Goal: Task Accomplishment & Management: Manage account settings

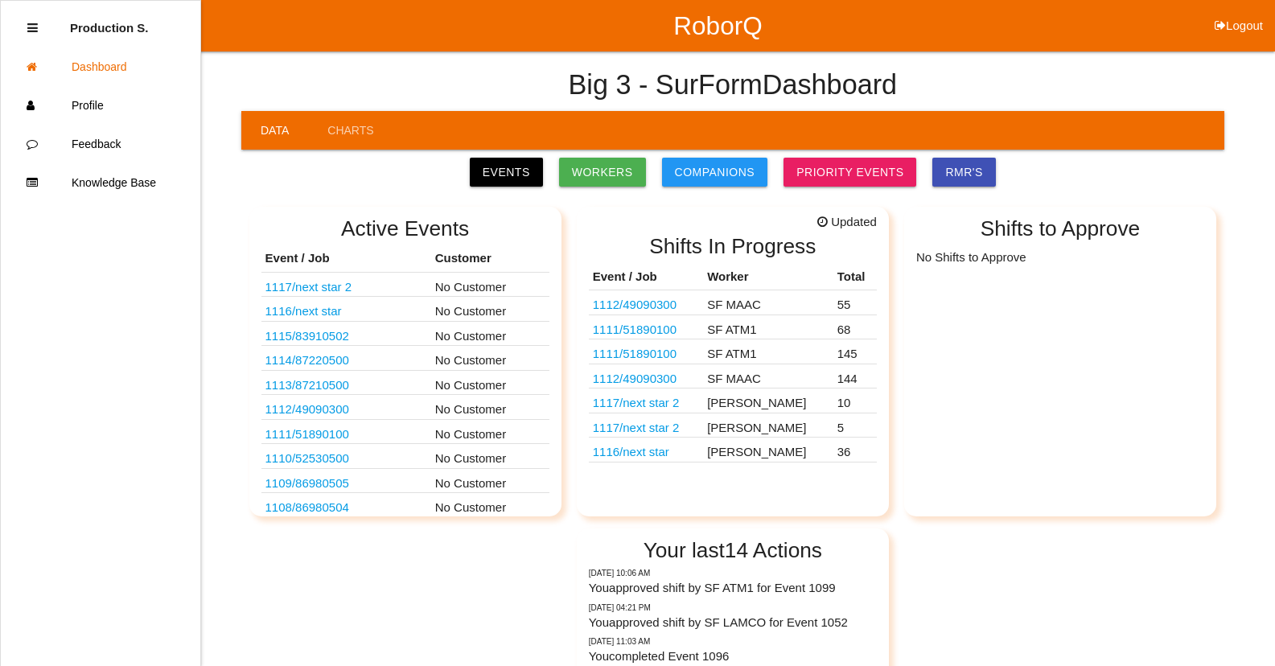
click at [654, 379] on link "1112 / 49090300" at bounding box center [635, 379] width 84 height 14
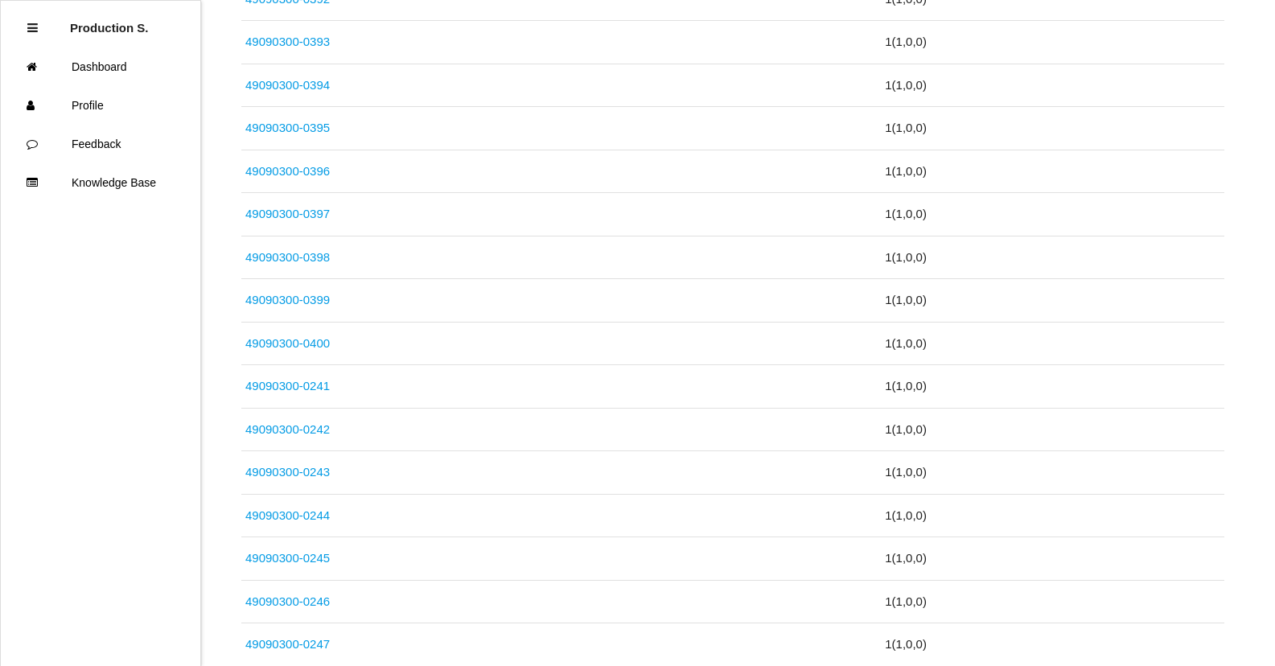
scroll to position [6165, 0]
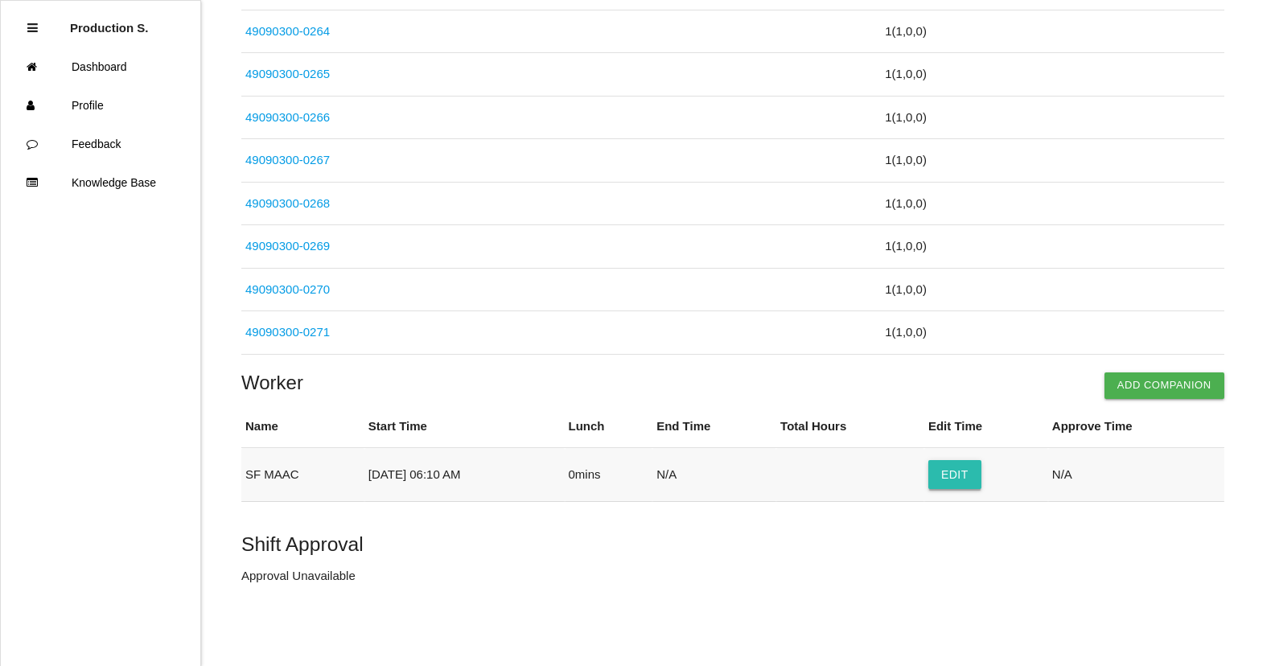
click at [962, 463] on button "Edit" at bounding box center [955, 474] width 53 height 29
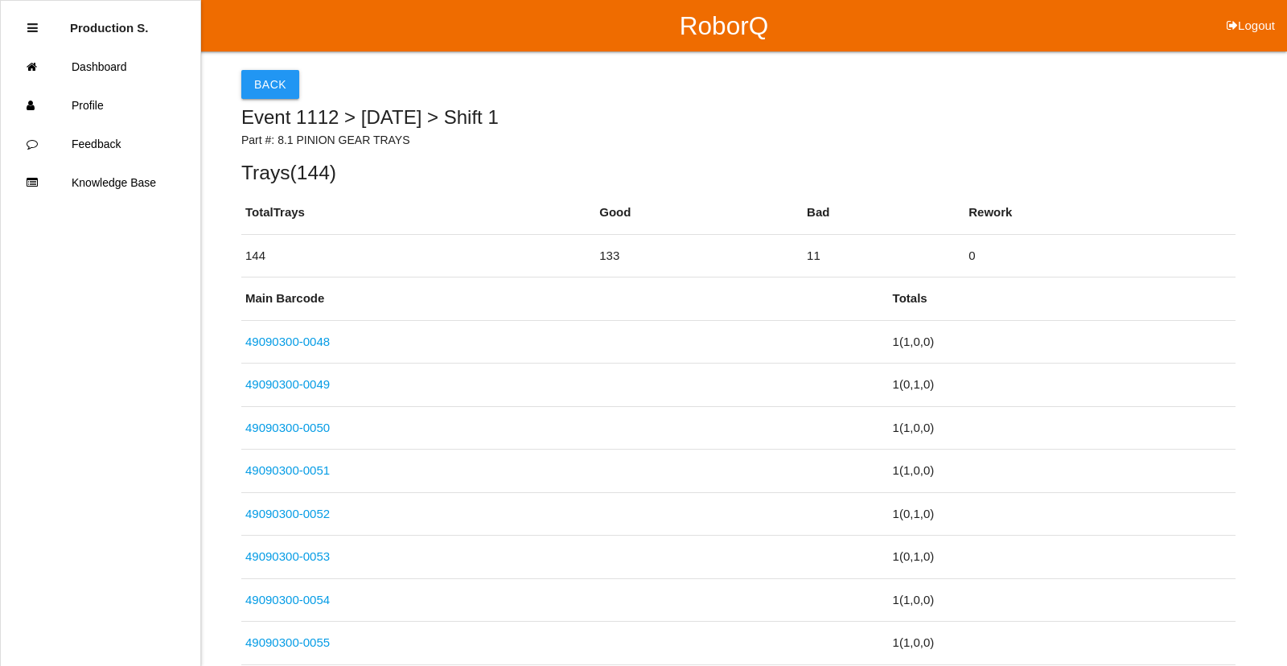
select select "6"
select select "10"
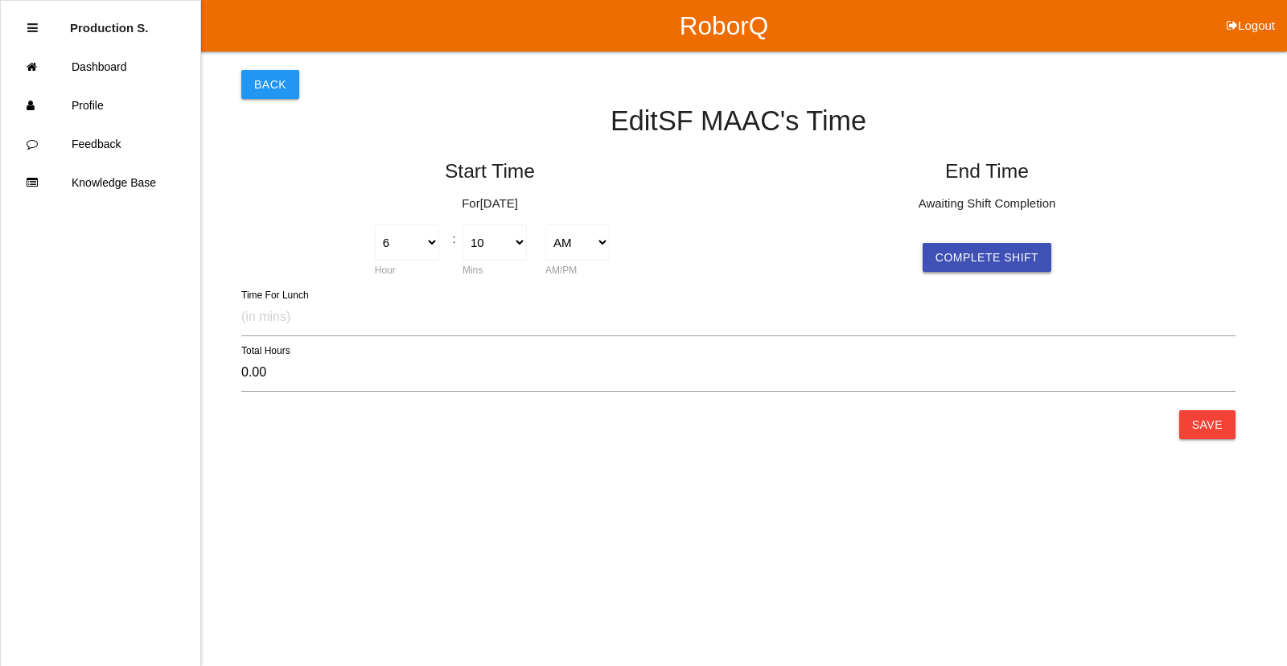
click at [1000, 258] on button "Complete Shift" at bounding box center [987, 257] width 129 height 29
select select "6"
select select "10"
click at [1203, 431] on button "Save" at bounding box center [1208, 424] width 56 height 29
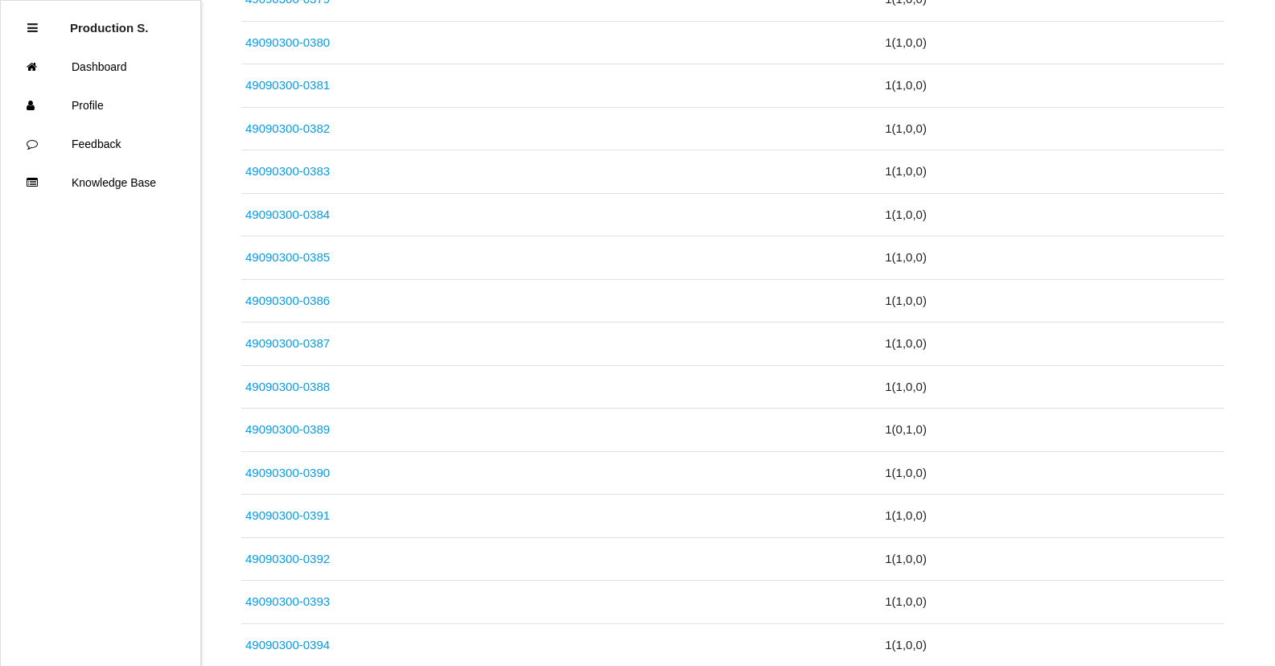
scroll to position [6165, 0]
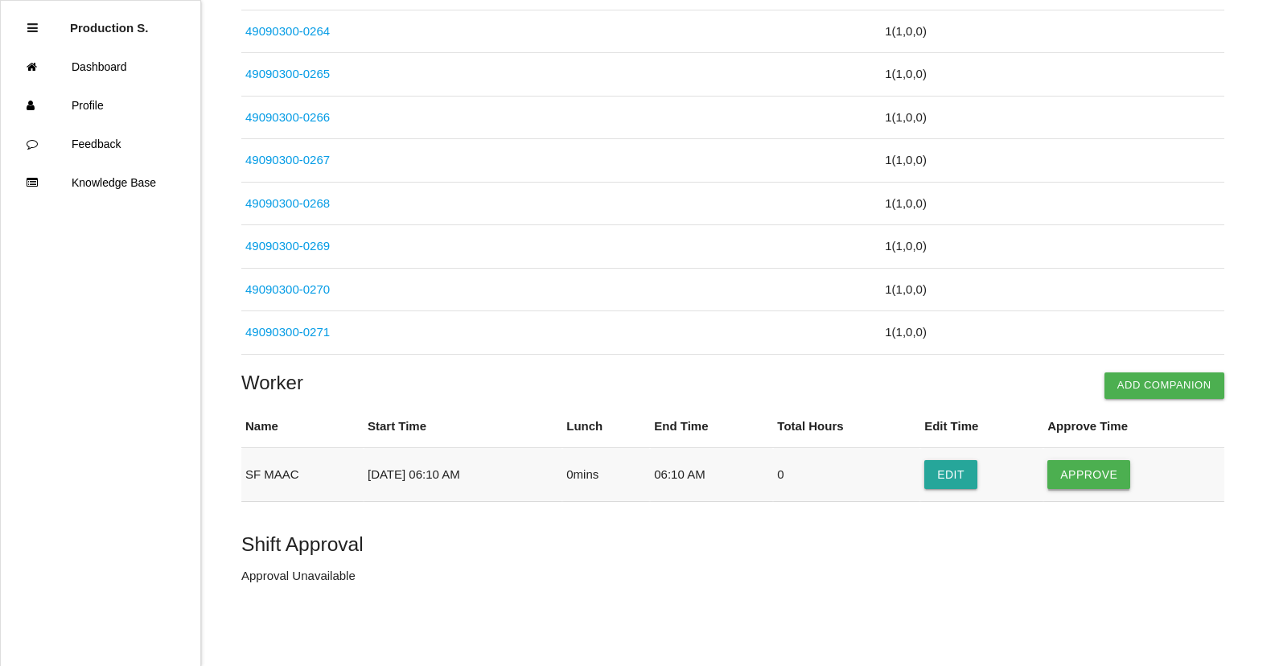
click at [1100, 470] on button "Approve" at bounding box center [1089, 474] width 83 height 29
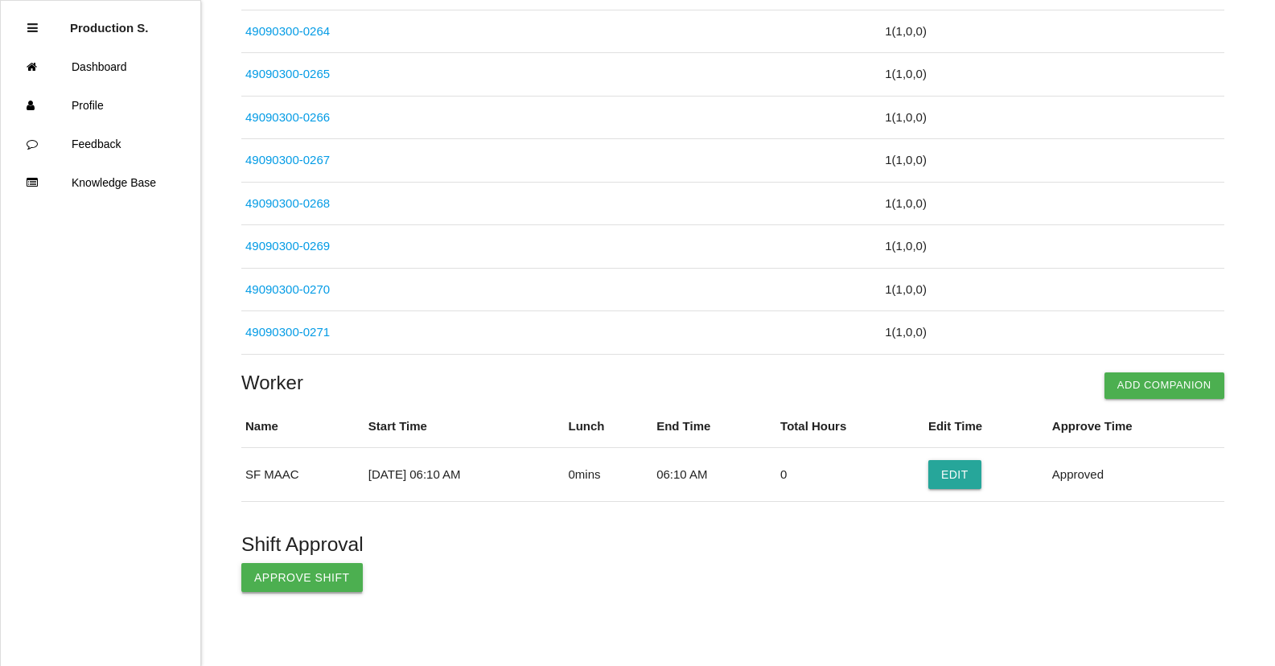
click at [317, 573] on button "Approve Shift" at bounding box center [302, 577] width 122 height 29
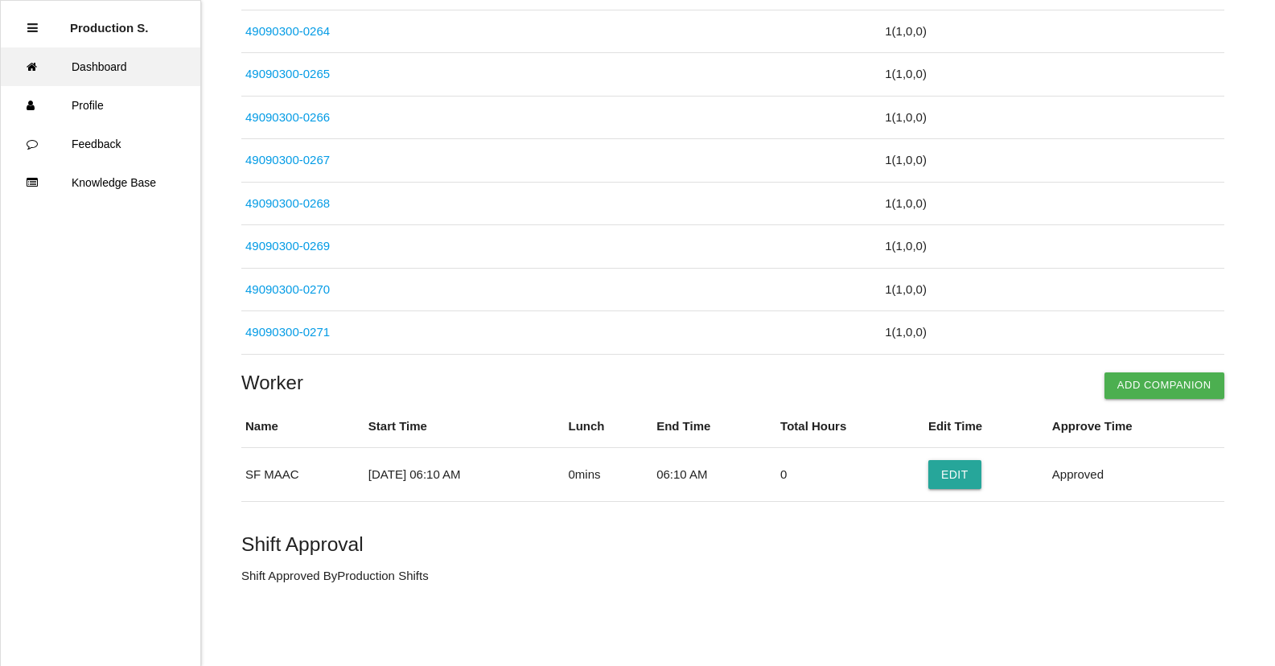
click at [116, 73] on link "Dashboard" at bounding box center [101, 66] width 200 height 39
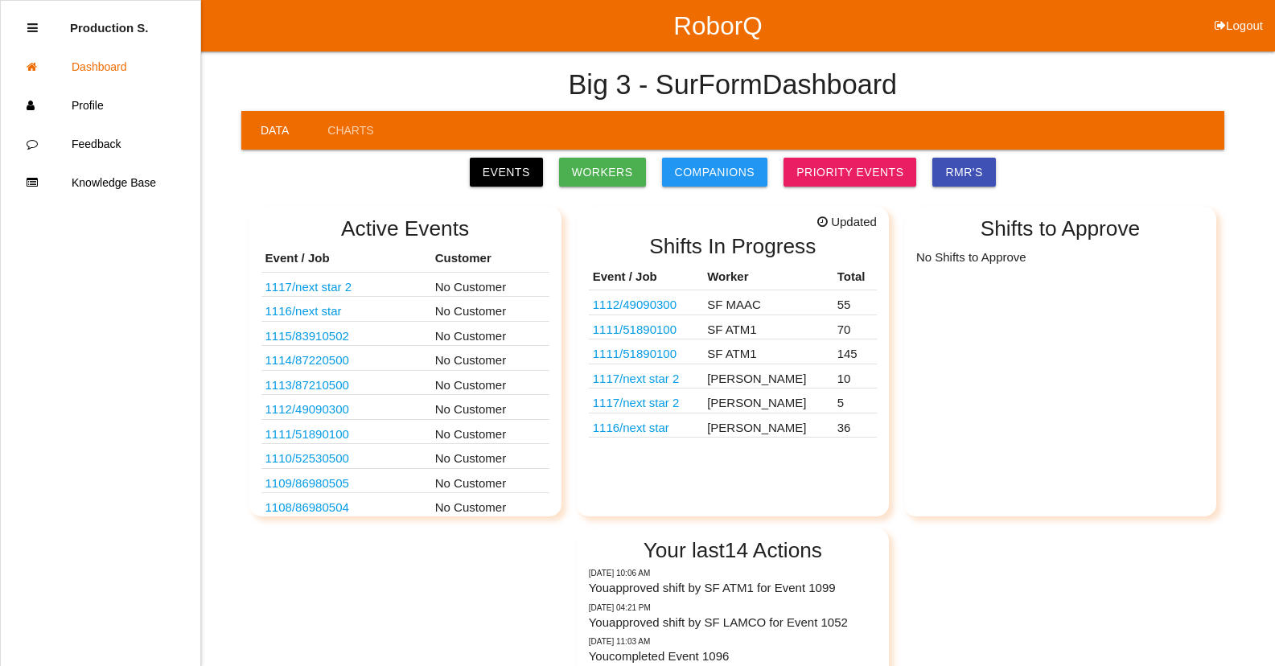
click at [677, 355] on link "1111 / 51890100" at bounding box center [635, 354] width 84 height 14
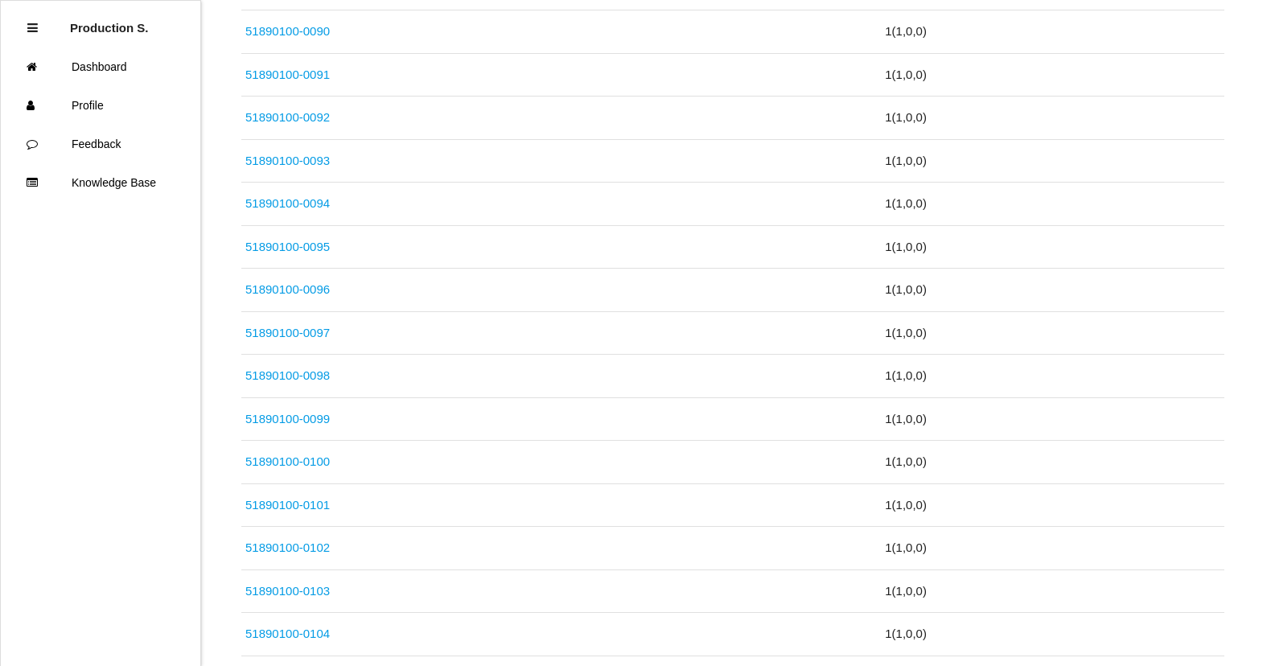
scroll to position [6208, 0]
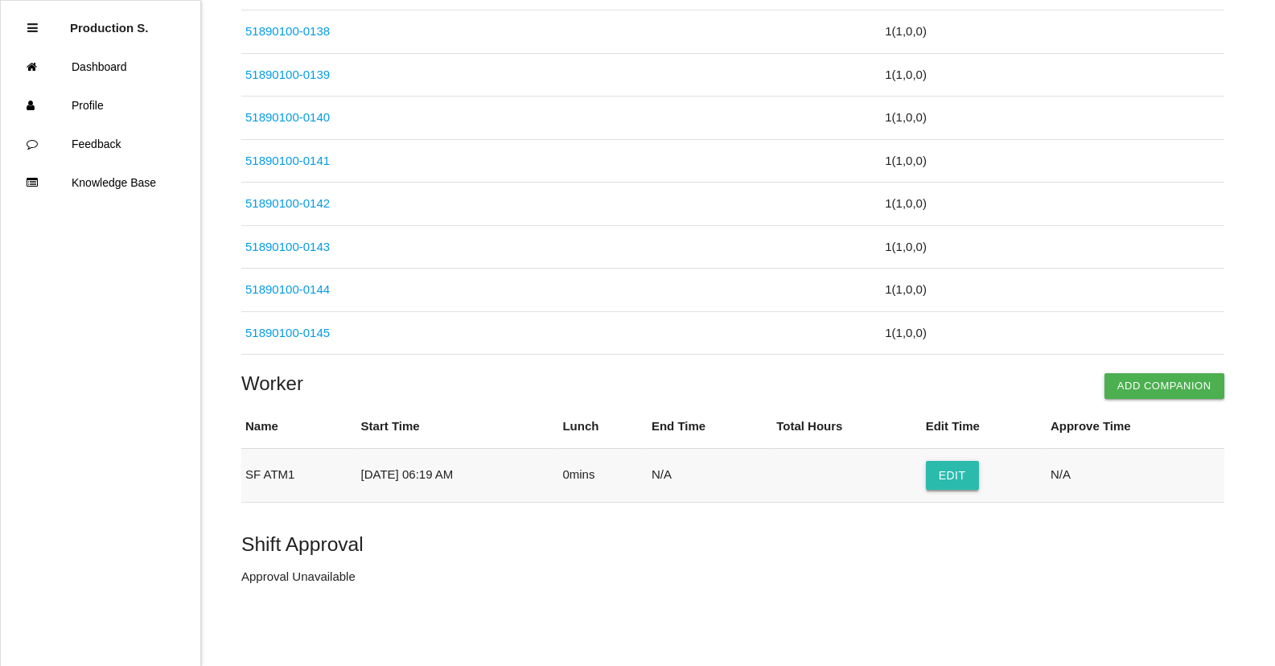
click at [979, 479] on button "Edit" at bounding box center [952, 475] width 53 height 29
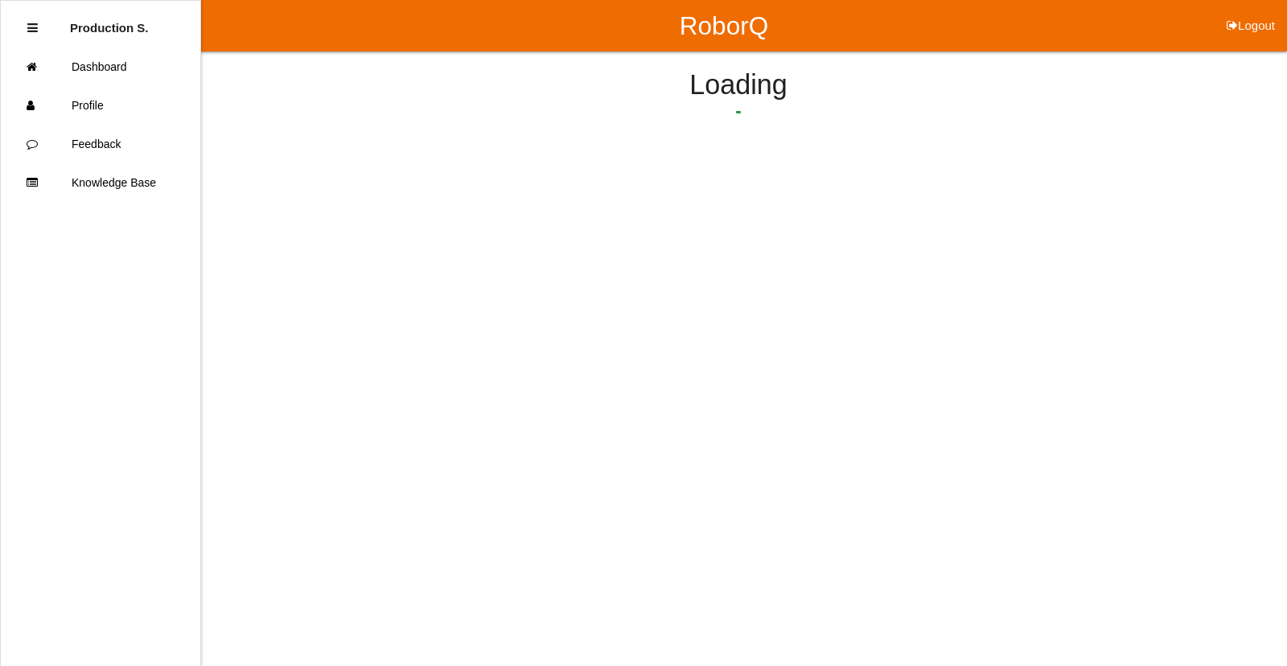
select select "6"
select select "19"
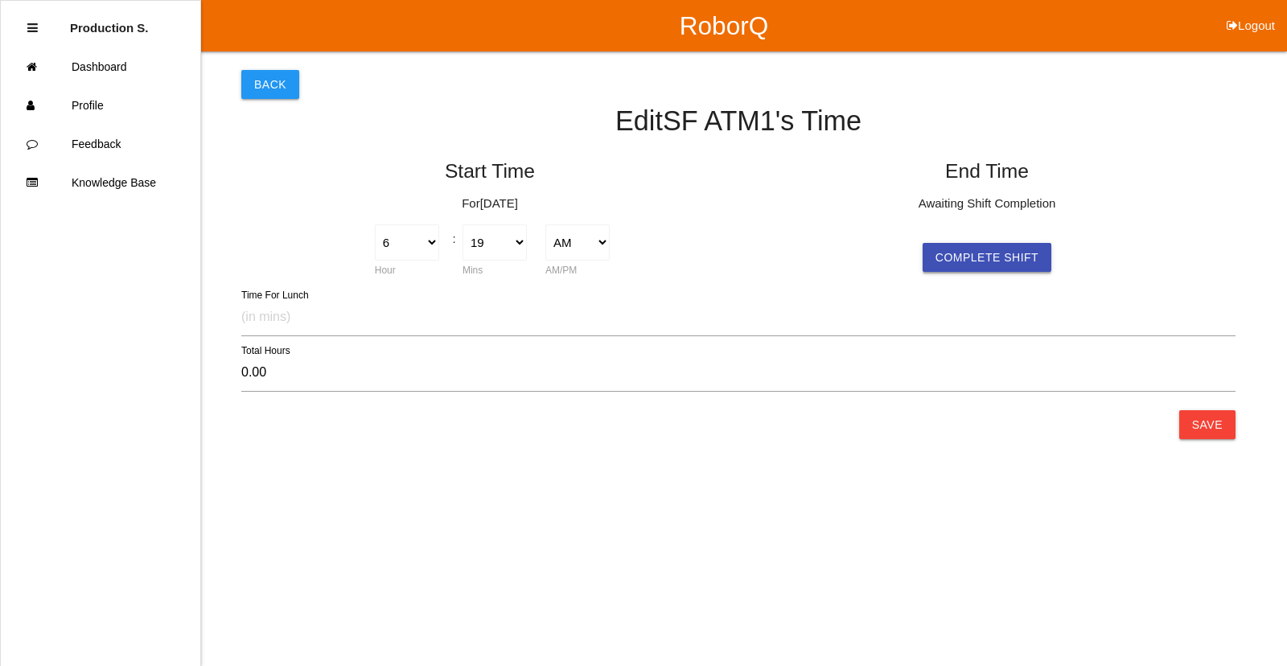
click at [995, 257] on button "Complete Shift" at bounding box center [987, 257] width 129 height 29
select select "6"
select select "19"
click at [1230, 422] on button "Save" at bounding box center [1208, 424] width 56 height 29
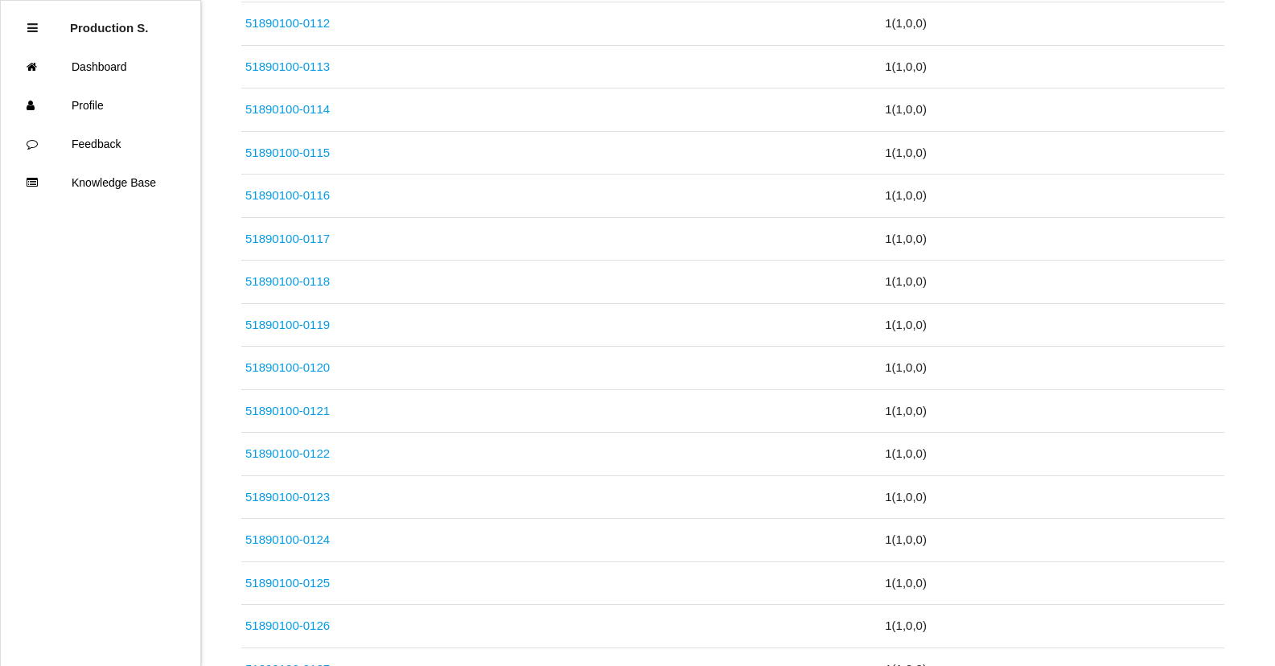
scroll to position [6208, 0]
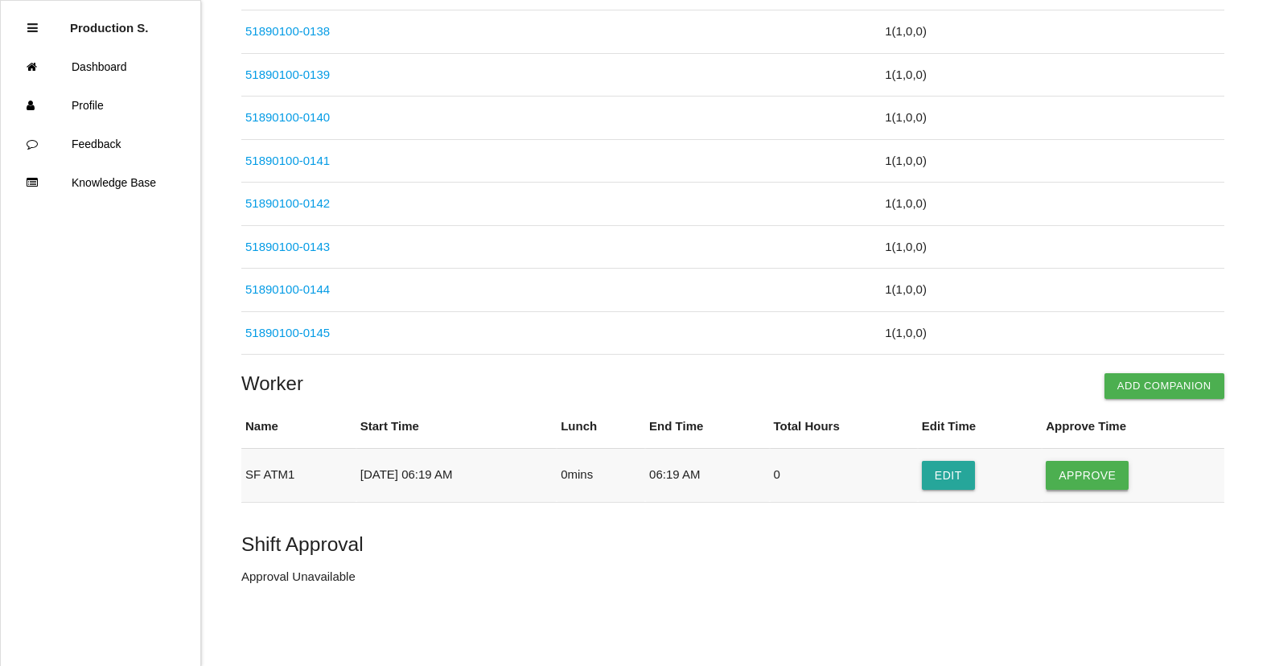
click at [1093, 482] on button "Approve" at bounding box center [1087, 475] width 83 height 29
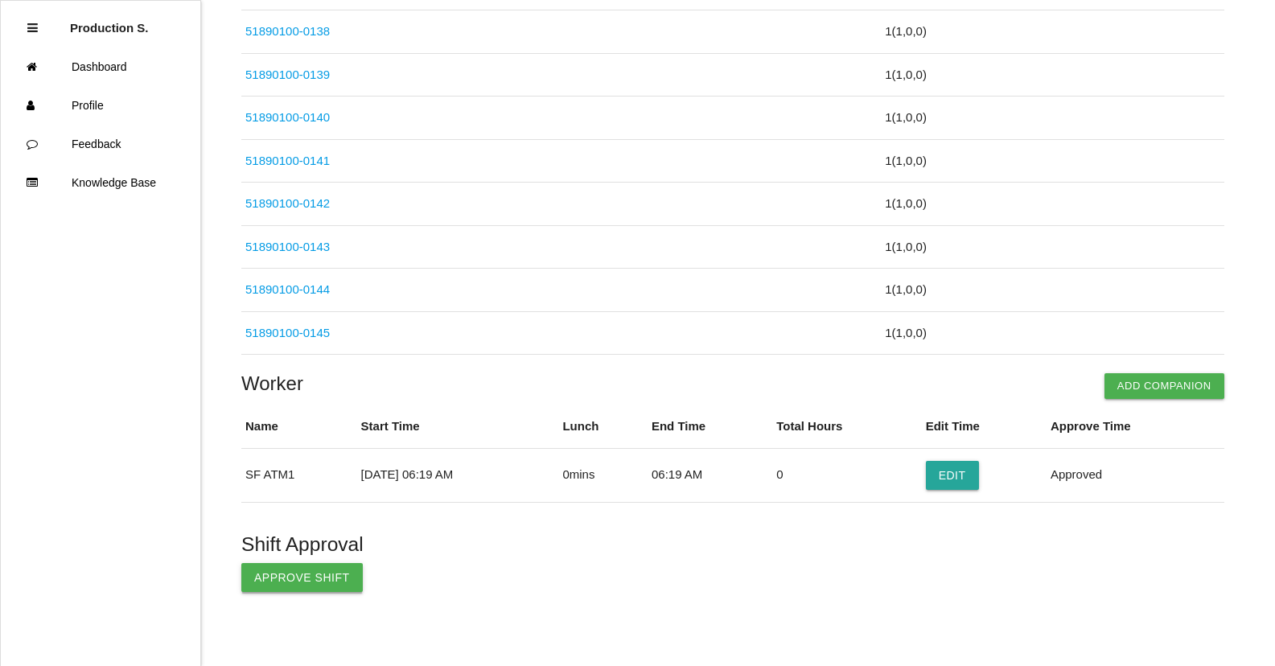
click at [325, 575] on button "Approve Shift" at bounding box center [302, 577] width 122 height 29
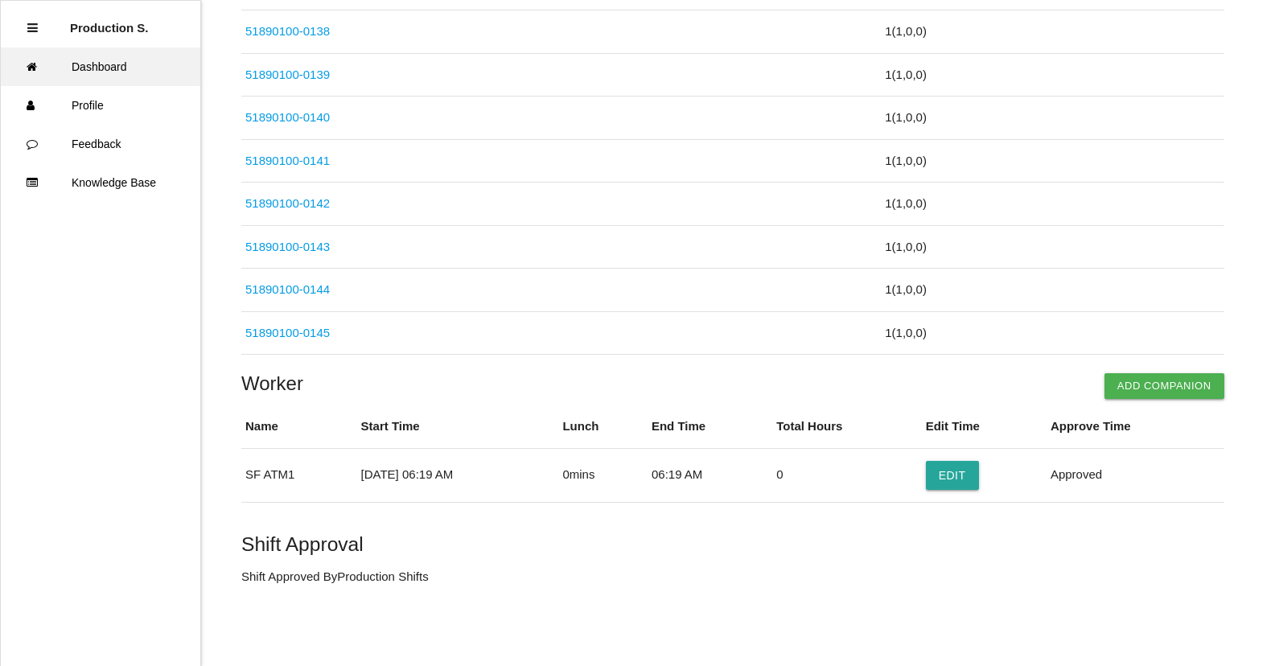
click at [130, 72] on link "Dashboard" at bounding box center [101, 66] width 200 height 39
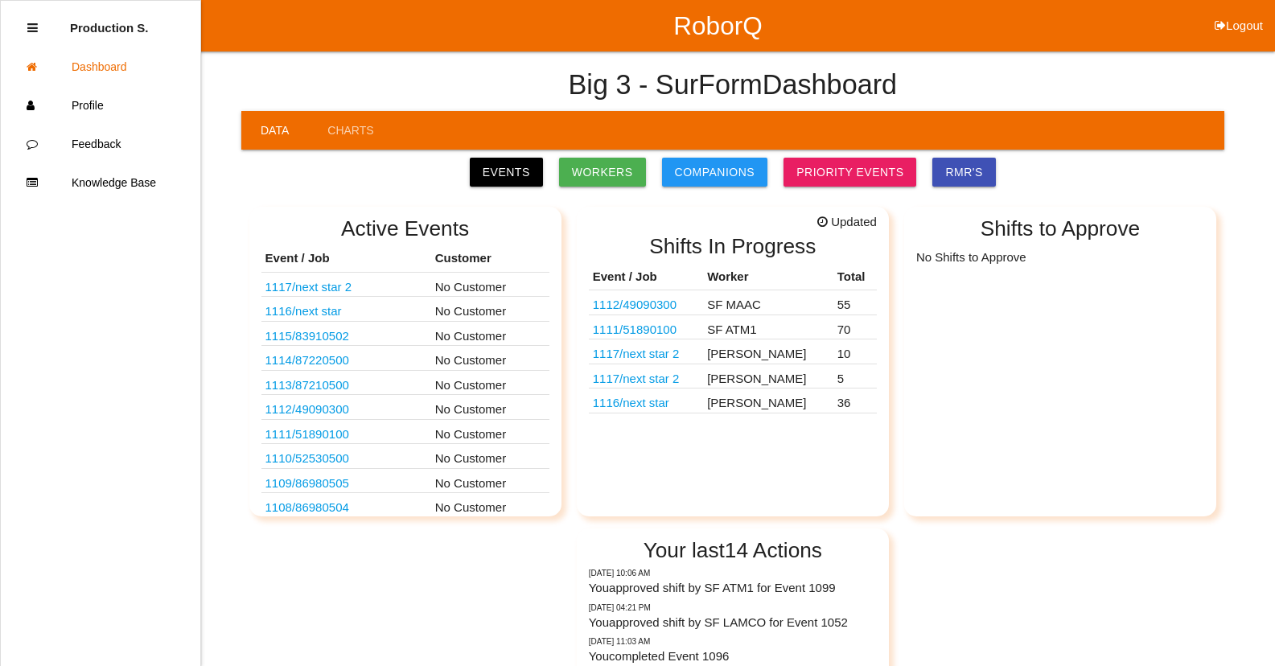
click at [673, 332] on link "1111 / 51890100" at bounding box center [635, 330] width 84 height 14
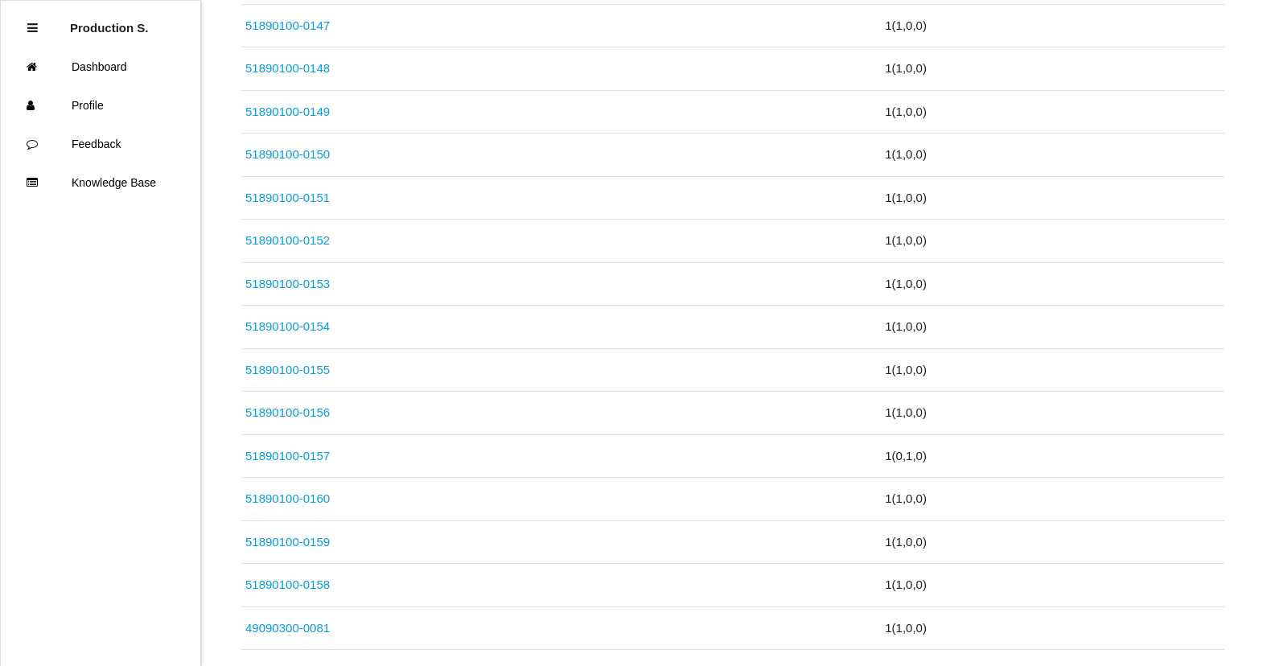
scroll to position [644, 0]
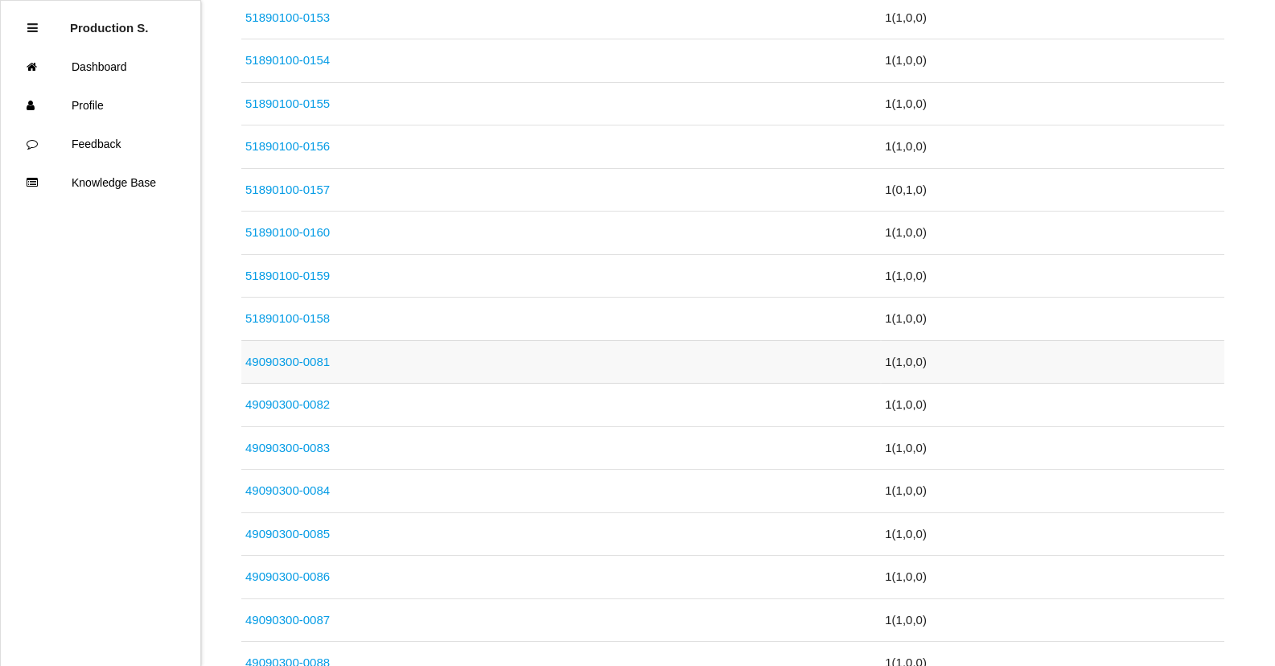
click at [295, 367] on link "49090300-0081" at bounding box center [287, 362] width 84 height 14
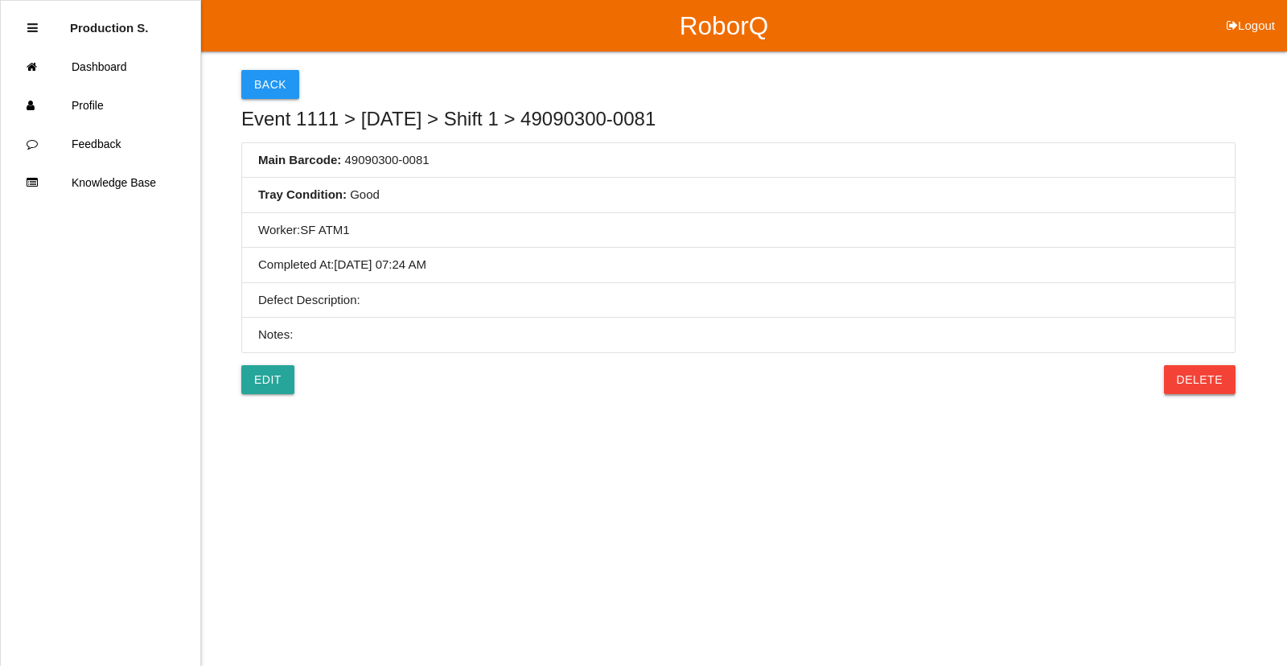
click at [1192, 385] on button "Delete" at bounding box center [1200, 379] width 72 height 29
click at [1188, 387] on button "Confirm" at bounding box center [1195, 379] width 81 height 29
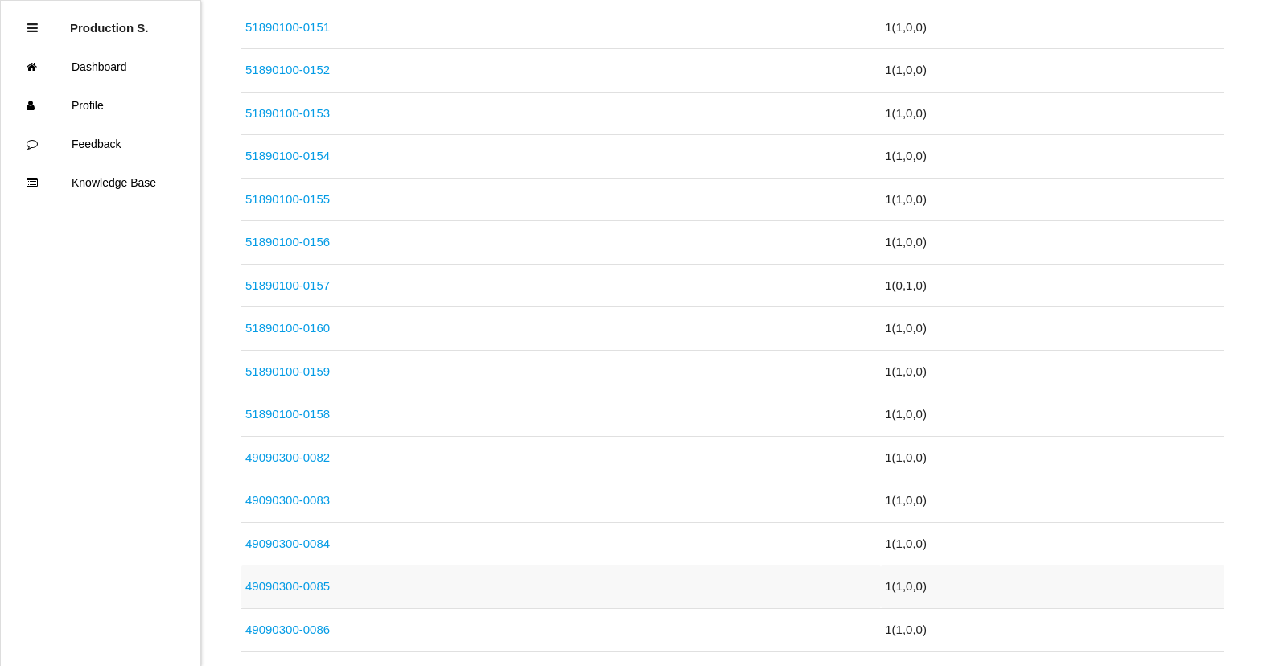
scroll to position [644, 0]
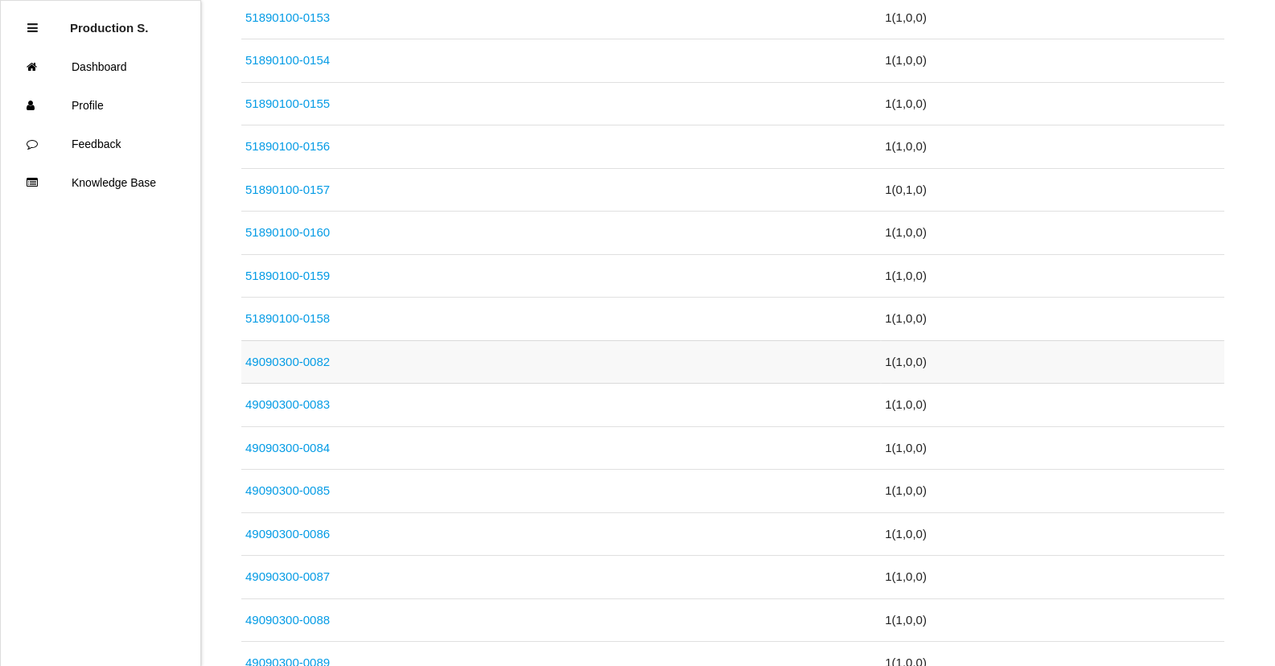
click at [286, 359] on link "49090300-0082" at bounding box center [287, 362] width 84 height 14
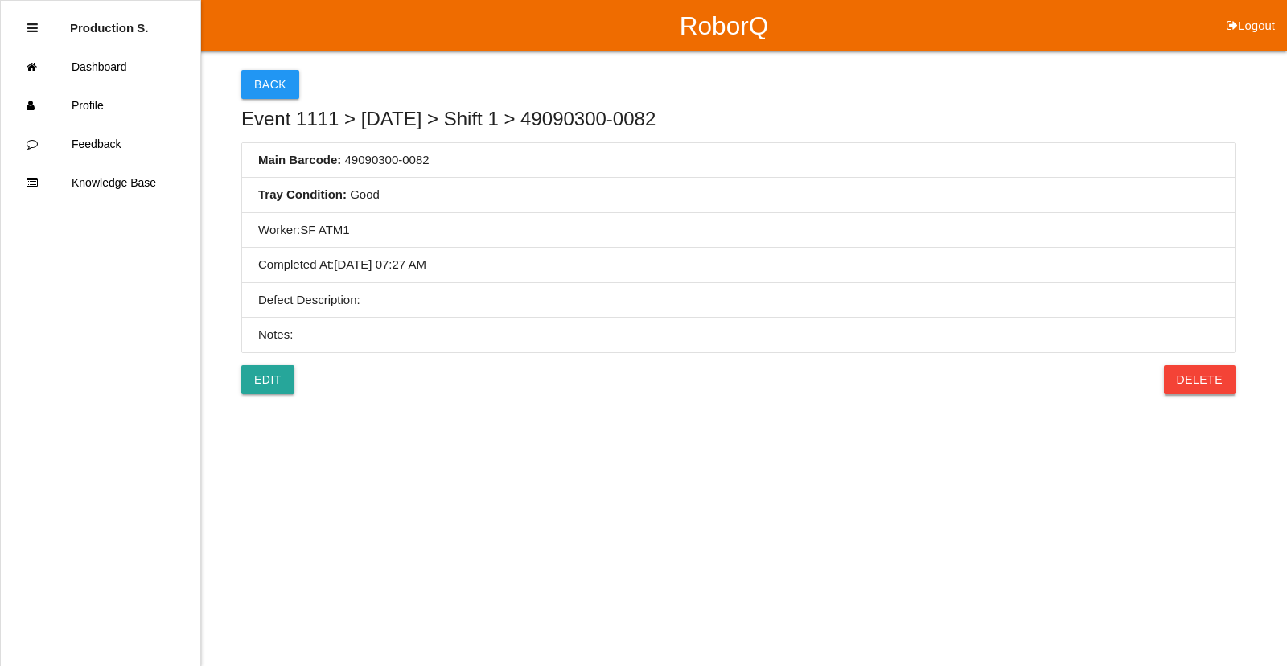
click at [1206, 385] on button "Delete" at bounding box center [1200, 379] width 72 height 29
click at [1185, 385] on button "Confirm" at bounding box center [1195, 379] width 81 height 29
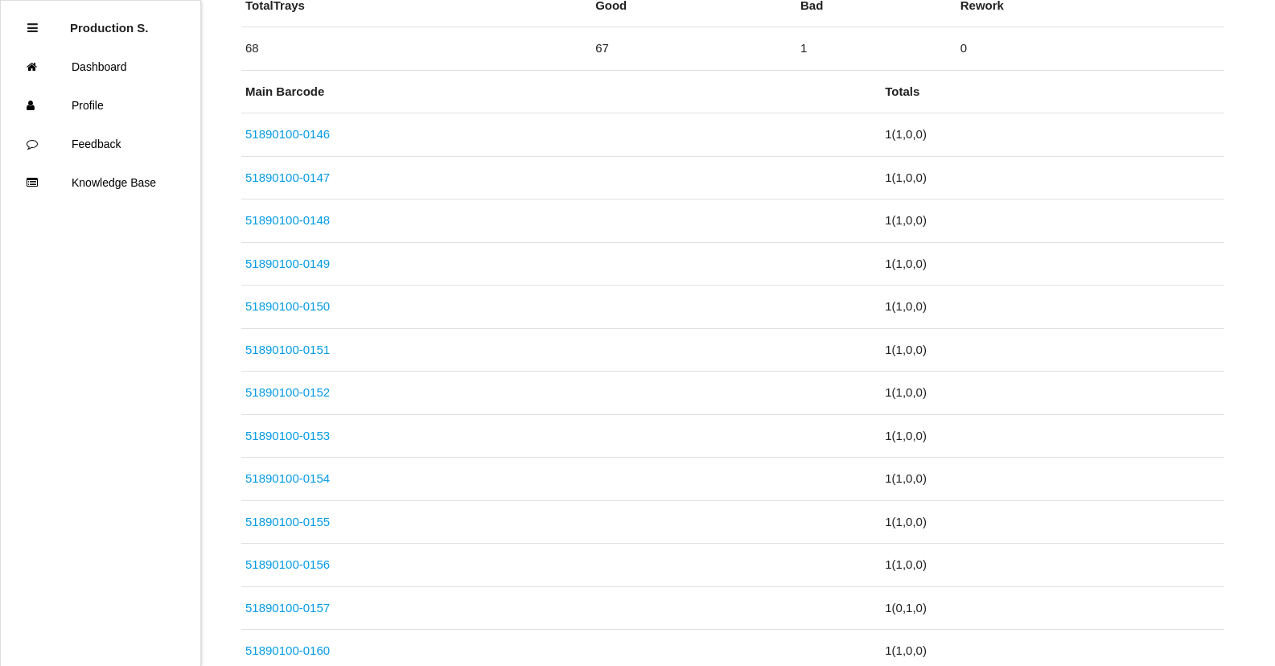
scroll to position [563, 0]
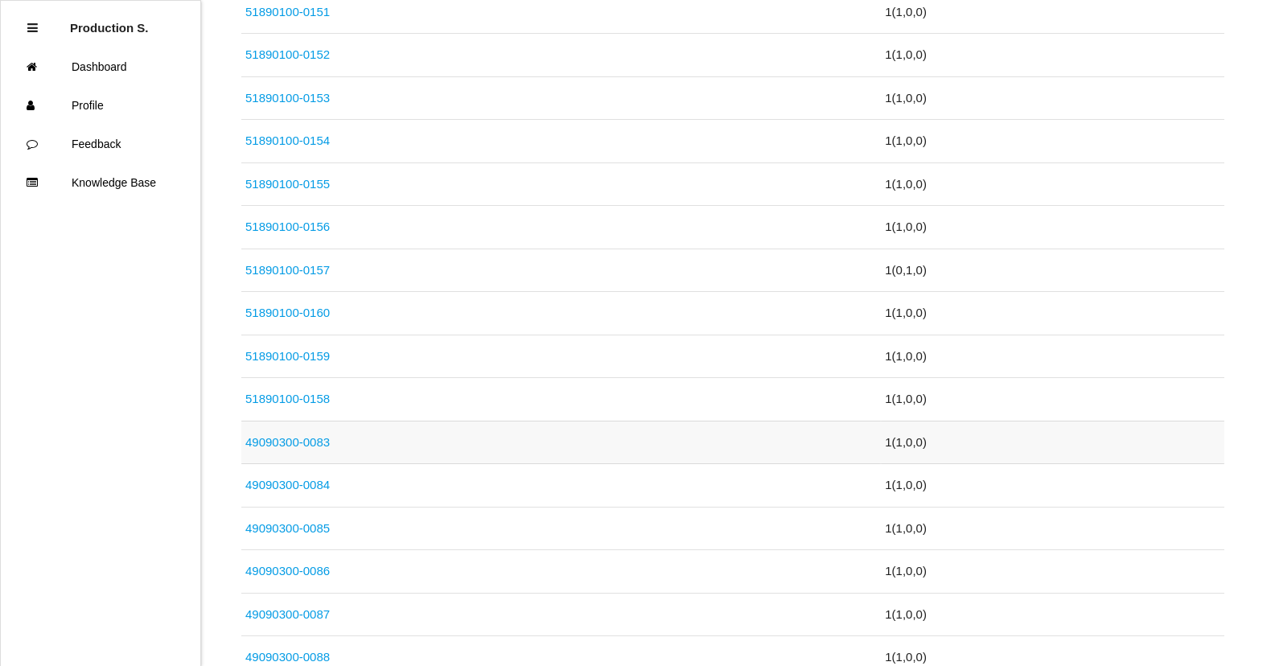
click at [292, 444] on link "49090300-0083" at bounding box center [287, 442] width 84 height 14
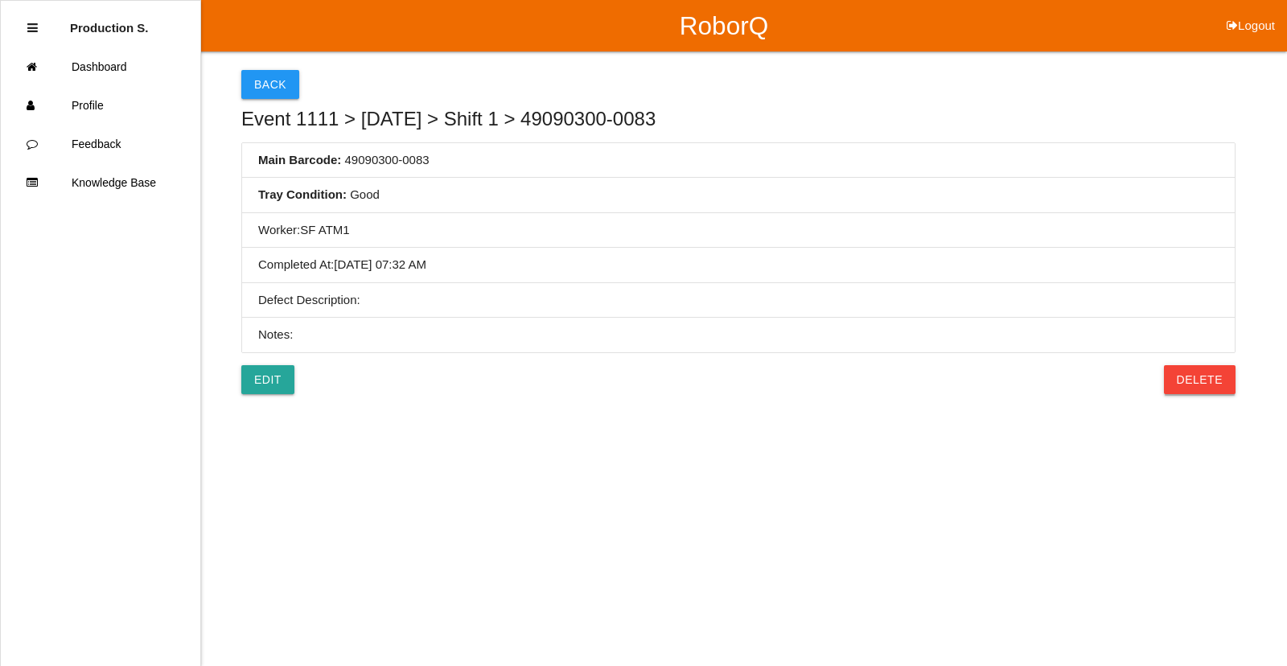
click at [1205, 375] on button "Delete" at bounding box center [1200, 379] width 72 height 29
click at [1192, 383] on button "Confirm" at bounding box center [1195, 379] width 81 height 29
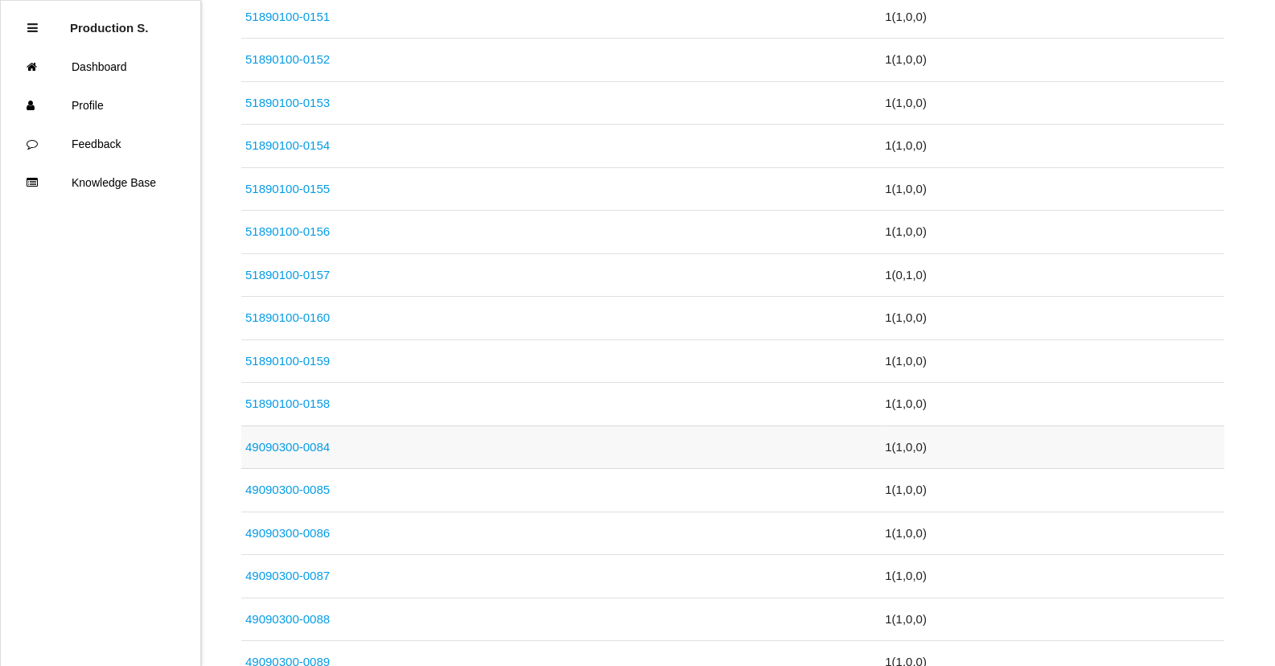
scroll to position [563, 0]
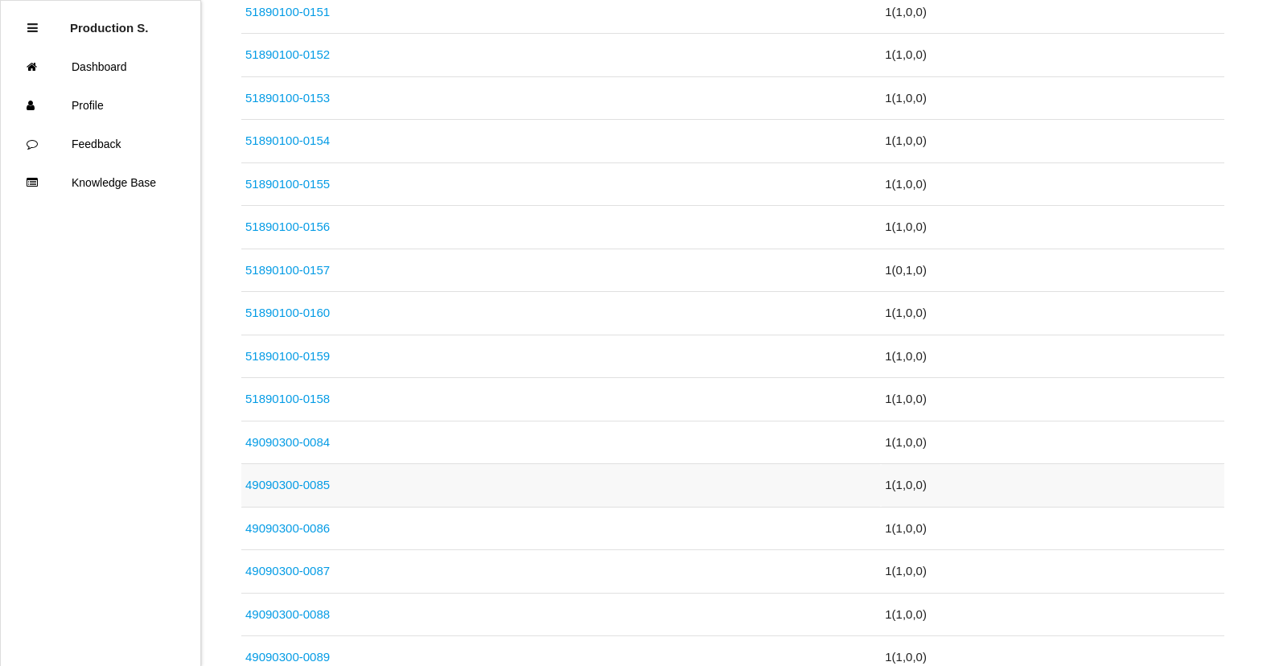
click at [306, 483] on link "49090300-0085" at bounding box center [287, 485] width 84 height 14
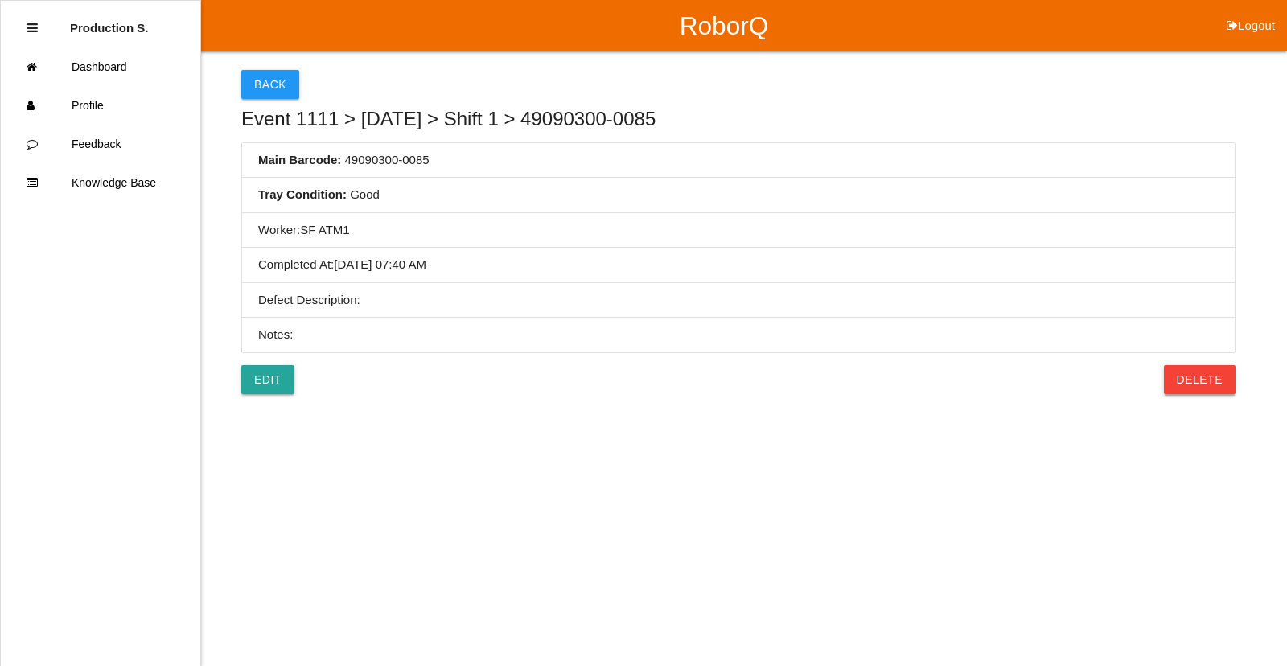
click at [1195, 383] on button "Delete" at bounding box center [1200, 379] width 72 height 29
click at [1195, 381] on button "Confirm" at bounding box center [1195, 379] width 81 height 29
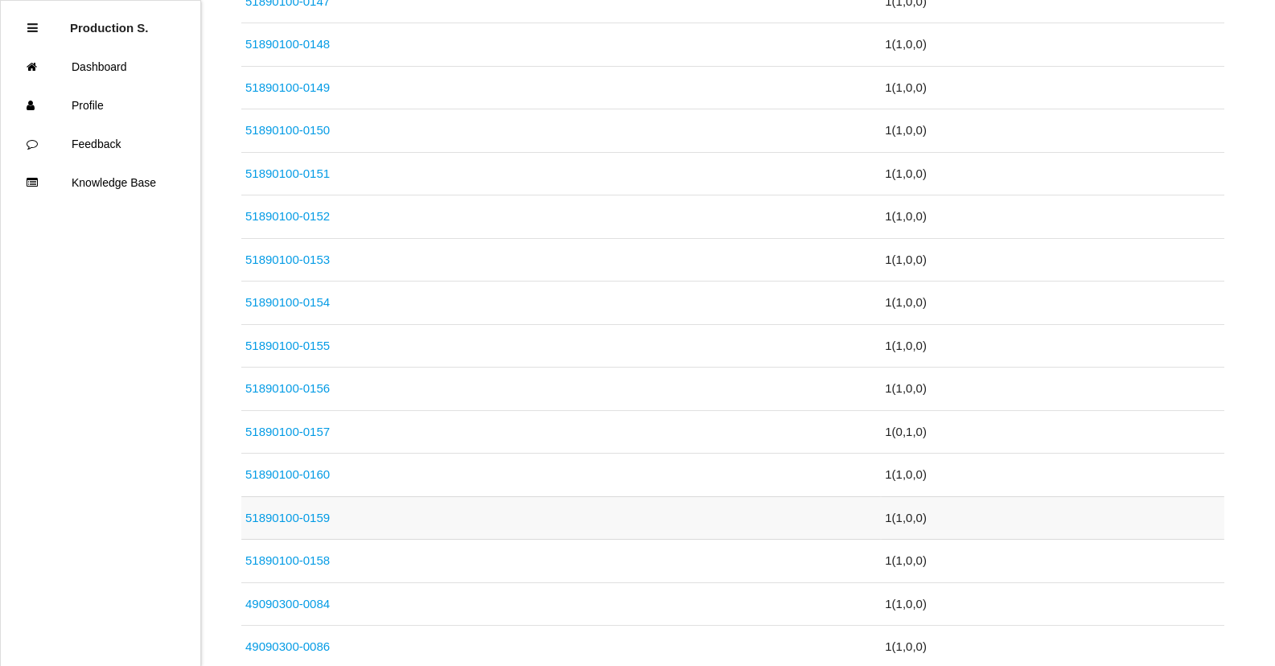
scroll to position [402, 0]
click at [270, 606] on link "49090300-0084" at bounding box center [287, 603] width 84 height 14
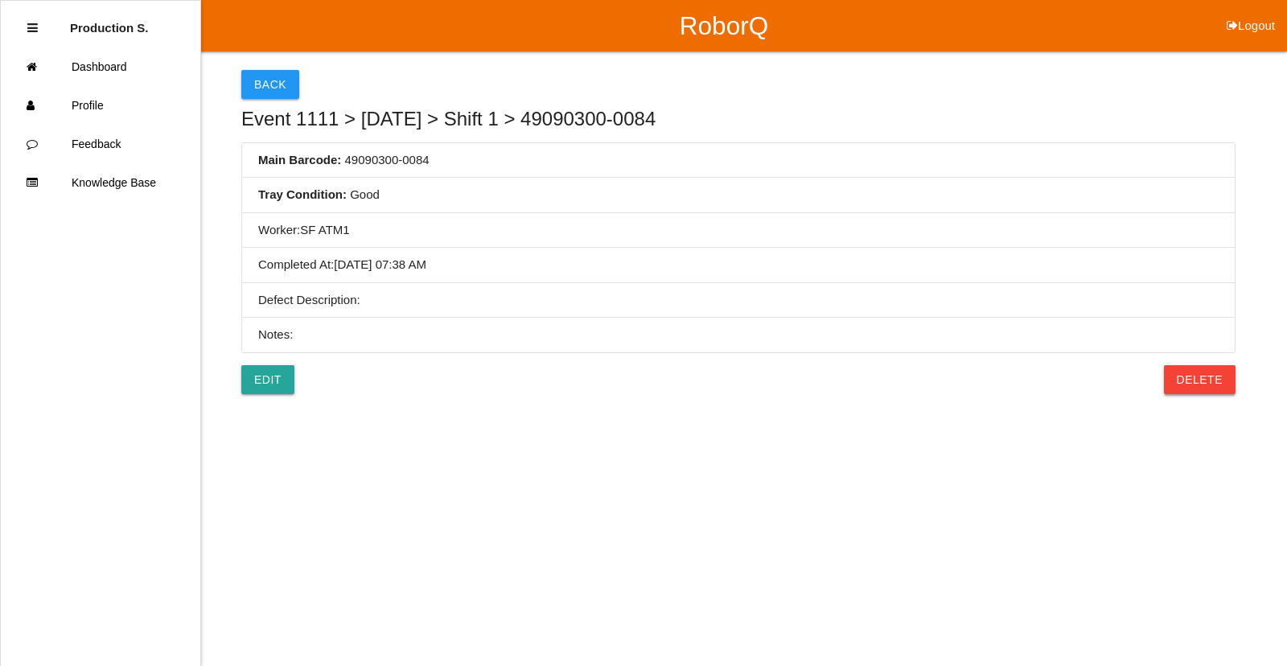
click at [1207, 382] on button "Delete" at bounding box center [1200, 379] width 72 height 29
click at [1185, 385] on button "Confirm" at bounding box center [1195, 379] width 81 height 29
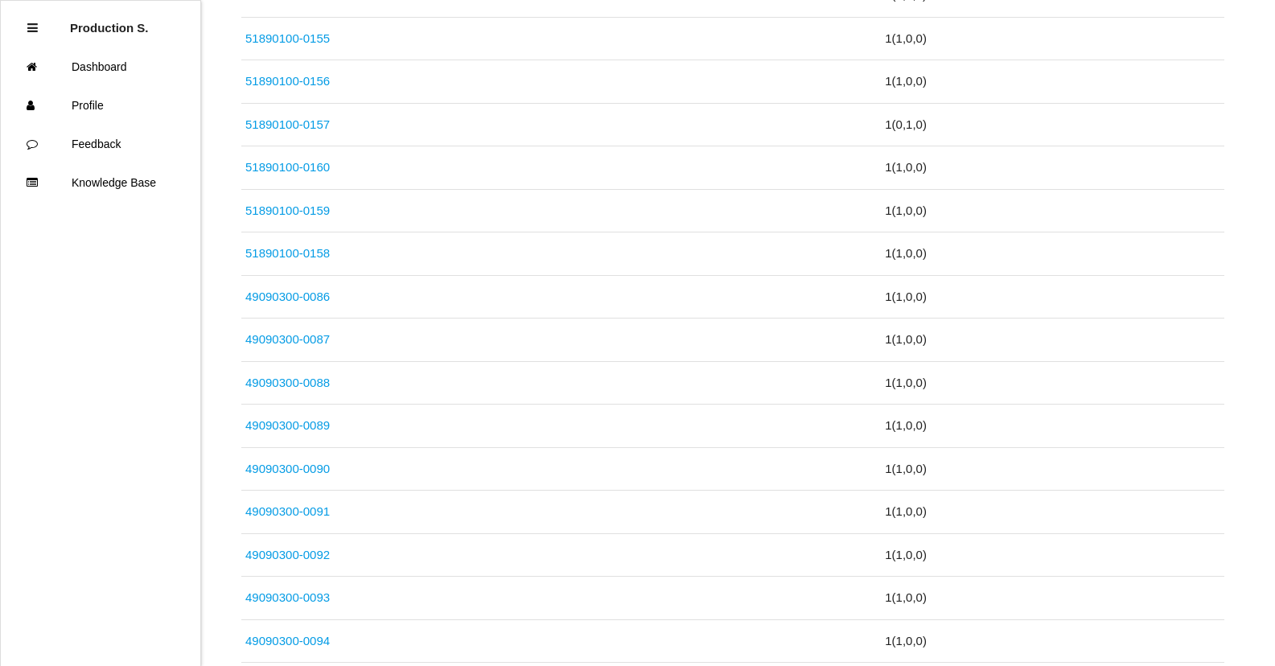
scroll to position [885, 0]
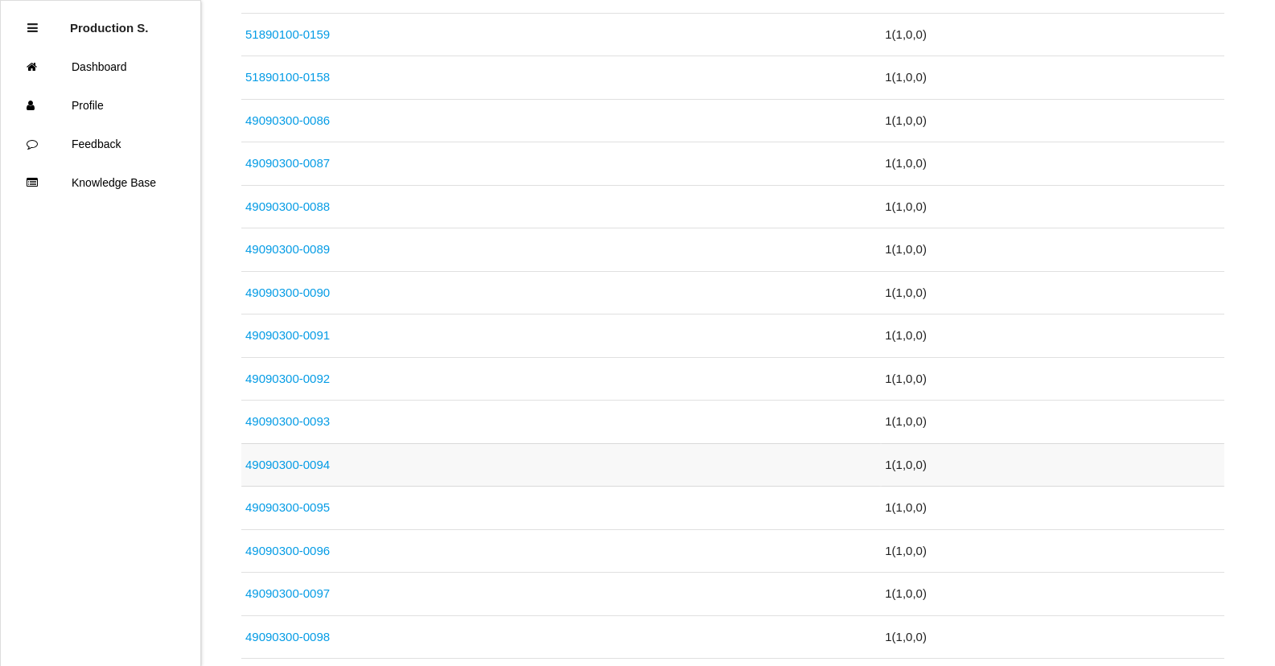
click at [307, 468] on link "49090300-0094" at bounding box center [287, 465] width 84 height 14
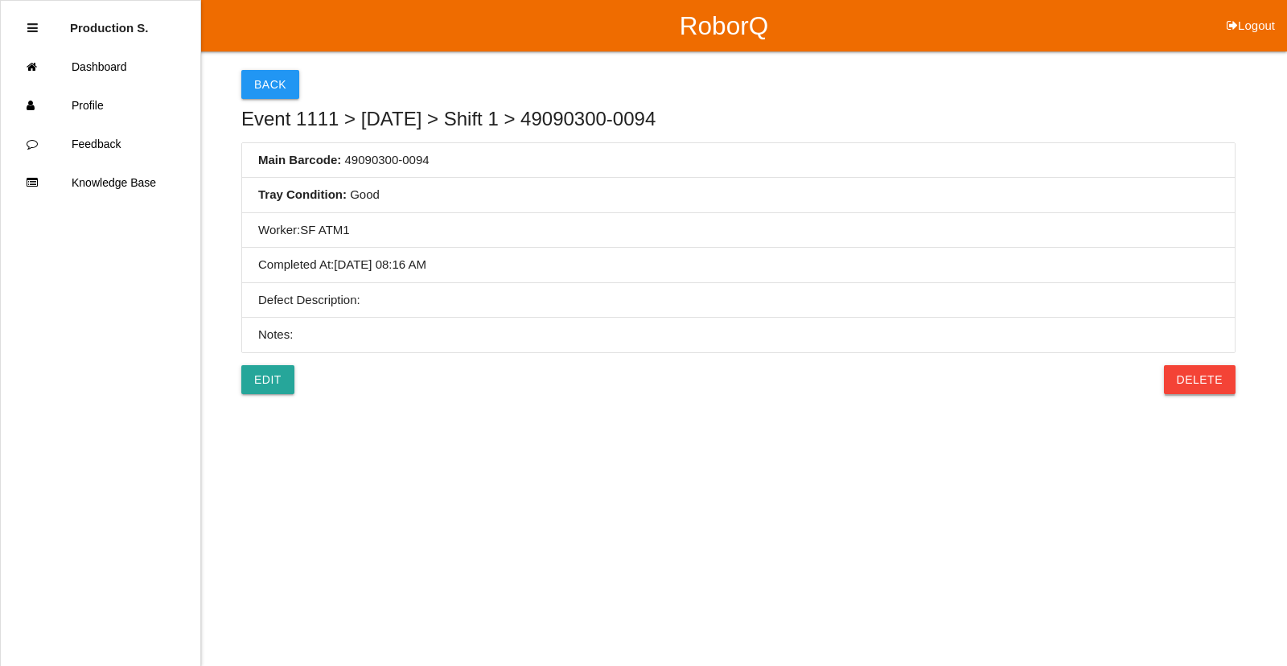
click at [1211, 382] on button "Delete" at bounding box center [1200, 379] width 72 height 29
click at [1211, 382] on button "Confirm" at bounding box center [1195, 379] width 81 height 29
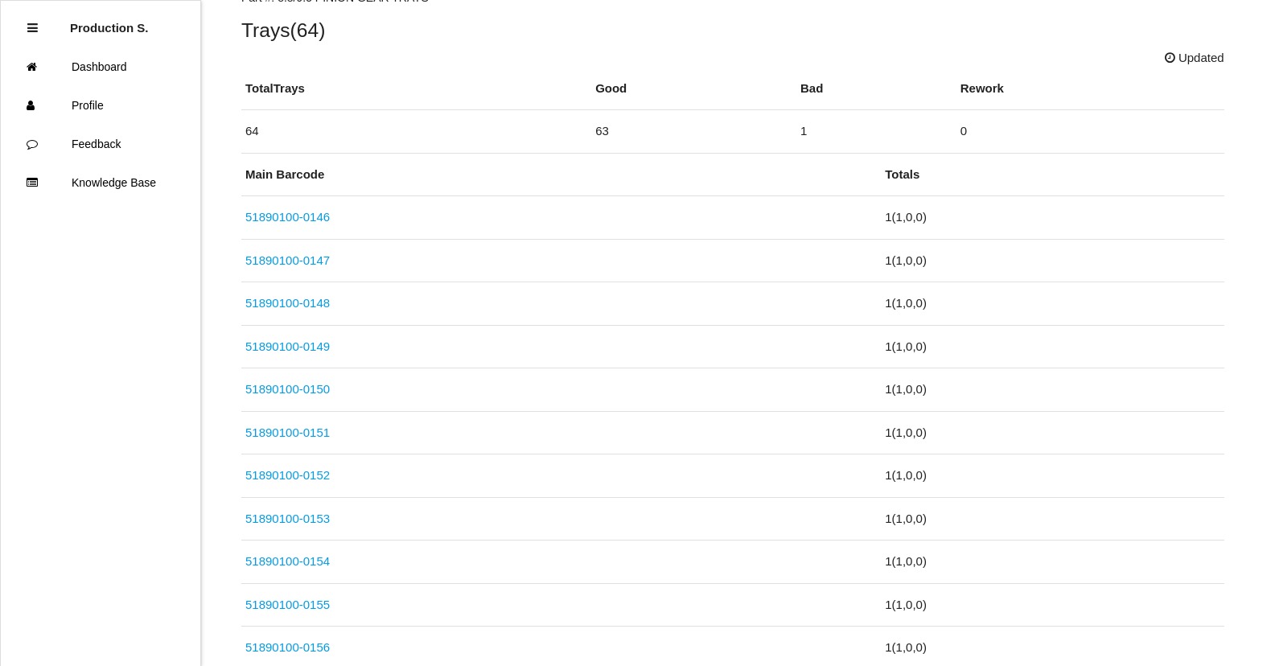
scroll to position [563, 0]
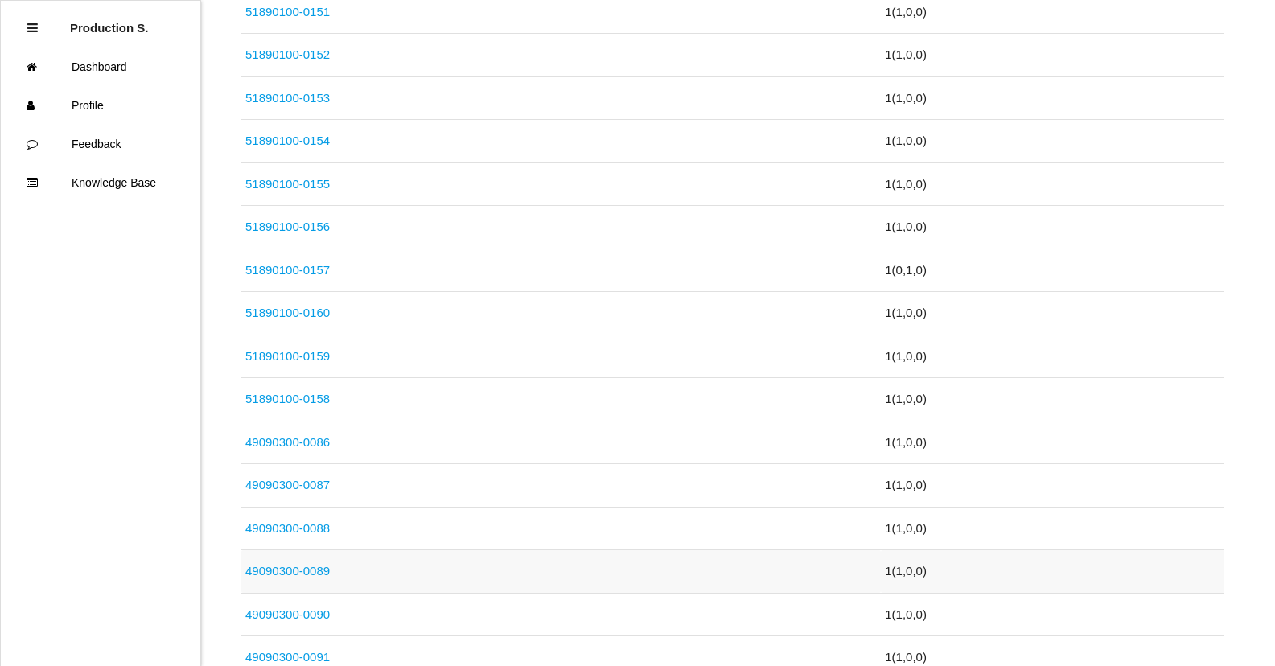
click at [290, 570] on link "49090300-0089" at bounding box center [287, 571] width 84 height 14
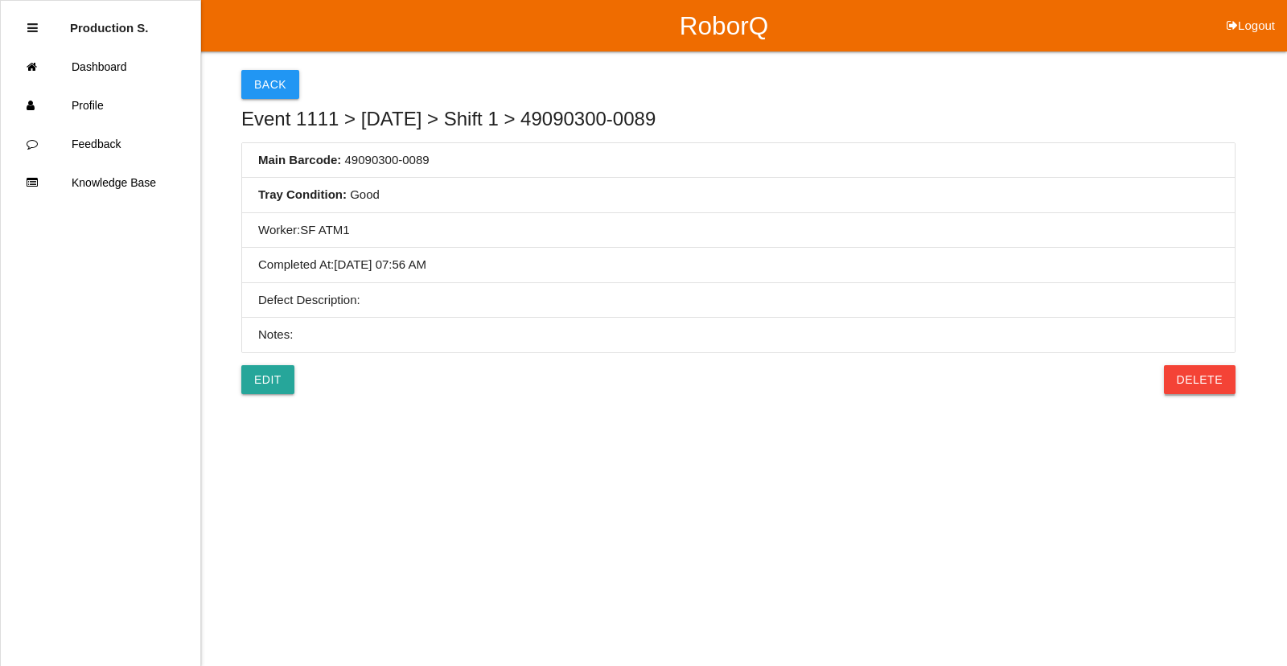
click at [1199, 385] on button "Delete" at bounding box center [1200, 379] width 72 height 29
click at [1186, 384] on button "Confirm" at bounding box center [1195, 379] width 81 height 29
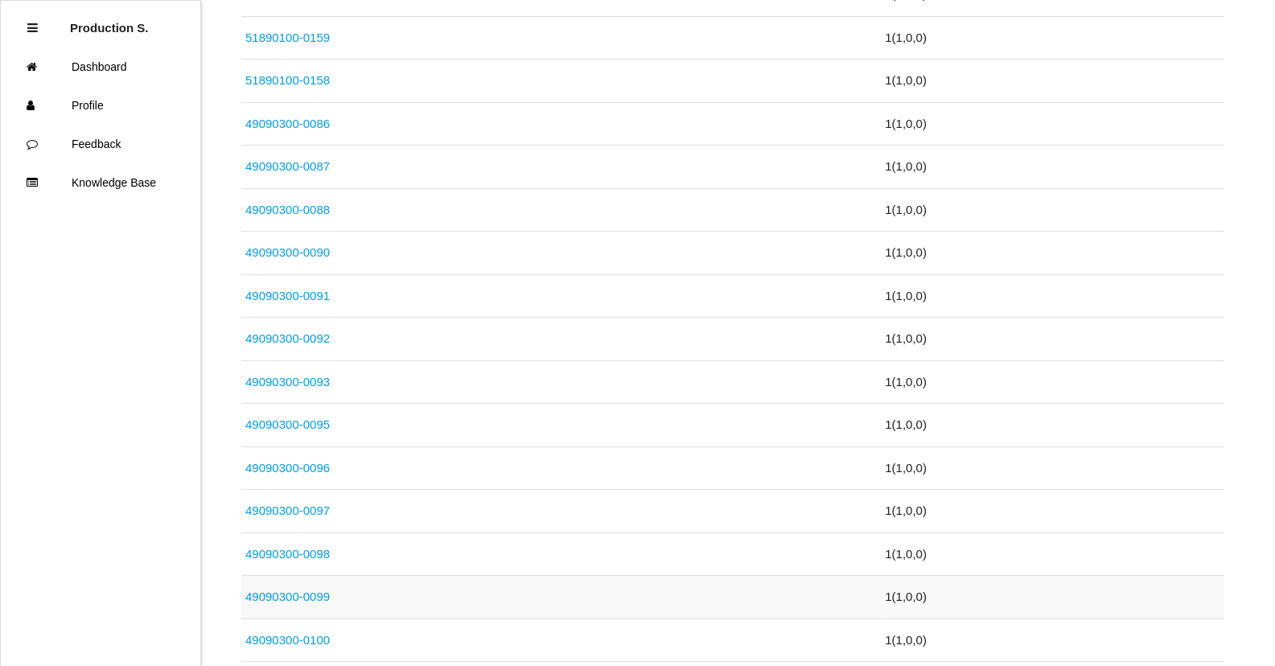
scroll to position [885, 0]
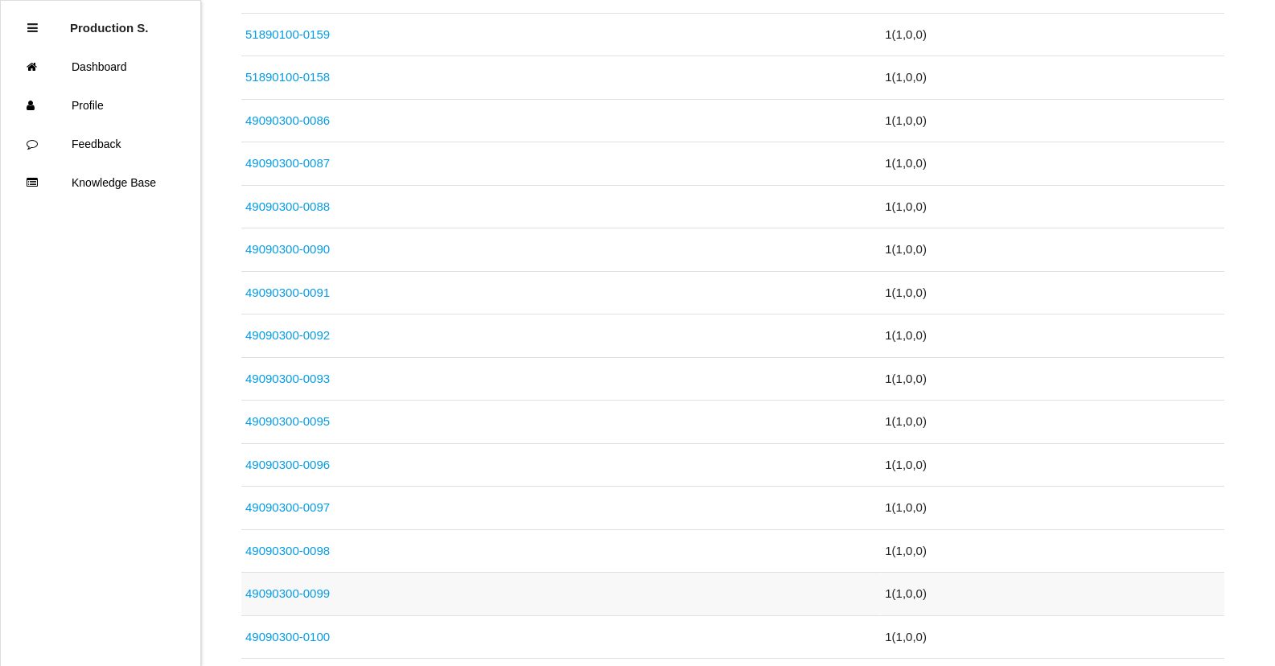
click at [305, 598] on link "49090300-0099" at bounding box center [287, 594] width 84 height 14
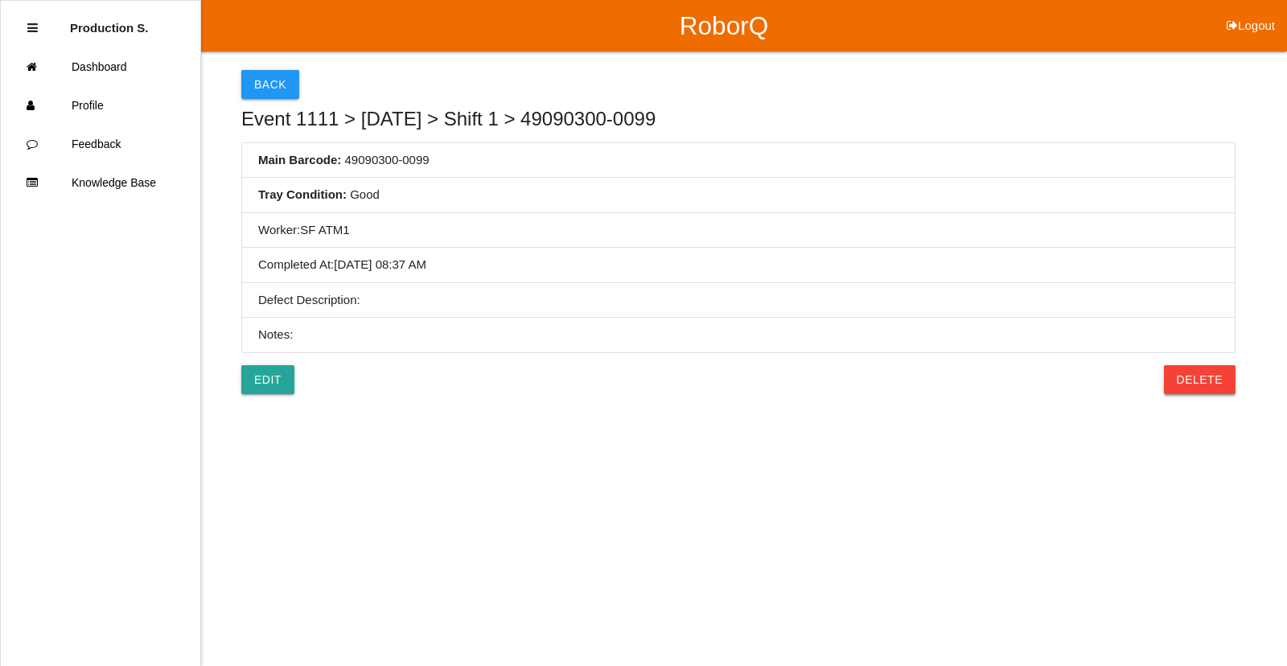
click at [1193, 383] on button "Delete" at bounding box center [1200, 379] width 72 height 29
click at [1193, 383] on button "Confirm" at bounding box center [1195, 379] width 81 height 29
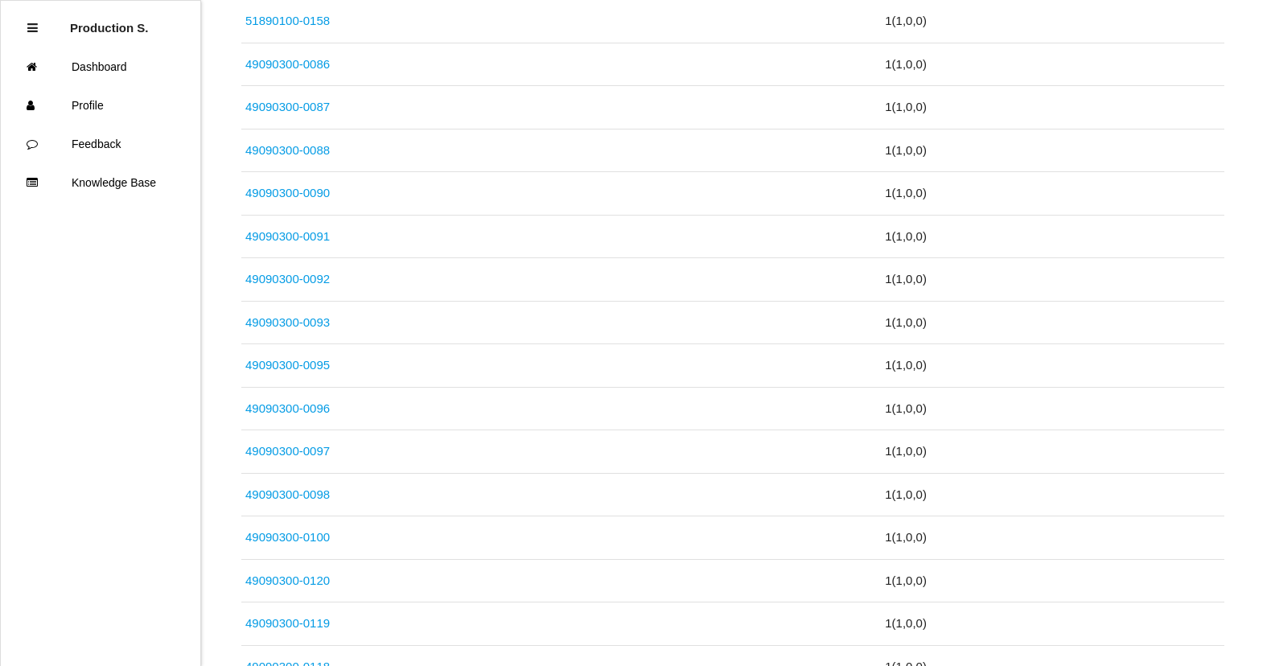
scroll to position [1127, 0]
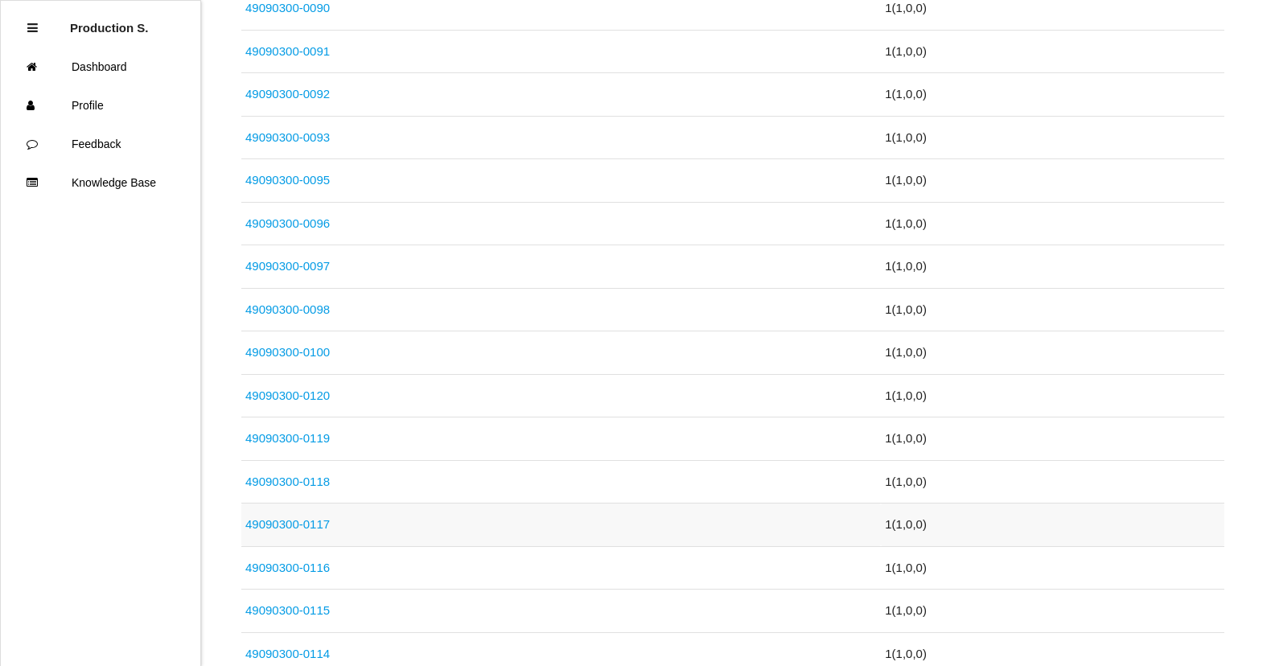
click at [319, 525] on link "49090300-0117" at bounding box center [287, 524] width 84 height 14
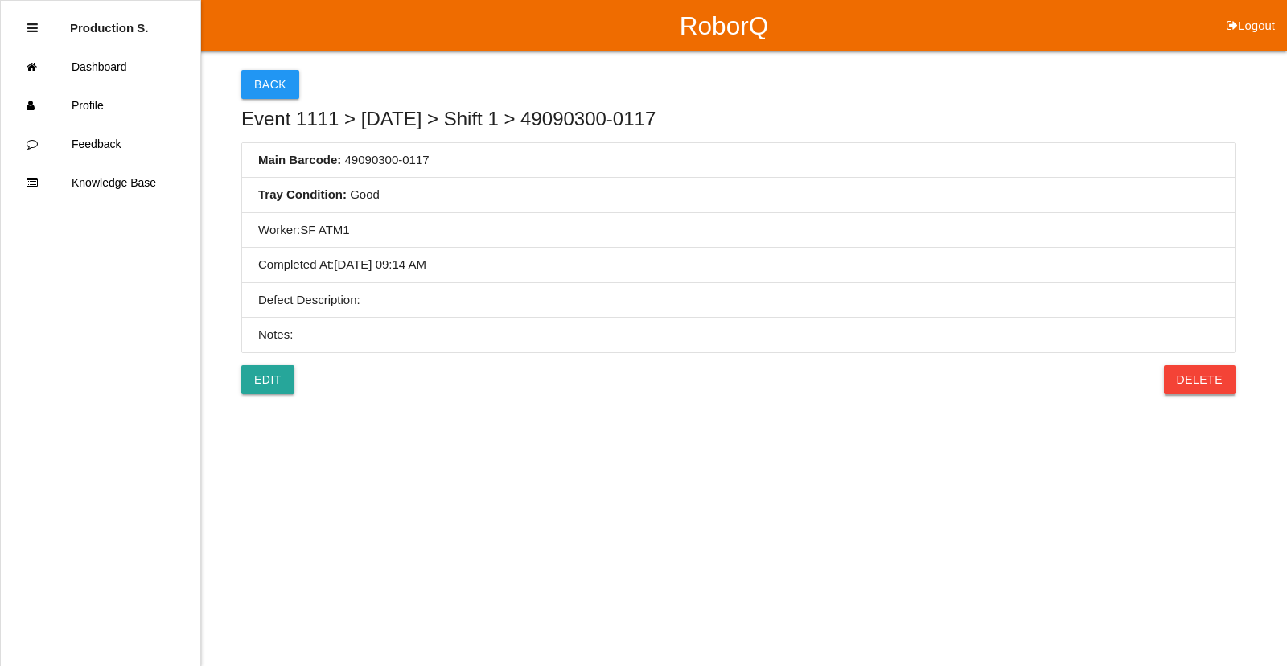
click at [1223, 377] on button "Delete" at bounding box center [1200, 379] width 72 height 29
click at [1218, 378] on button "Confirm" at bounding box center [1195, 379] width 81 height 29
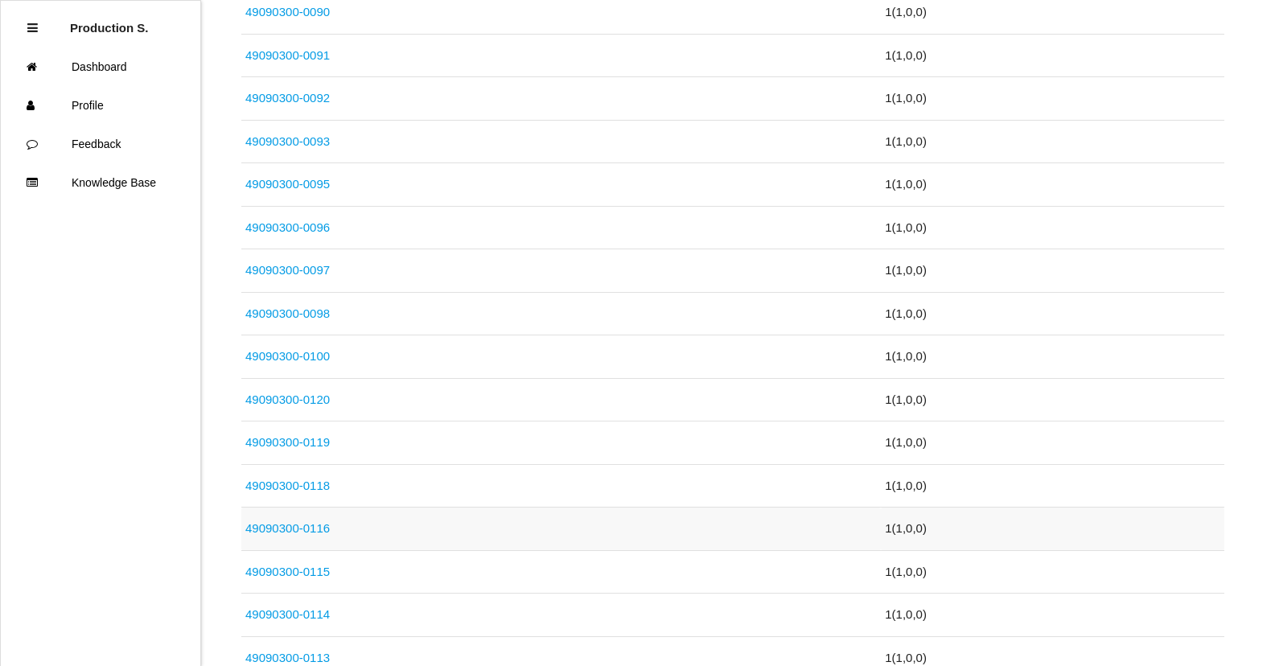
scroll to position [1127, 0]
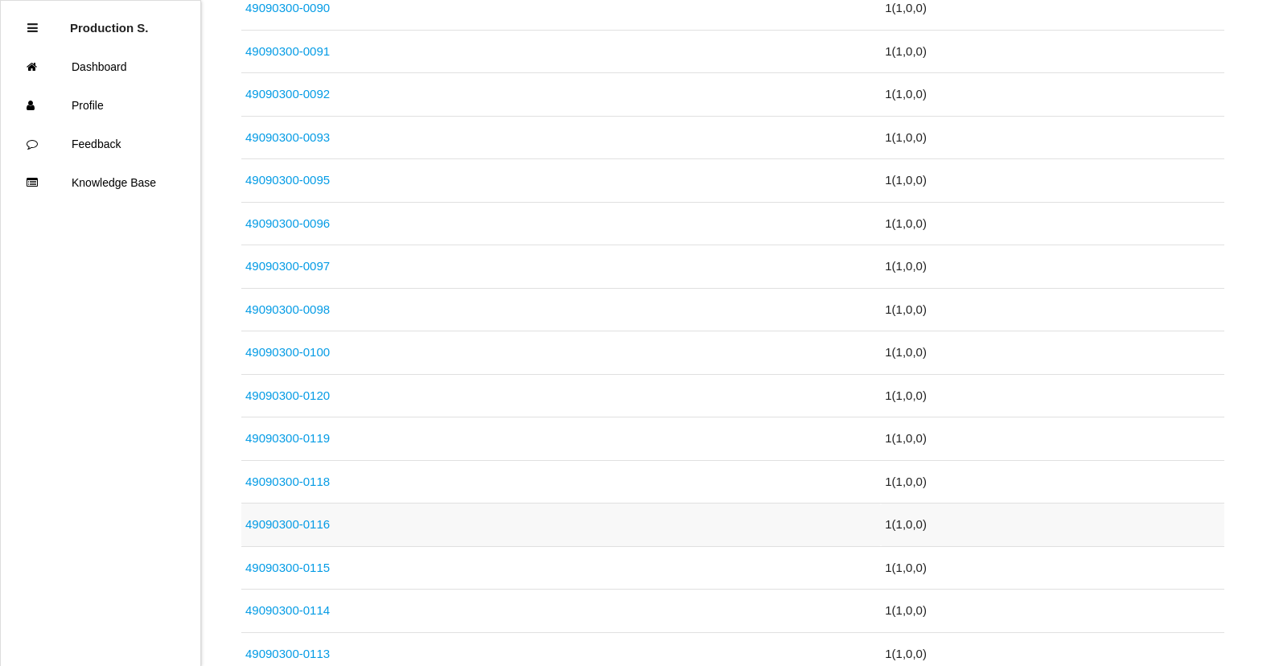
click at [314, 521] on link "49090300-0116" at bounding box center [287, 524] width 84 height 14
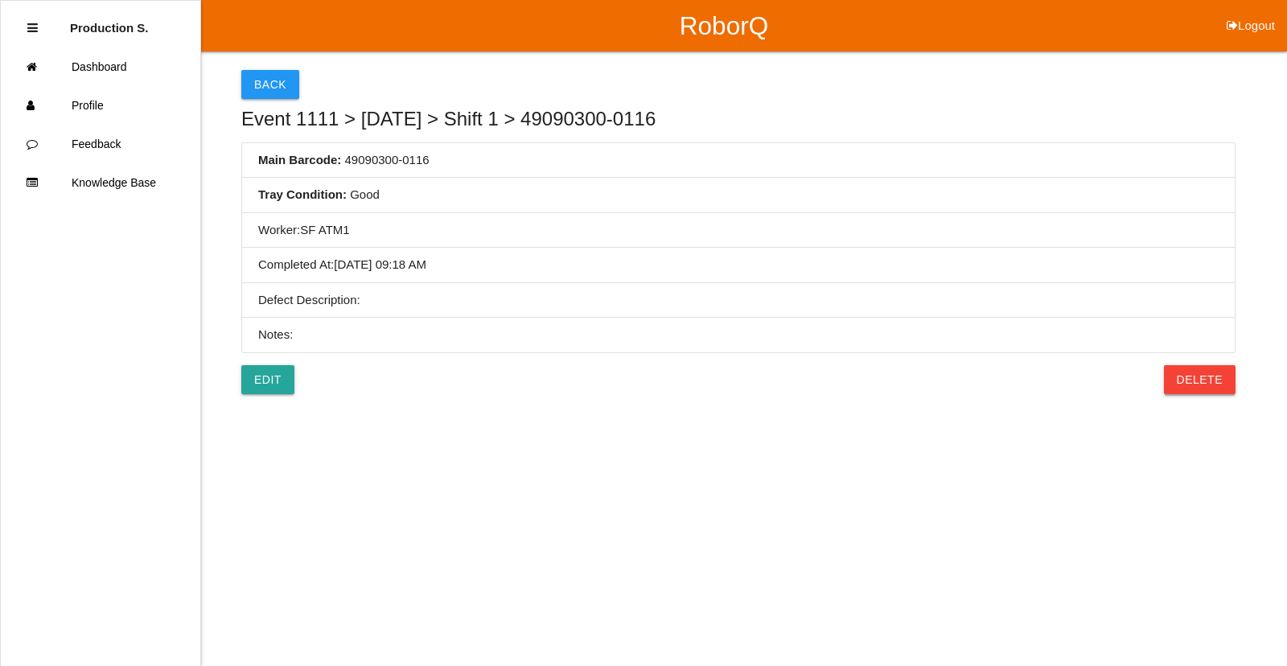
click at [1193, 375] on button "Delete" at bounding box center [1200, 379] width 72 height 29
click at [1221, 375] on button "Confirm" at bounding box center [1195, 379] width 81 height 29
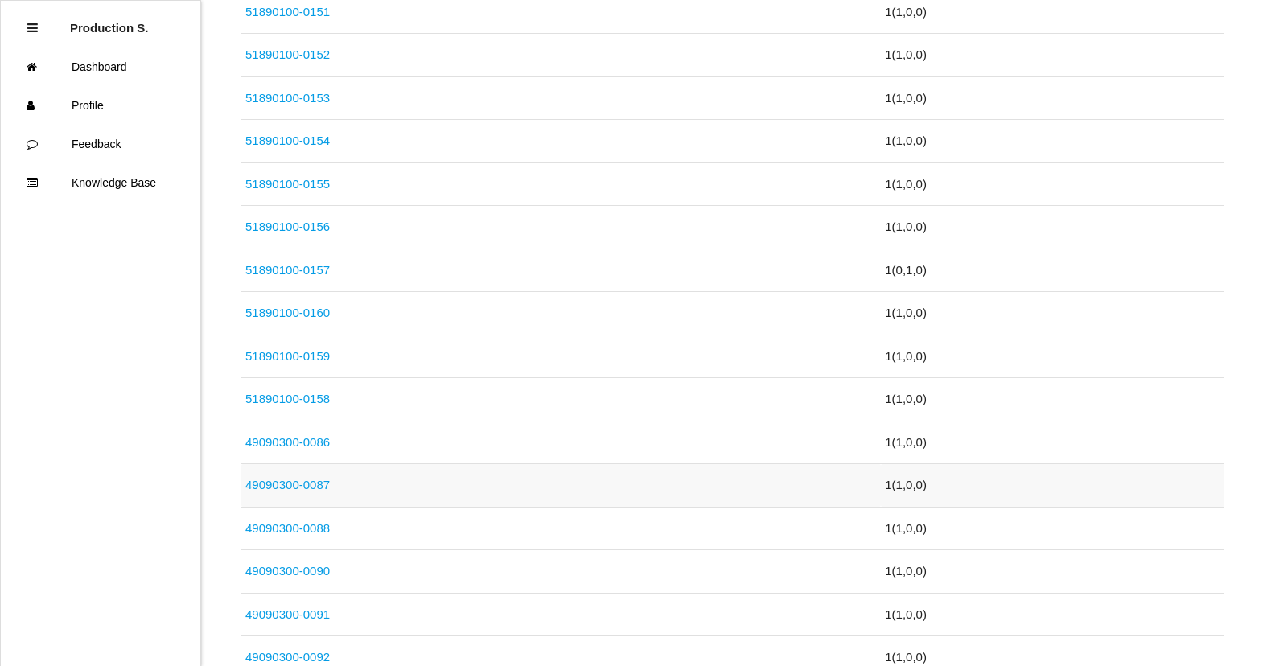
scroll to position [644, 0]
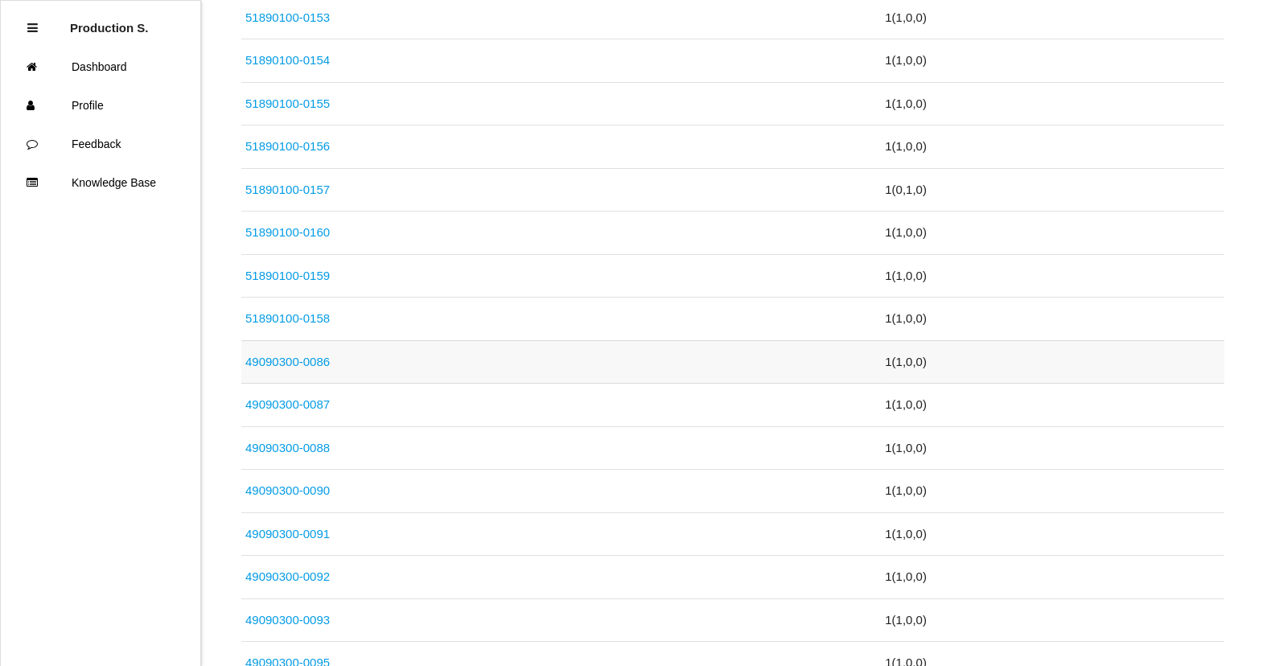
click at [278, 363] on link "49090300-0086" at bounding box center [287, 362] width 84 height 14
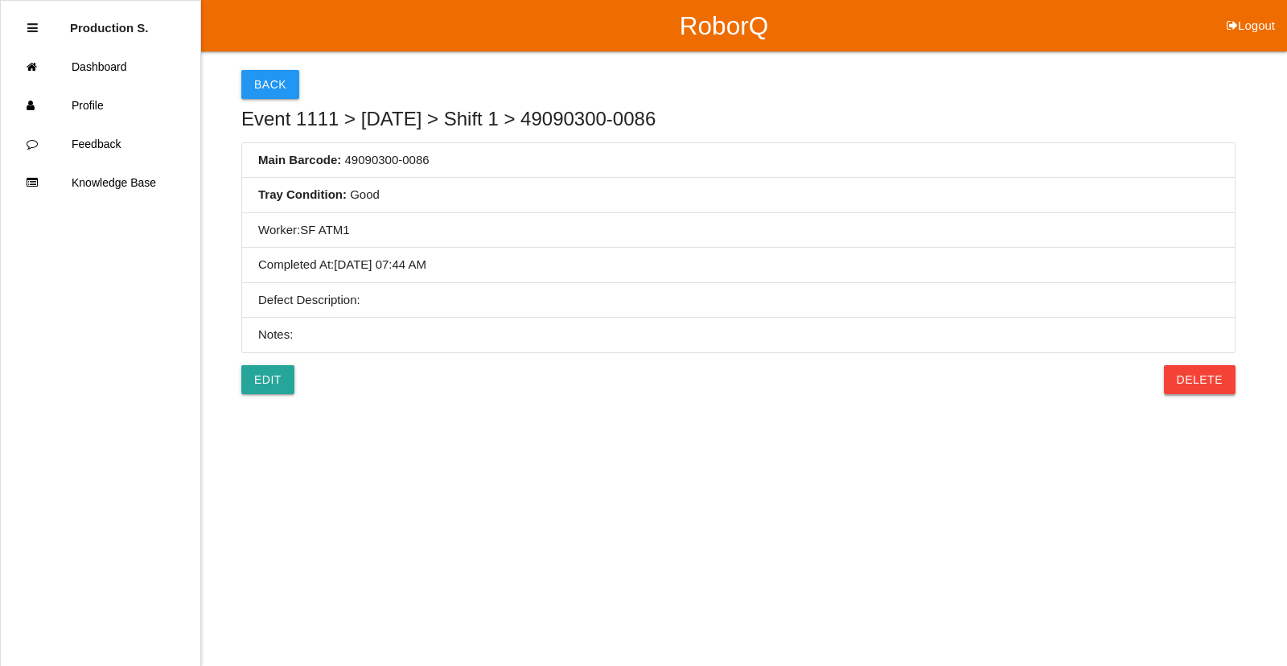
click at [1207, 388] on button "Delete" at bounding box center [1200, 379] width 72 height 29
click at [1206, 391] on button "Confirm" at bounding box center [1195, 379] width 81 height 29
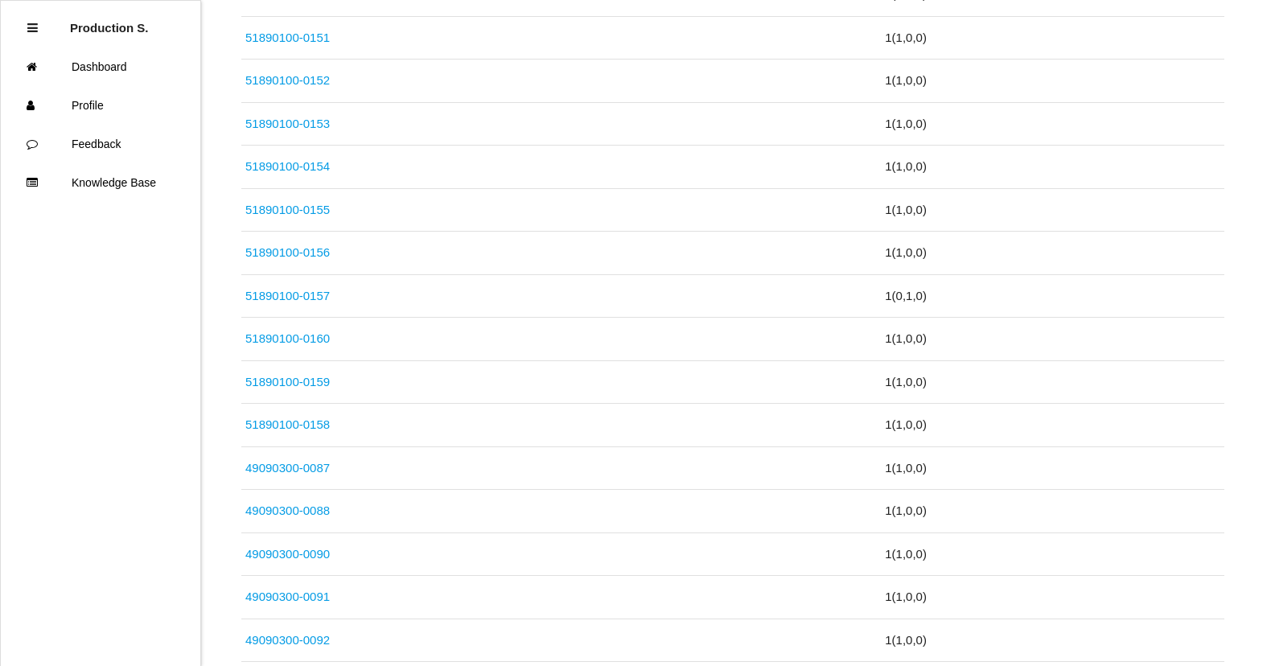
scroll to position [563, 0]
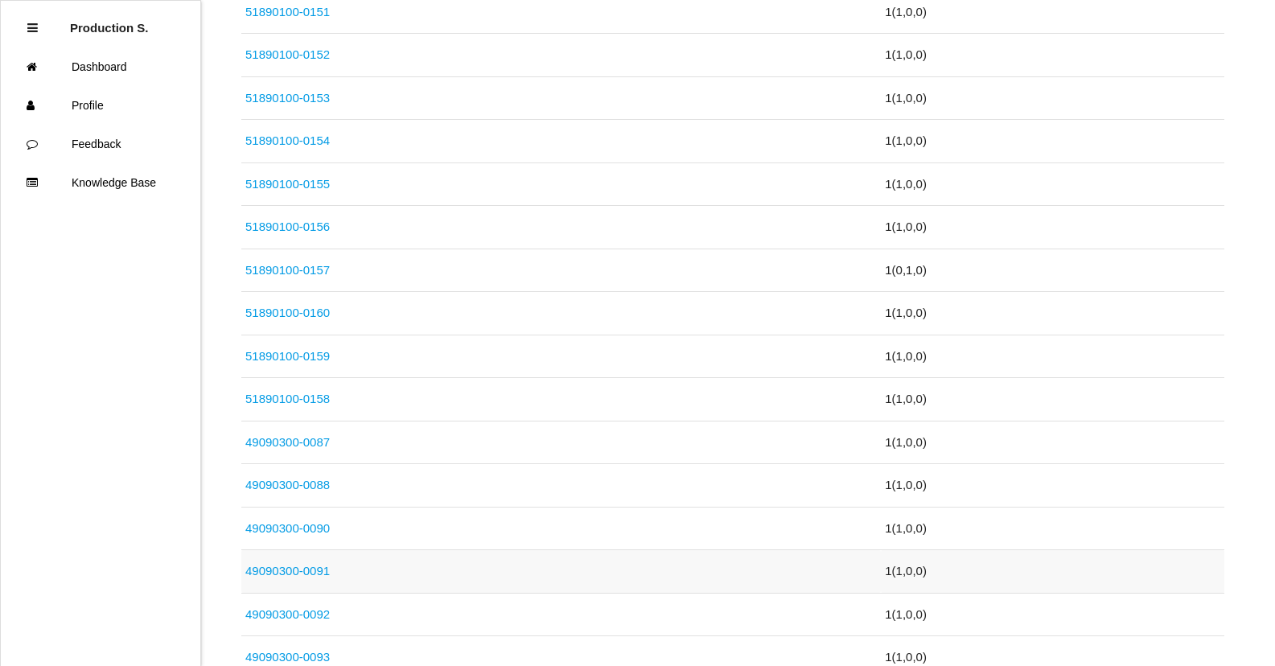
click at [261, 578] on link "49090300-0091" at bounding box center [287, 571] width 84 height 14
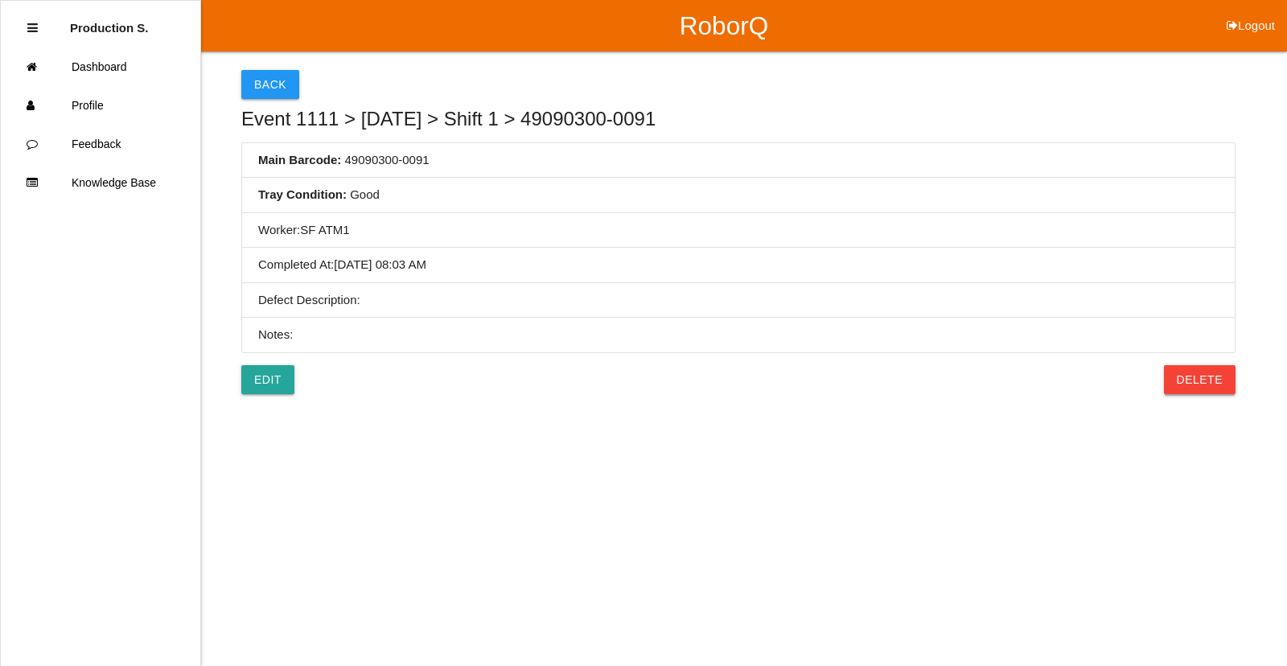
click at [1213, 381] on button "Delete" at bounding box center [1200, 379] width 72 height 29
click at [1207, 385] on button "Confirm" at bounding box center [1195, 379] width 81 height 29
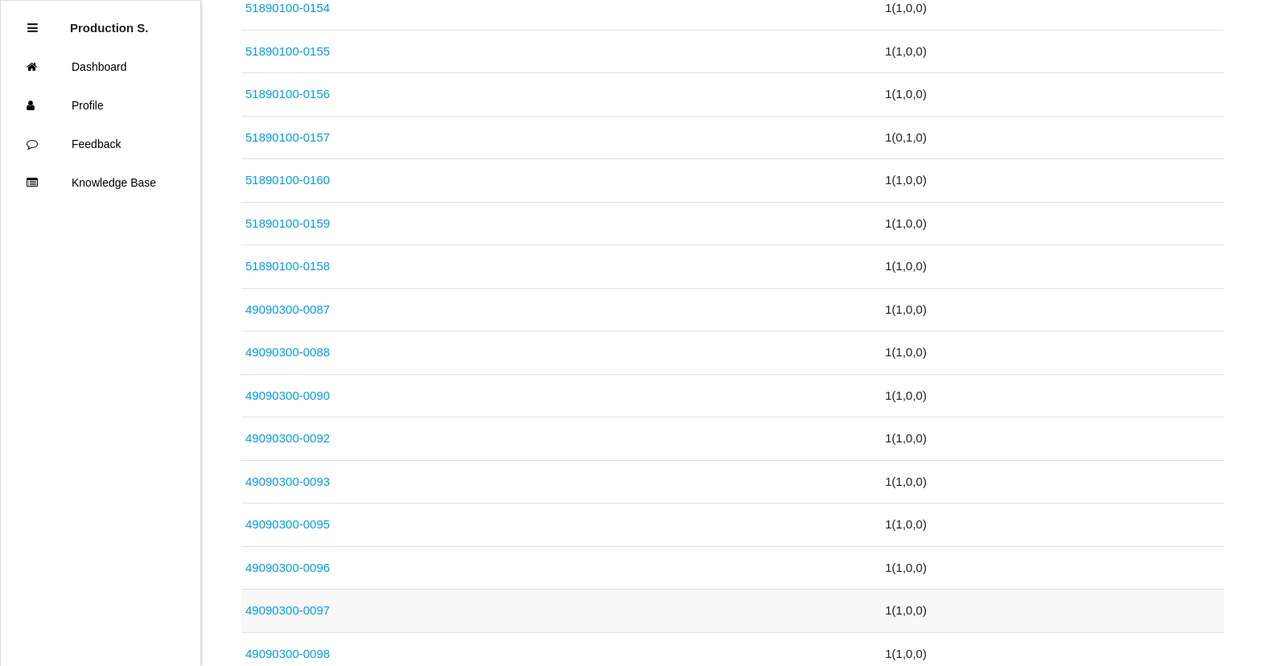
scroll to position [724, 0]
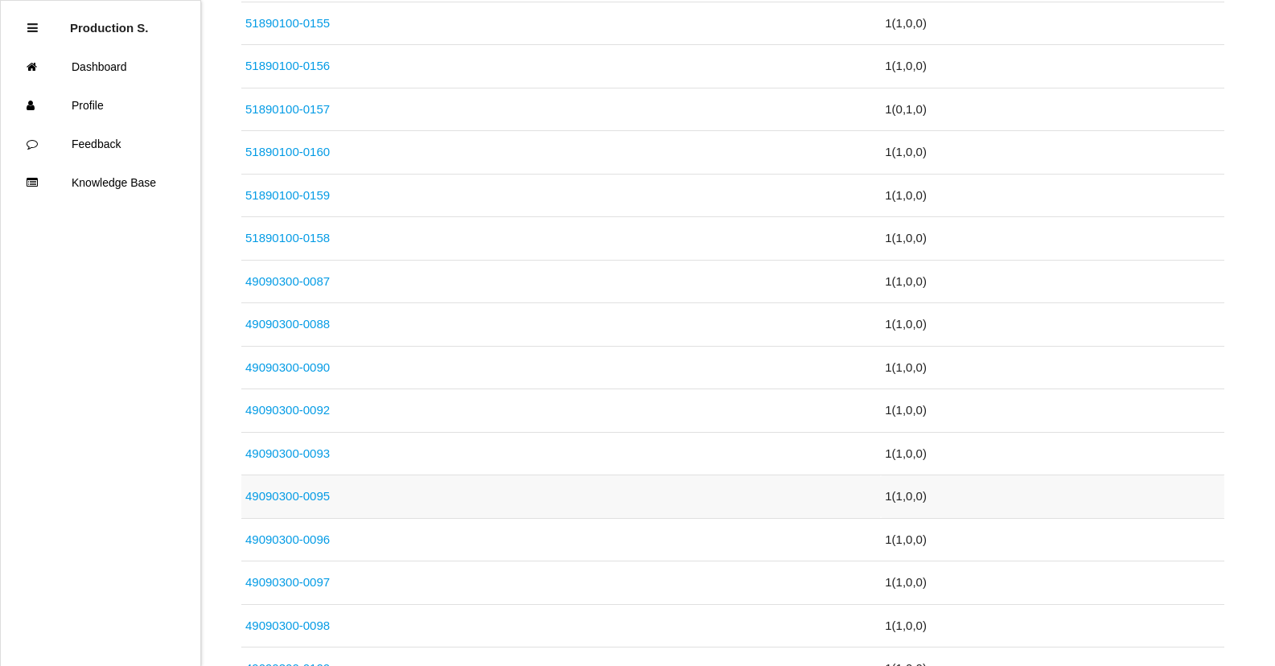
click at [298, 495] on link "49090300-0095" at bounding box center [287, 496] width 84 height 14
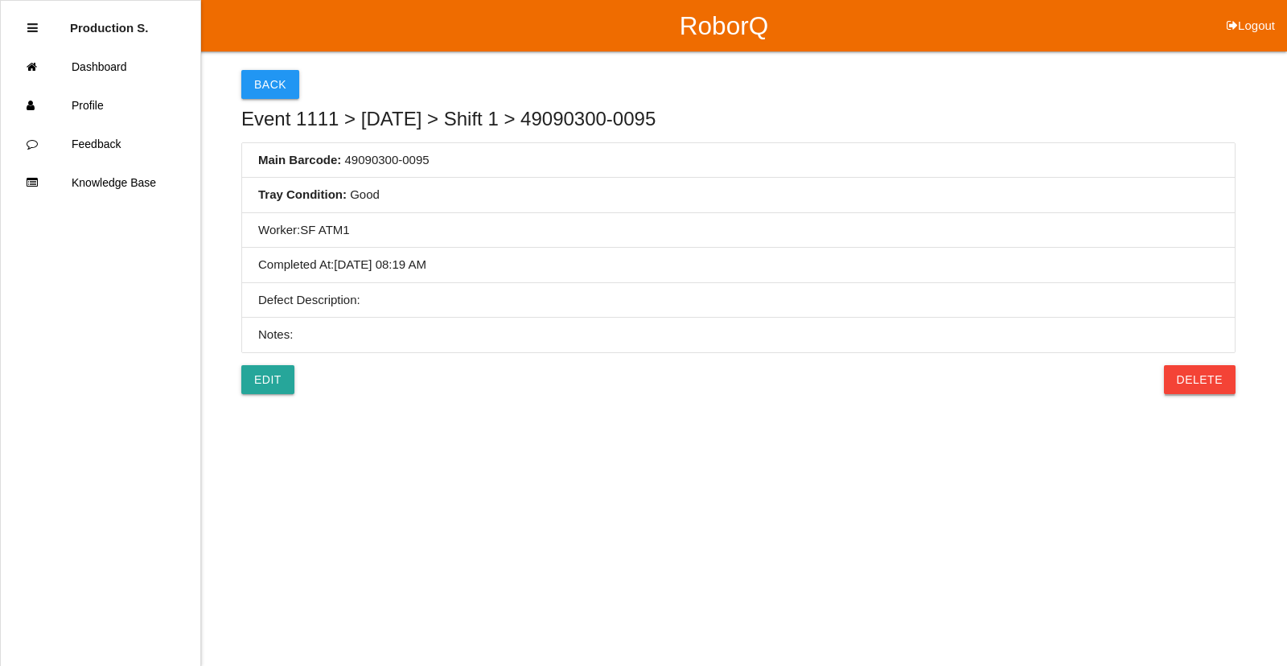
click at [1198, 382] on button "Delete" at bounding box center [1200, 379] width 72 height 29
click at [1201, 383] on button "Confirm" at bounding box center [1195, 379] width 81 height 29
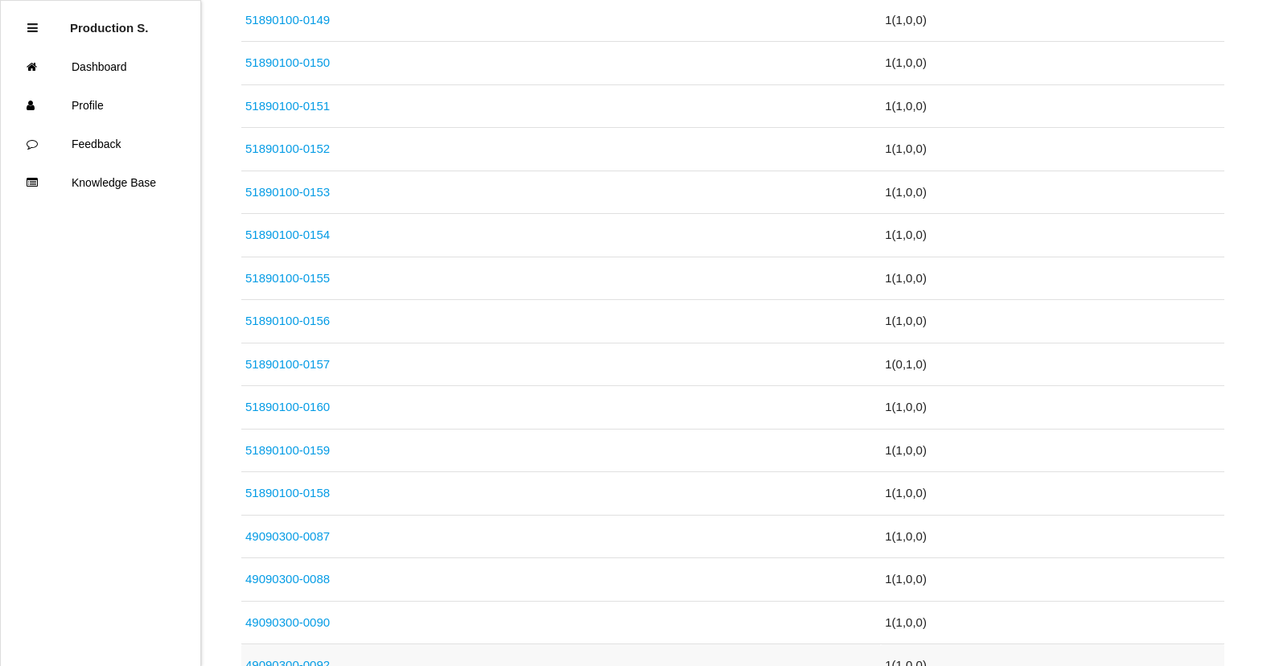
scroll to position [563, 0]
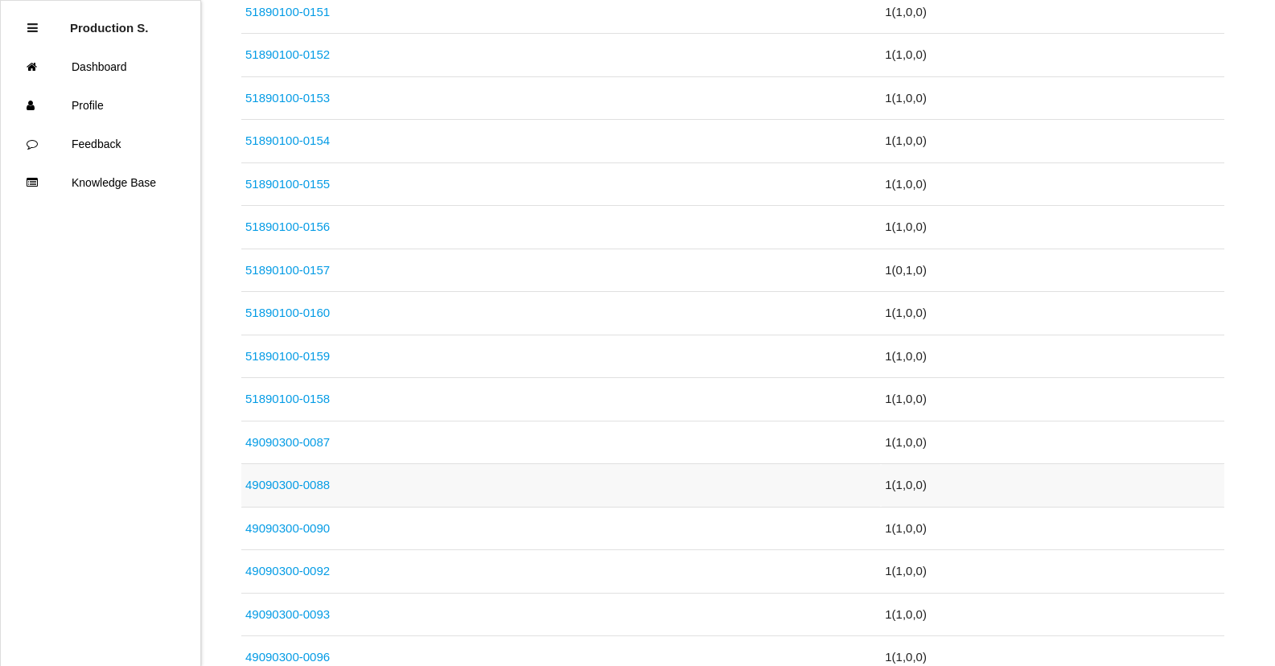
click at [294, 487] on link "49090300-0088" at bounding box center [287, 485] width 84 height 14
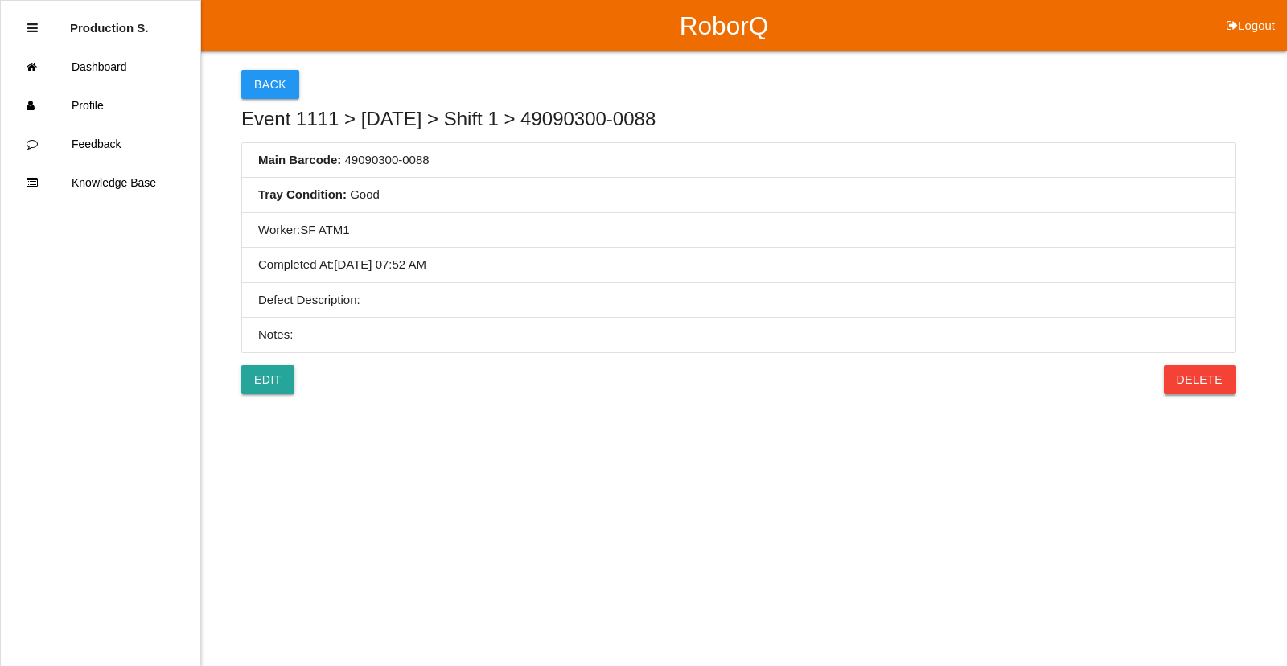
click at [1217, 376] on button "Delete" at bounding box center [1200, 379] width 72 height 29
click at [1209, 382] on button "Confirm" at bounding box center [1195, 379] width 81 height 29
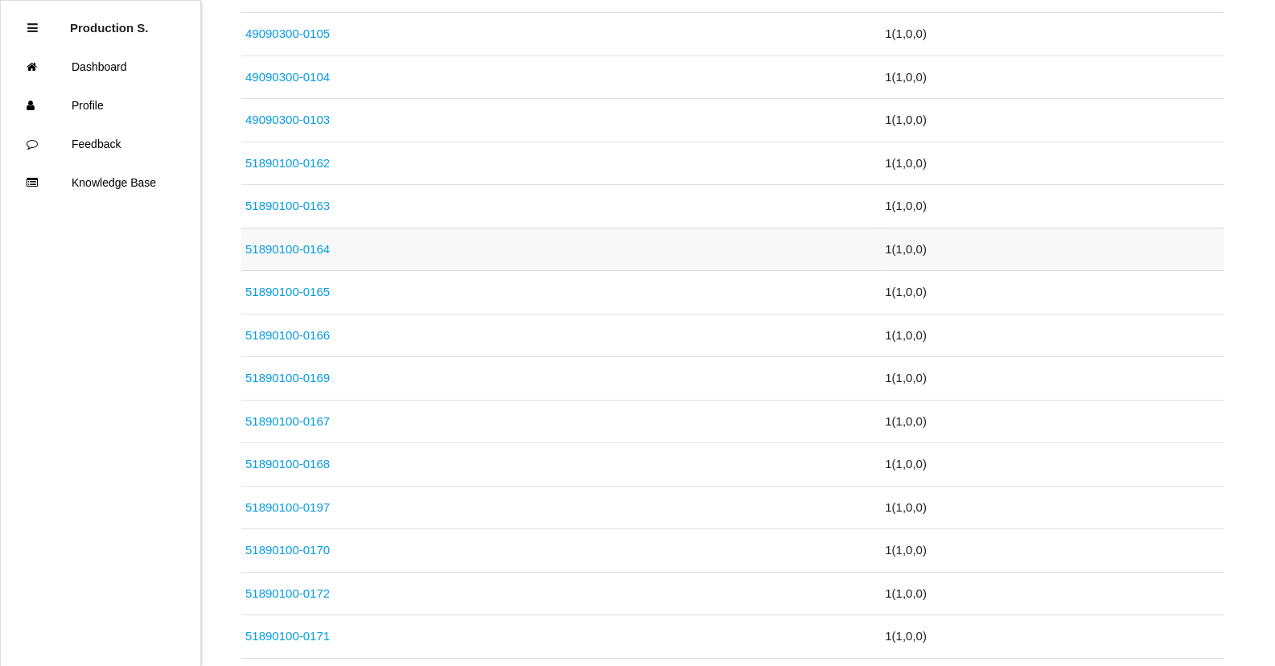
scroll to position [1851, 0]
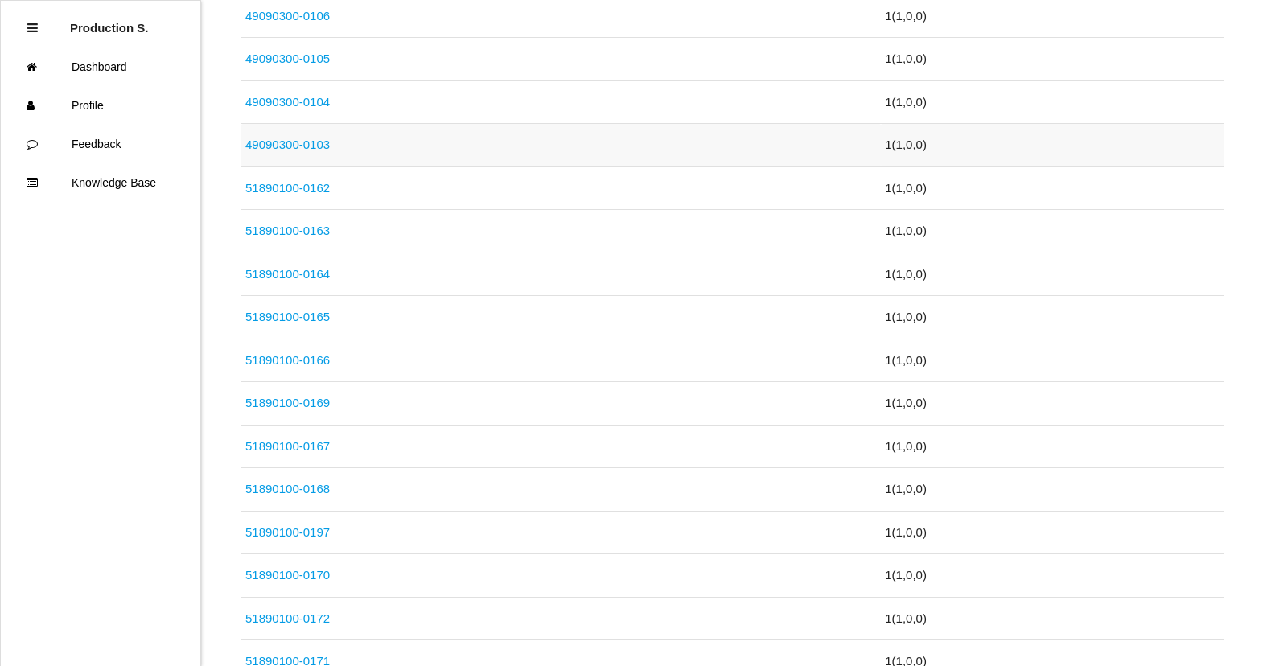
click at [290, 146] on link "49090300-0103" at bounding box center [287, 145] width 84 height 14
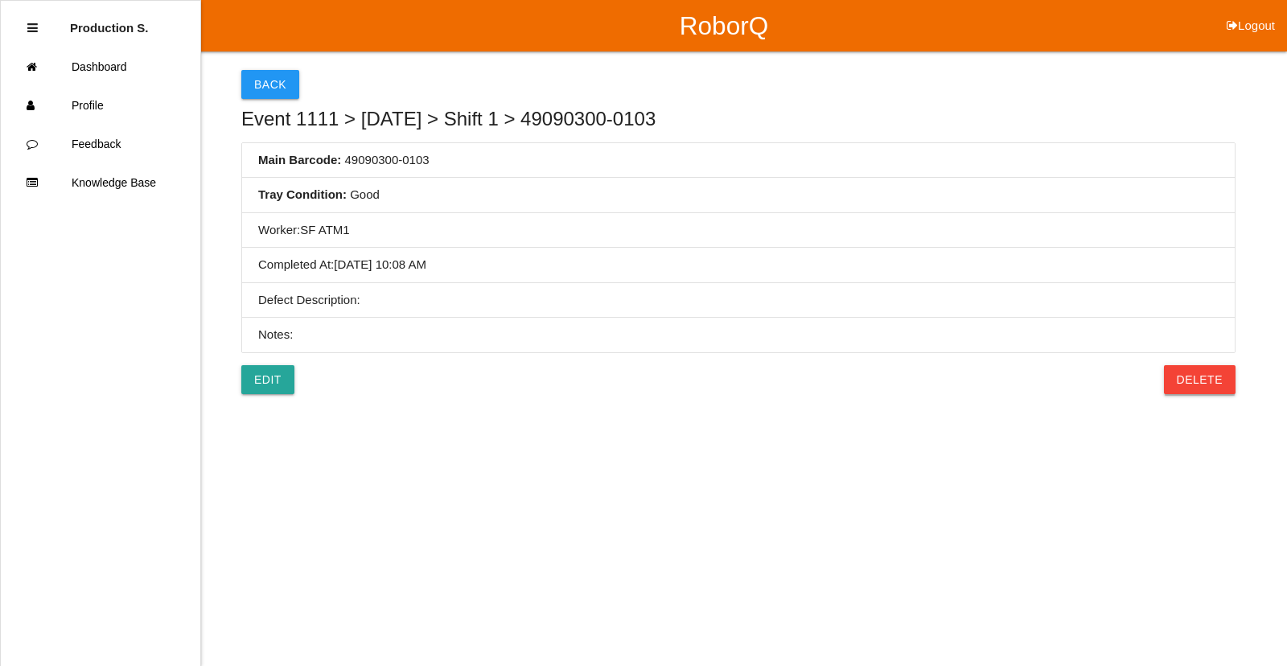
click at [1184, 384] on button "Delete" at bounding box center [1200, 379] width 72 height 29
click at [1184, 384] on button "Confirm" at bounding box center [1195, 379] width 81 height 29
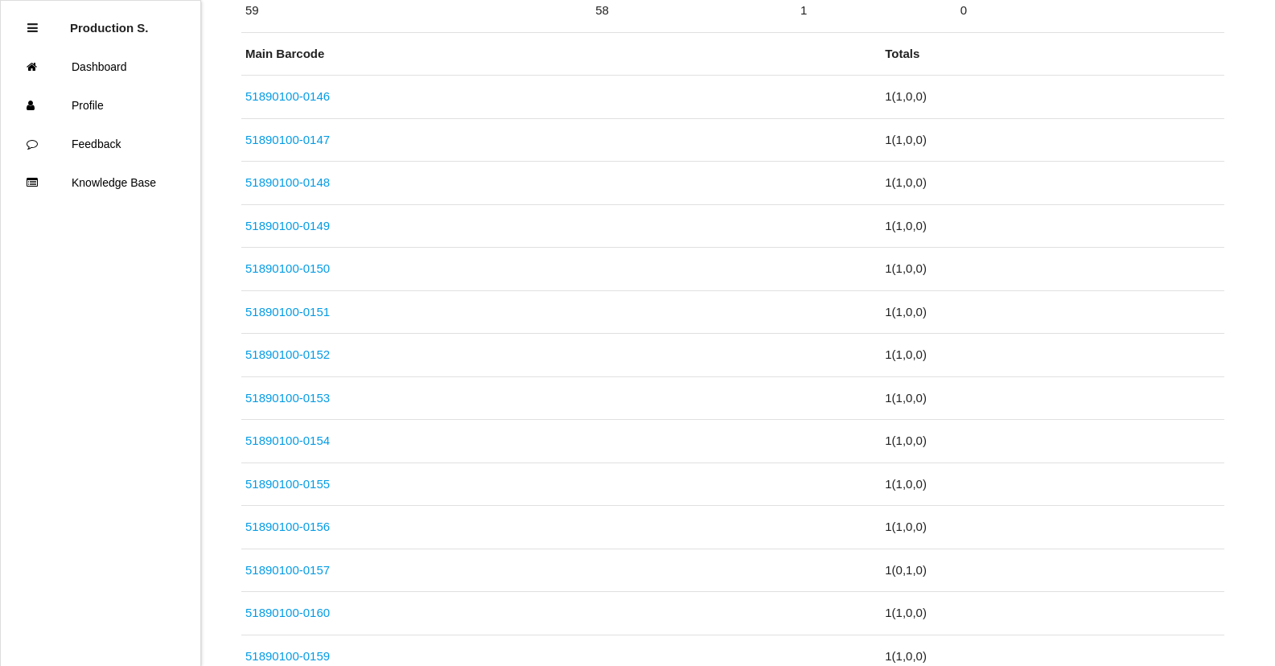
scroll to position [563, 0]
click at [303, 448] on link "49090300-0087" at bounding box center [287, 442] width 84 height 14
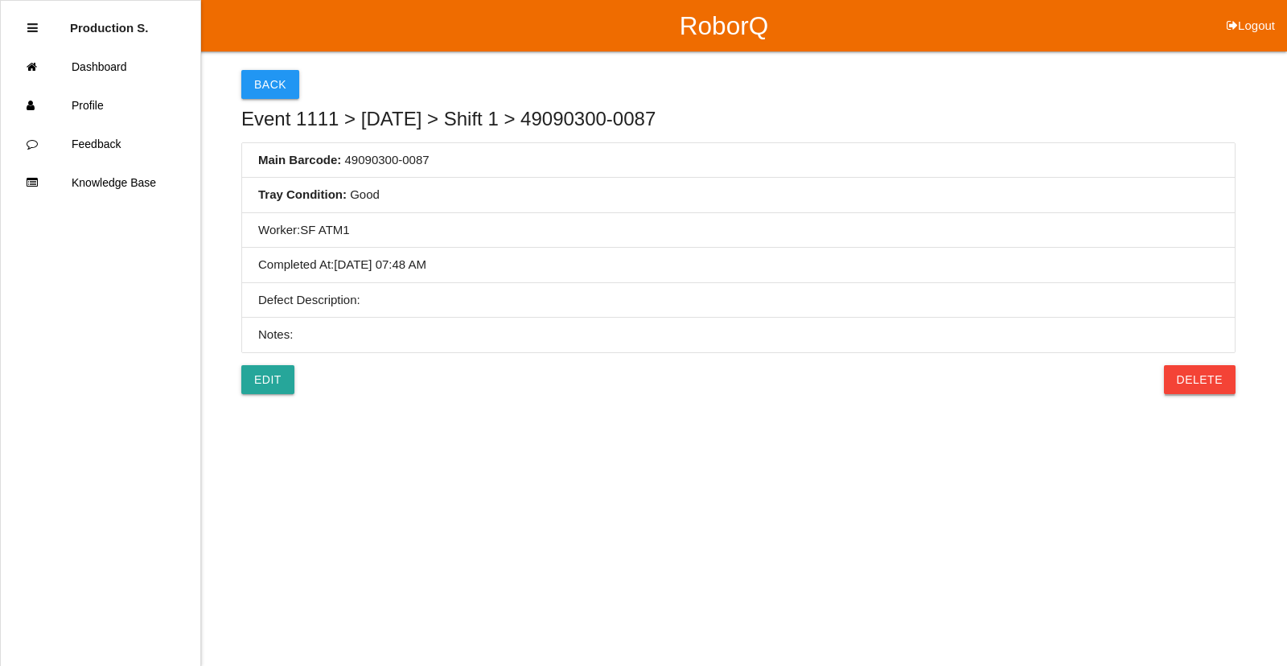
click at [1214, 384] on button "Delete" at bounding box center [1200, 379] width 72 height 29
click at [1214, 384] on button "Confirm" at bounding box center [1195, 379] width 81 height 29
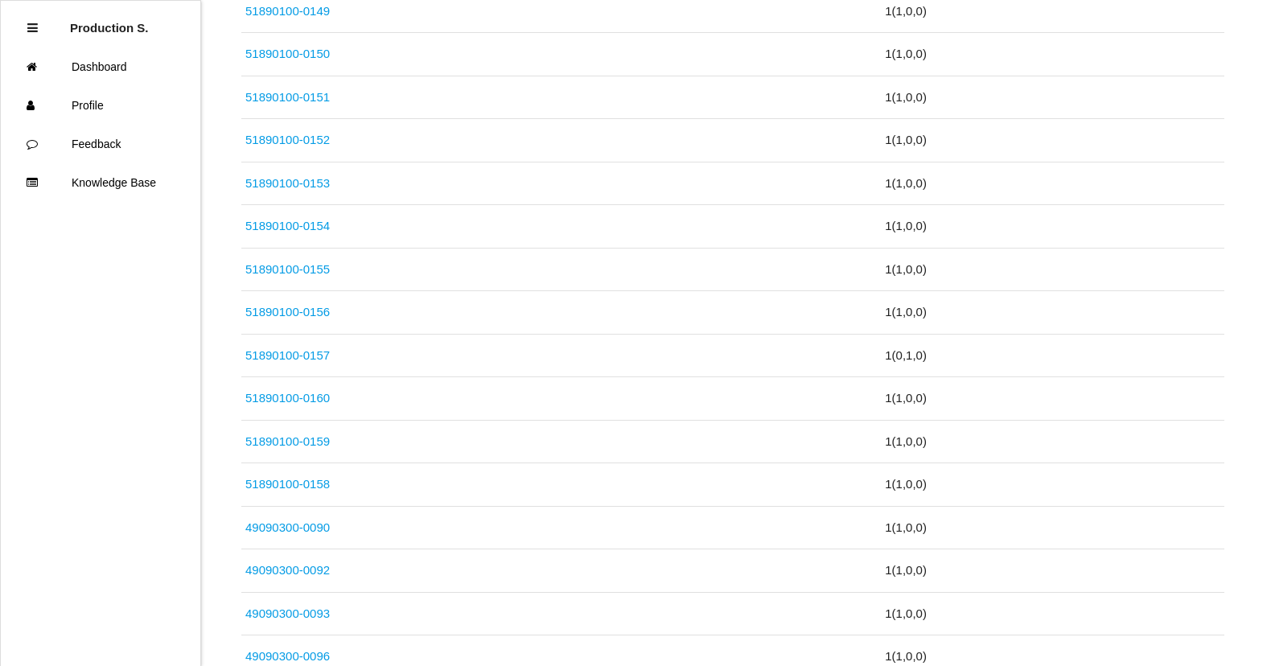
scroll to position [563, 0]
click at [293, 485] on link "49090300-0092" at bounding box center [287, 485] width 84 height 14
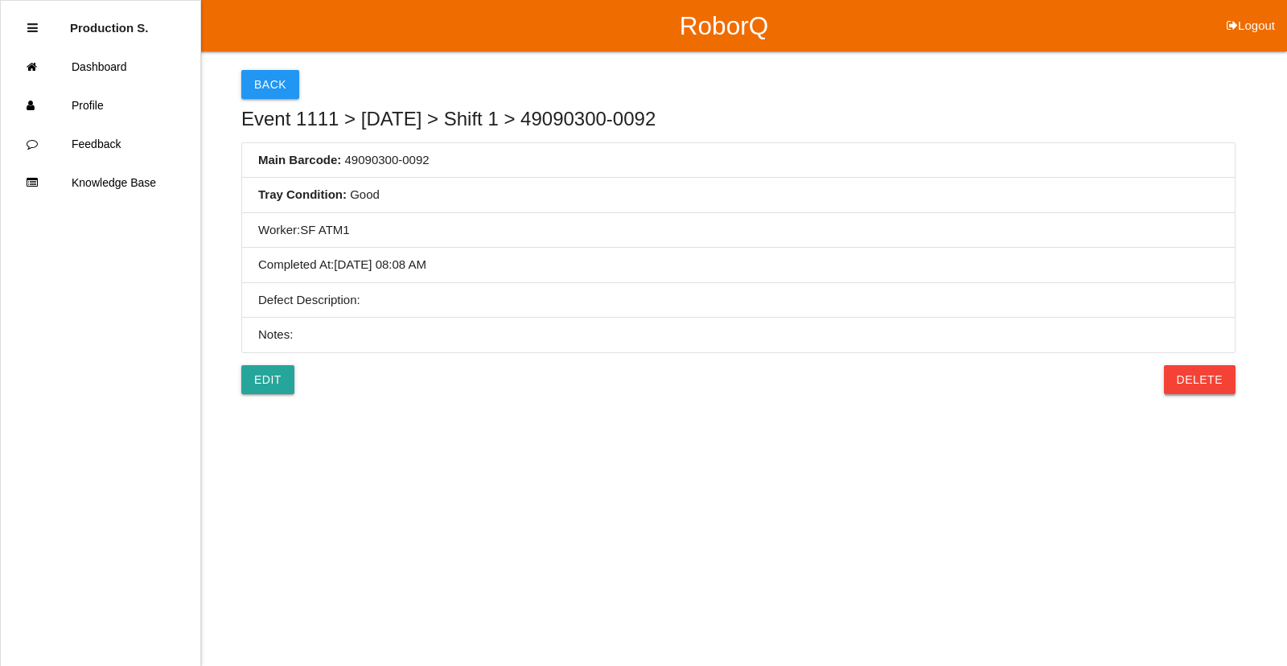
click at [1182, 385] on button "Delete" at bounding box center [1200, 379] width 72 height 29
click at [1182, 385] on button "Confirm" at bounding box center [1195, 379] width 81 height 29
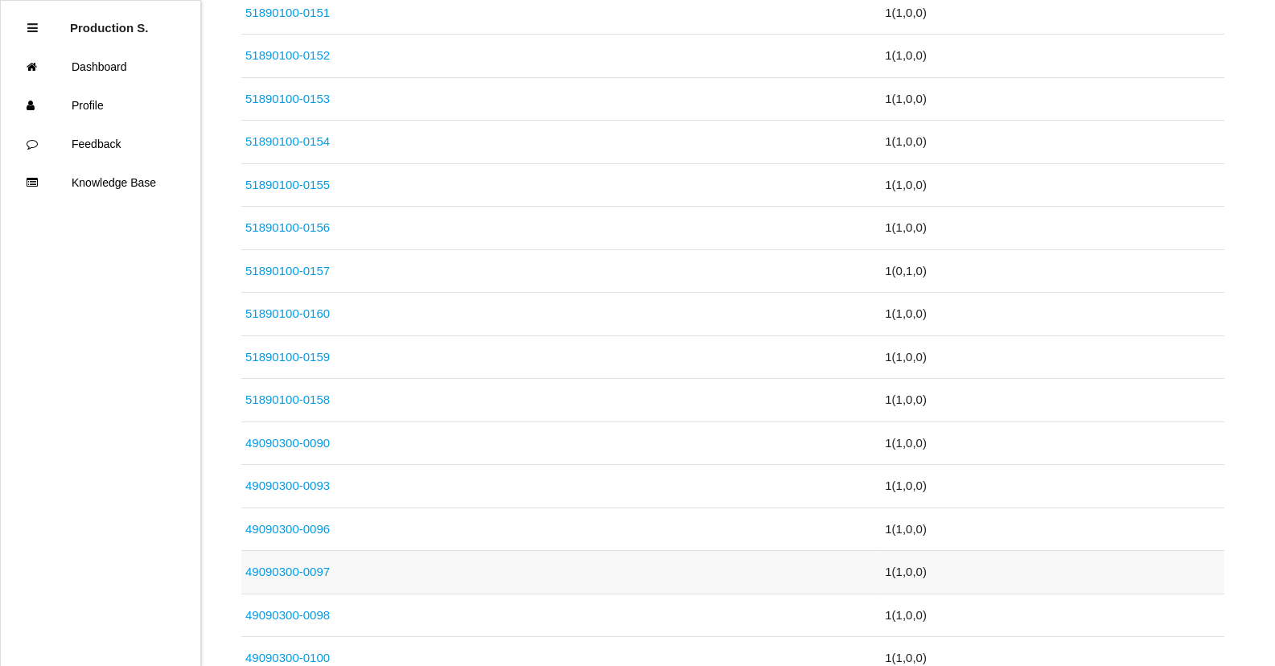
scroll to position [563, 0]
click at [279, 484] on link "49090300-0093" at bounding box center [287, 485] width 84 height 14
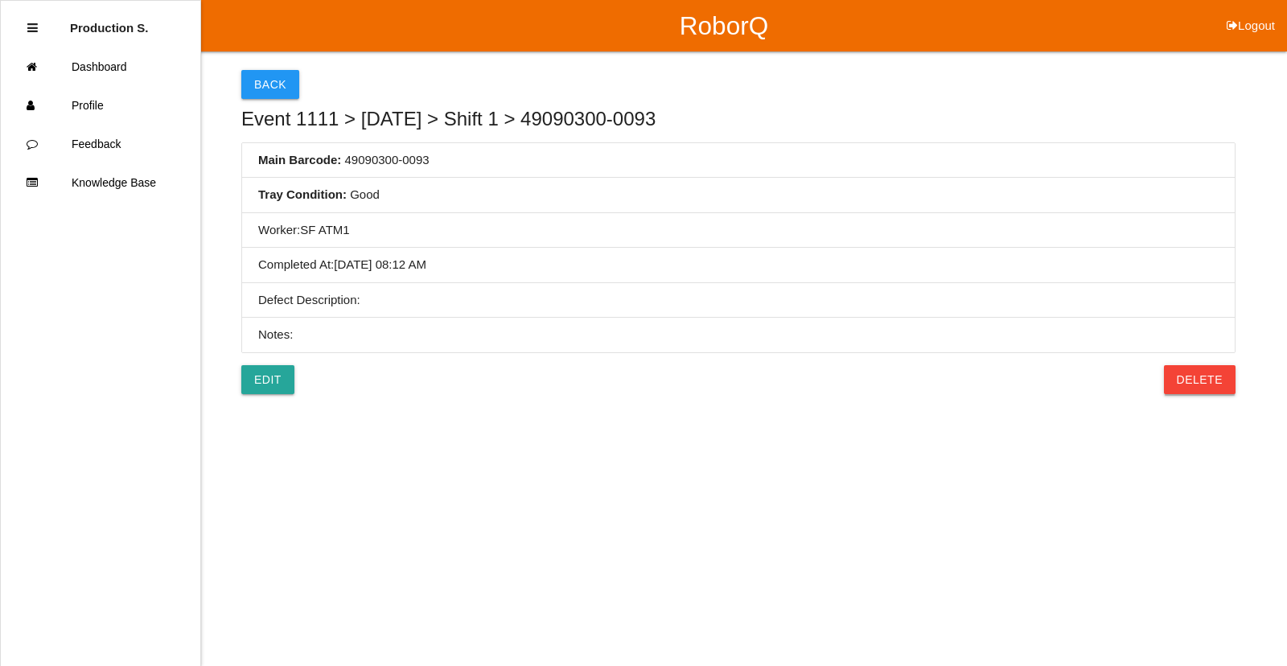
click at [1216, 381] on button "Delete" at bounding box center [1200, 379] width 72 height 29
click at [1216, 381] on button "Confirm" at bounding box center [1195, 379] width 81 height 29
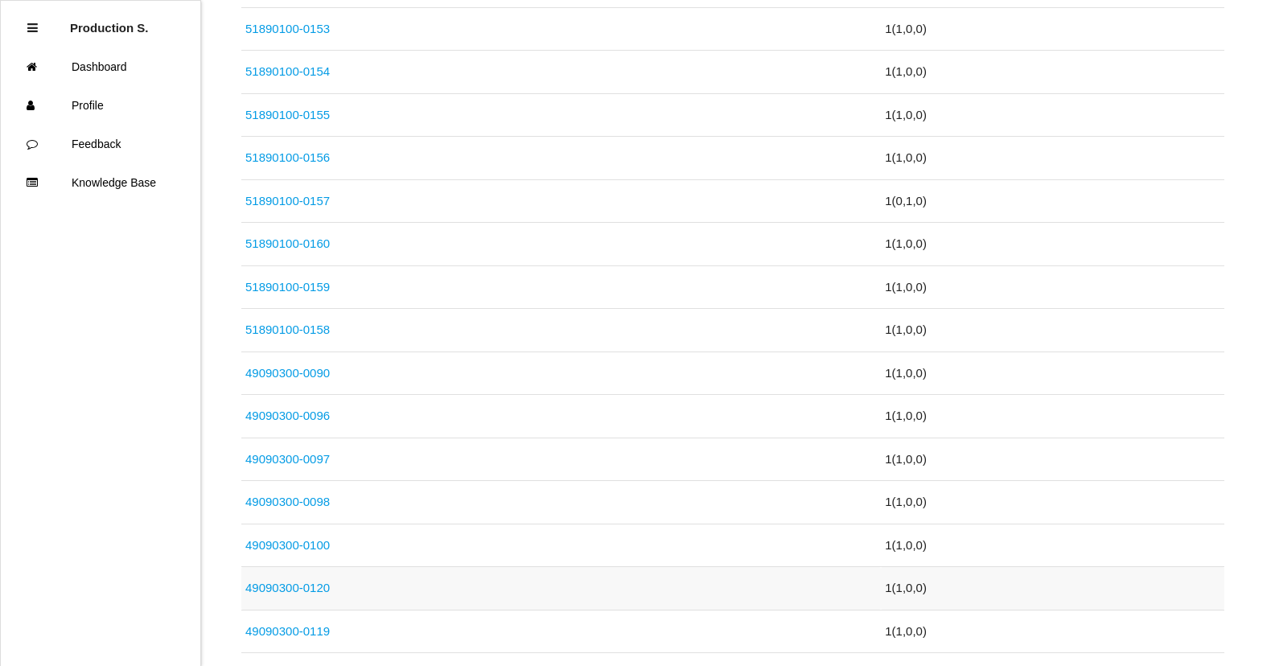
scroll to position [644, 0]
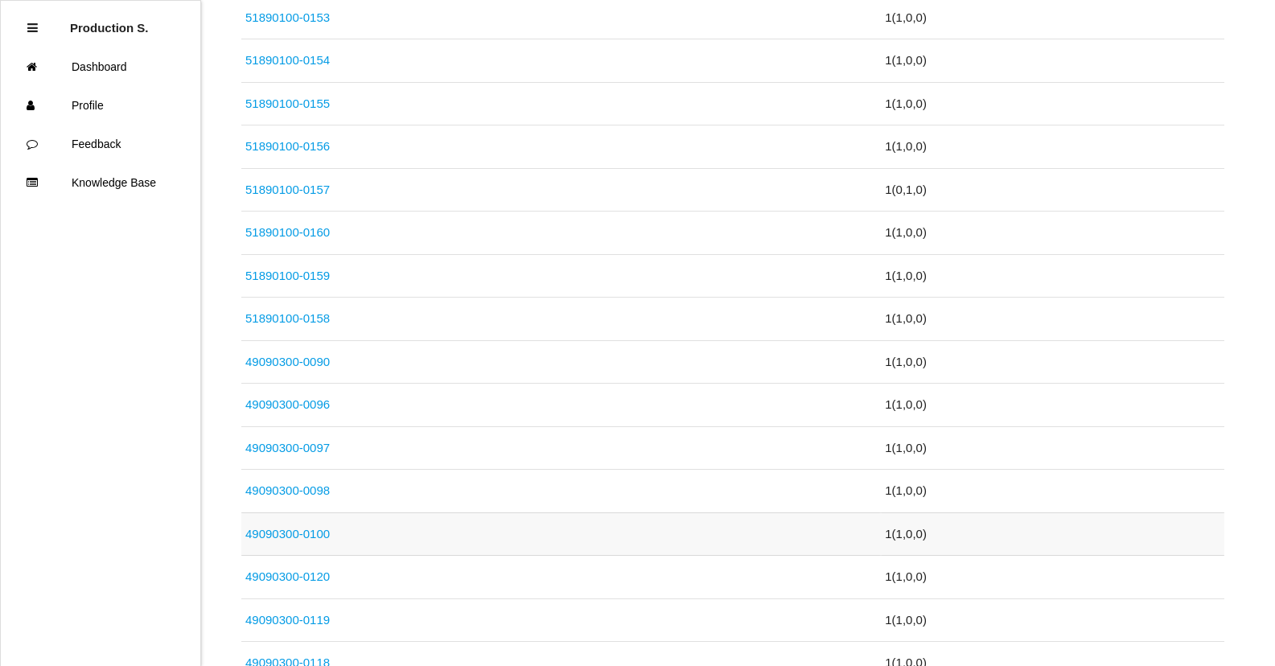
click at [293, 533] on link "49090300-0100" at bounding box center [287, 534] width 84 height 14
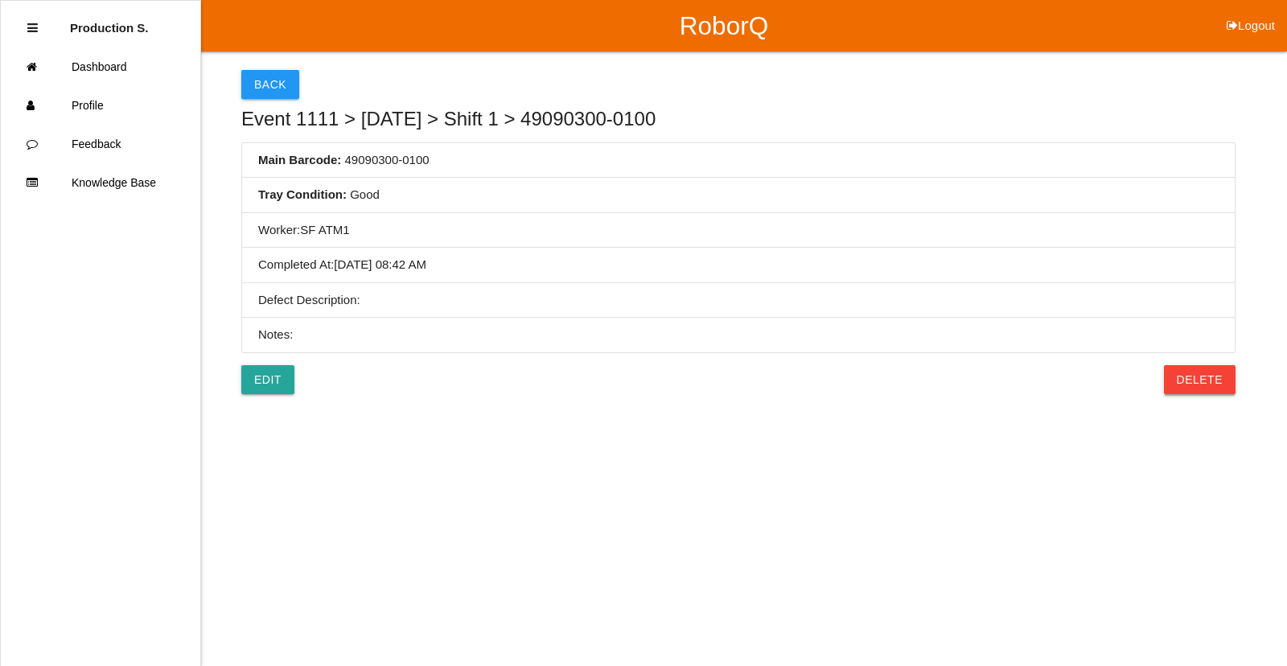
click at [1197, 379] on button "Delete" at bounding box center [1200, 379] width 72 height 29
click at [1184, 376] on button "Confirm" at bounding box center [1195, 379] width 81 height 29
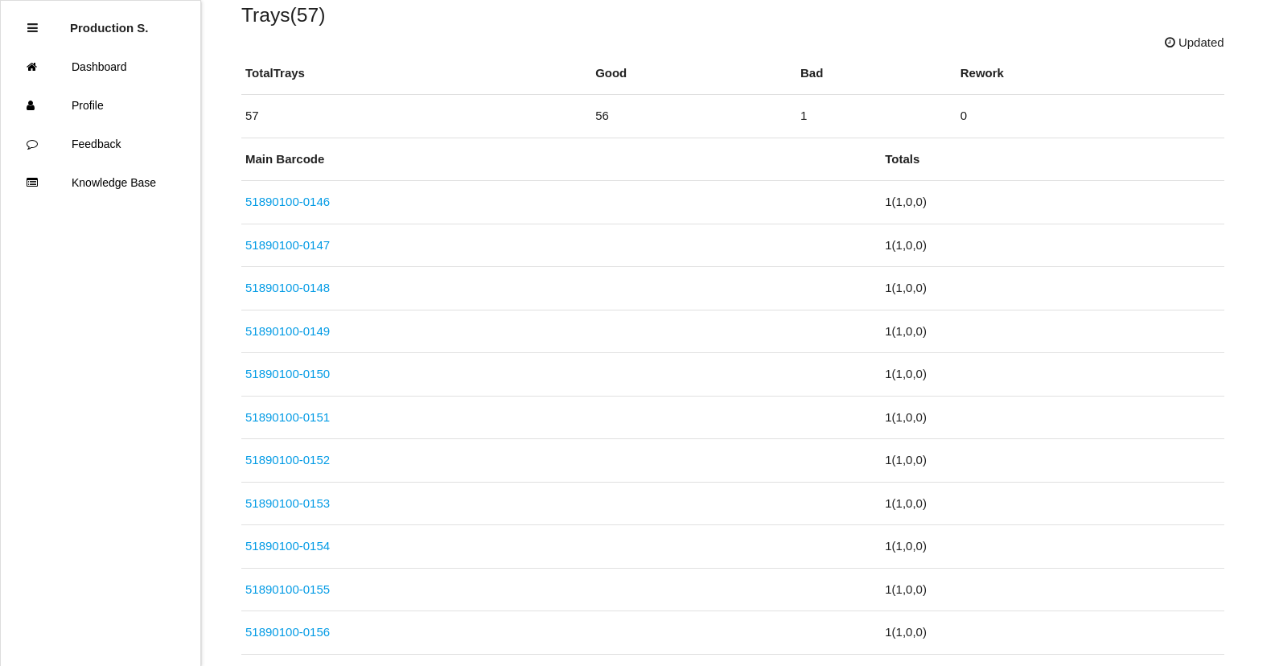
scroll to position [563, 0]
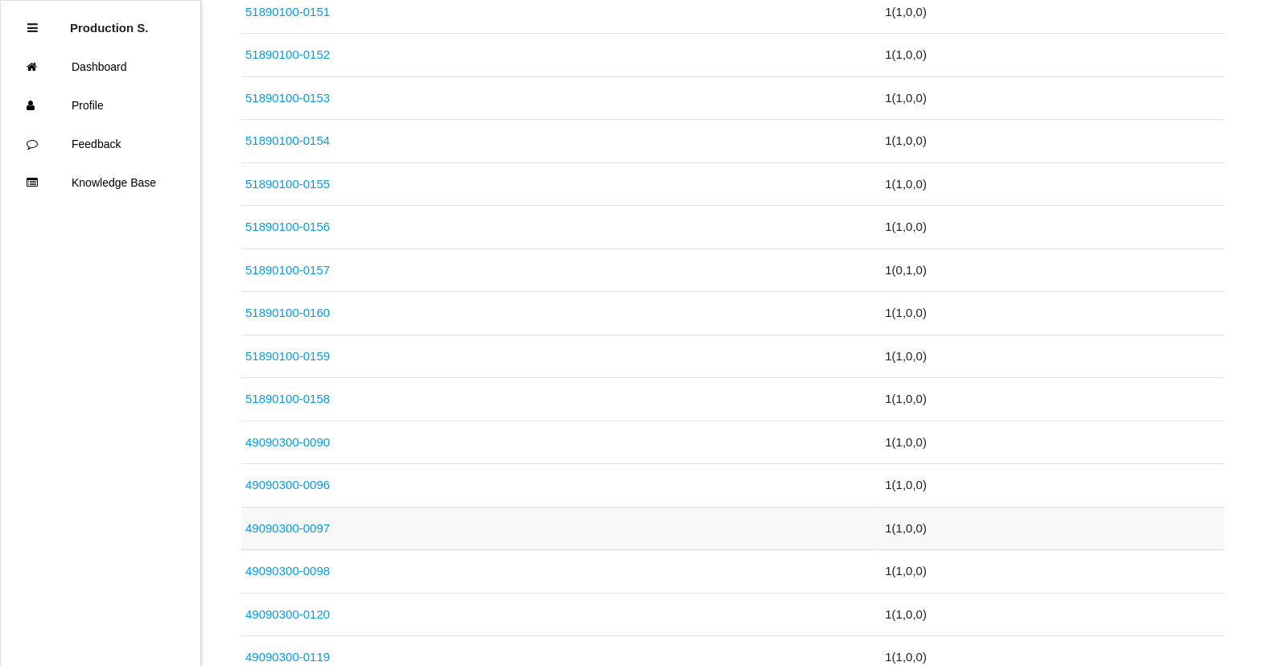
click at [278, 525] on link "49090300-0097" at bounding box center [287, 528] width 84 height 14
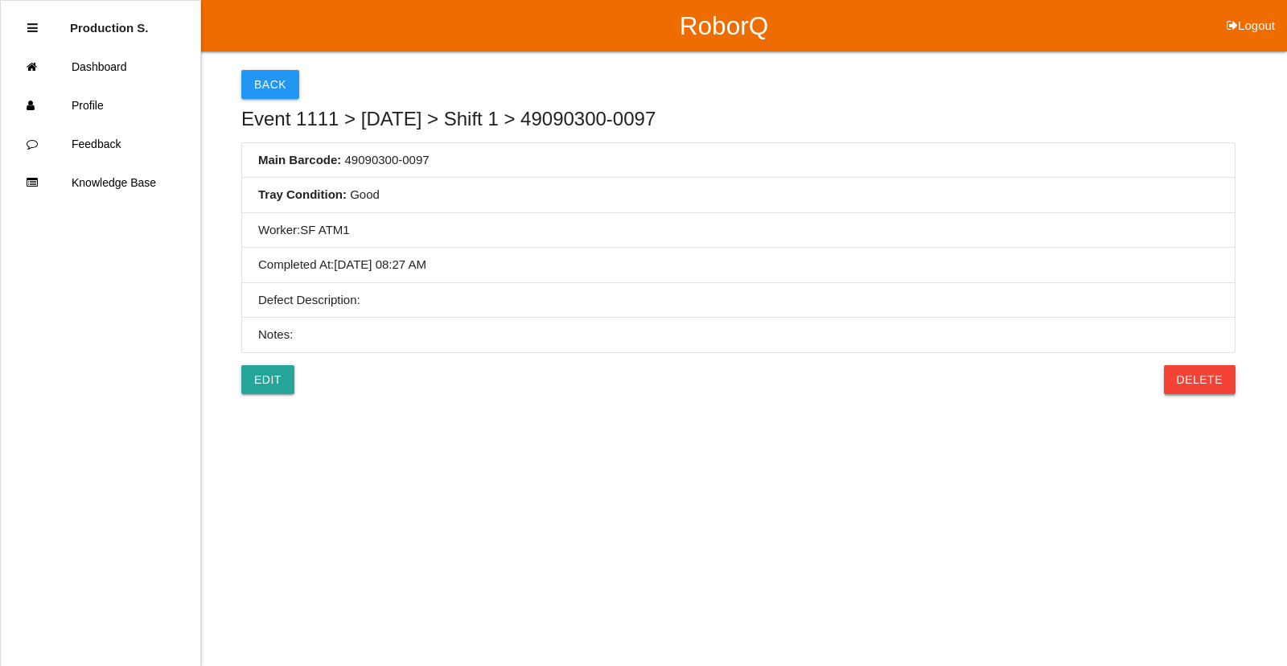
click at [1235, 380] on button "Delete" at bounding box center [1200, 379] width 72 height 29
click at [1230, 381] on button "Confirm" at bounding box center [1195, 379] width 81 height 29
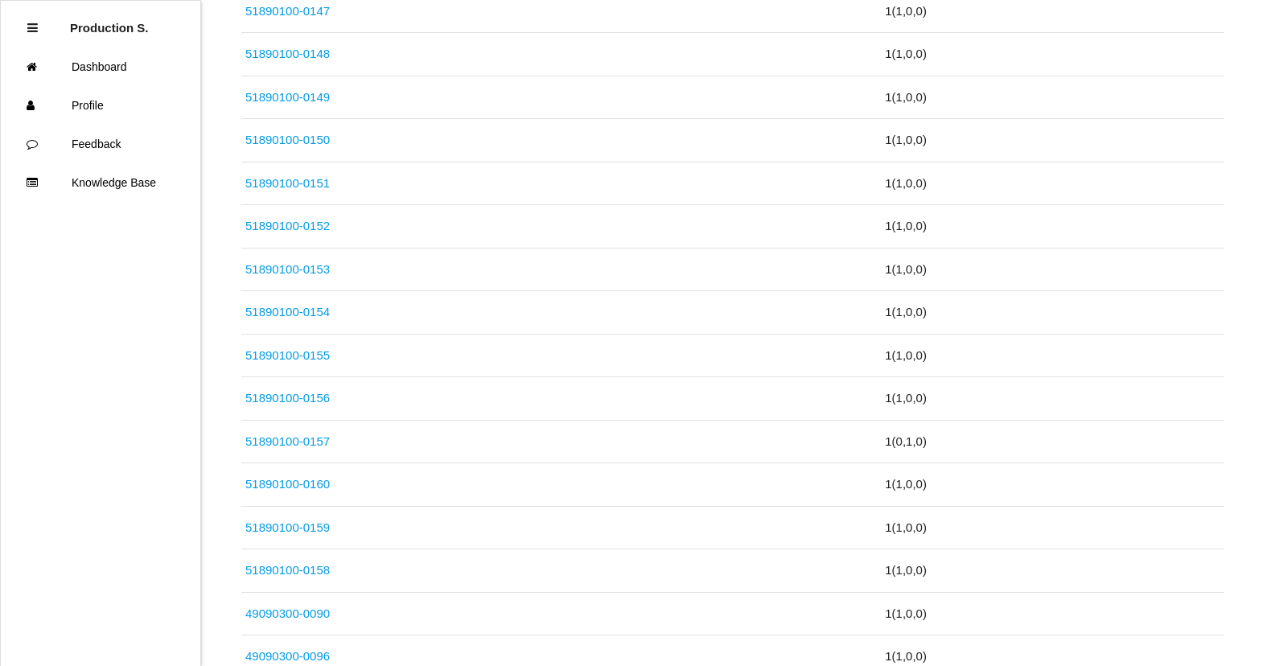
scroll to position [644, 0]
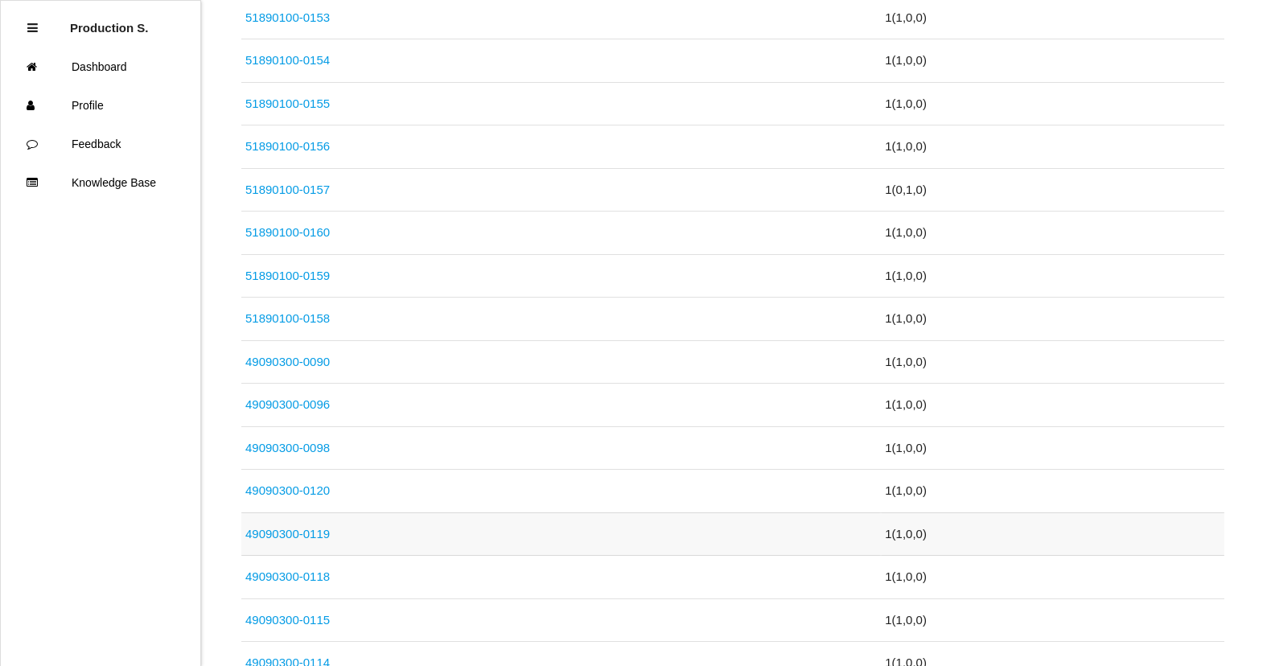
click at [275, 533] on link "49090300-0119" at bounding box center [287, 534] width 84 height 14
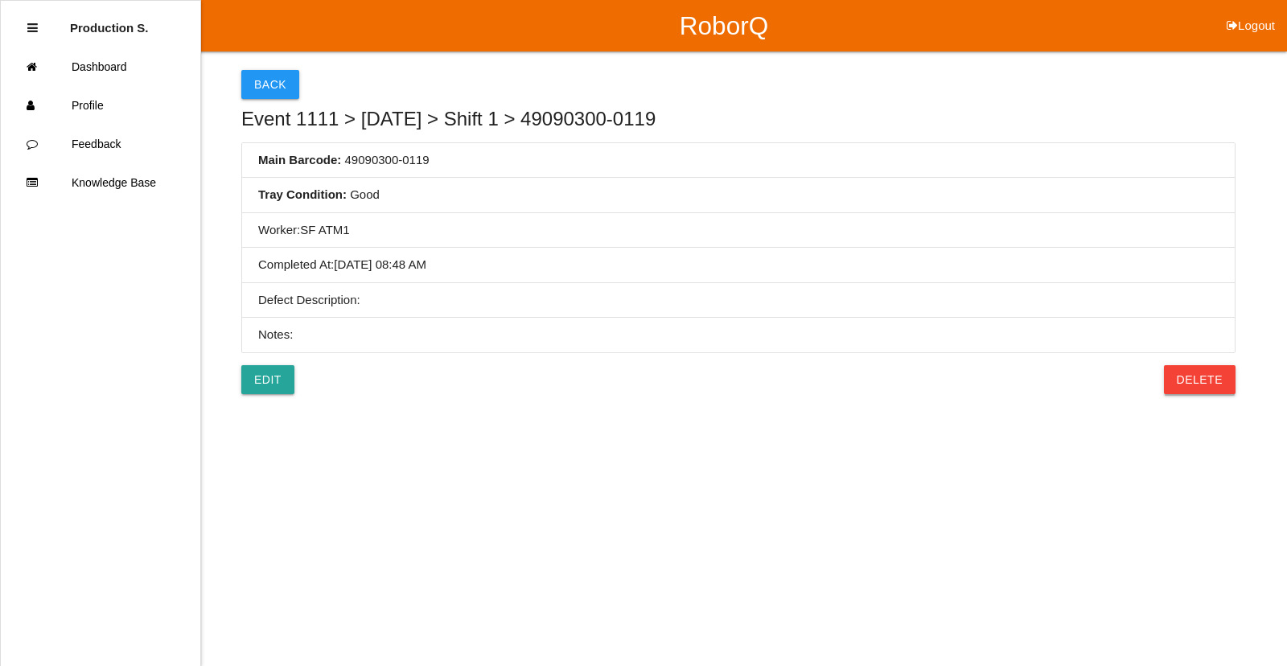
click at [1225, 387] on button "Delete" at bounding box center [1200, 379] width 72 height 29
click at [1208, 378] on button "Confirm" at bounding box center [1195, 379] width 81 height 29
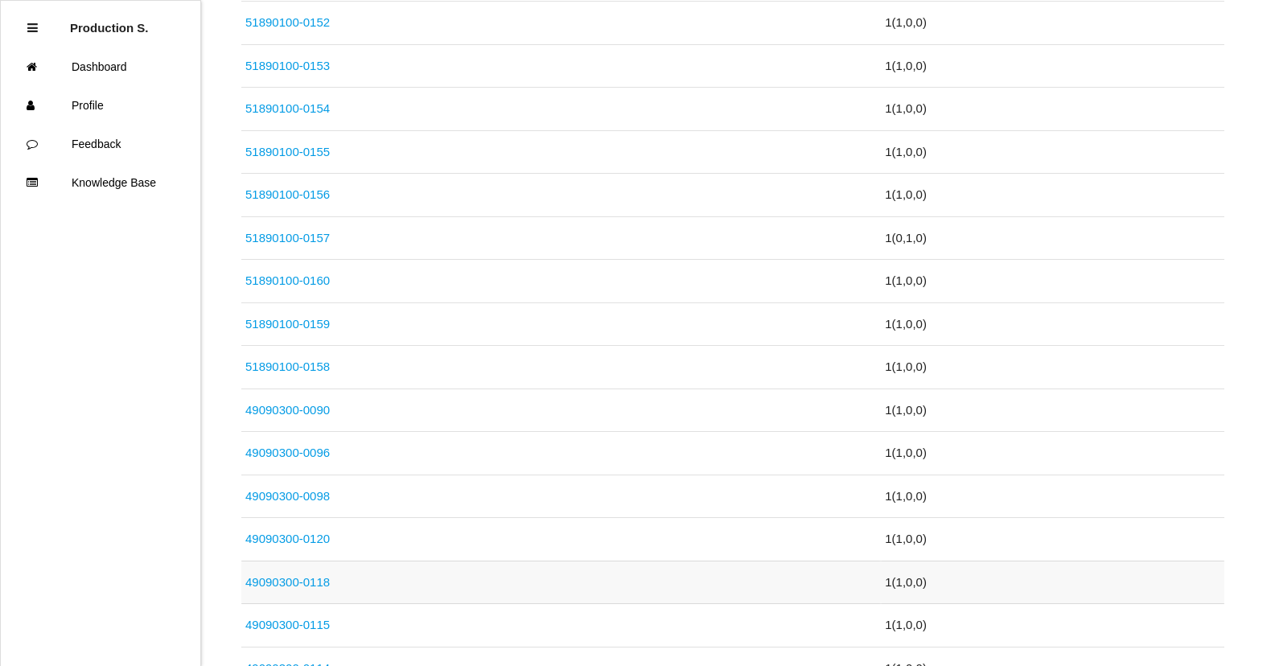
scroll to position [644, 0]
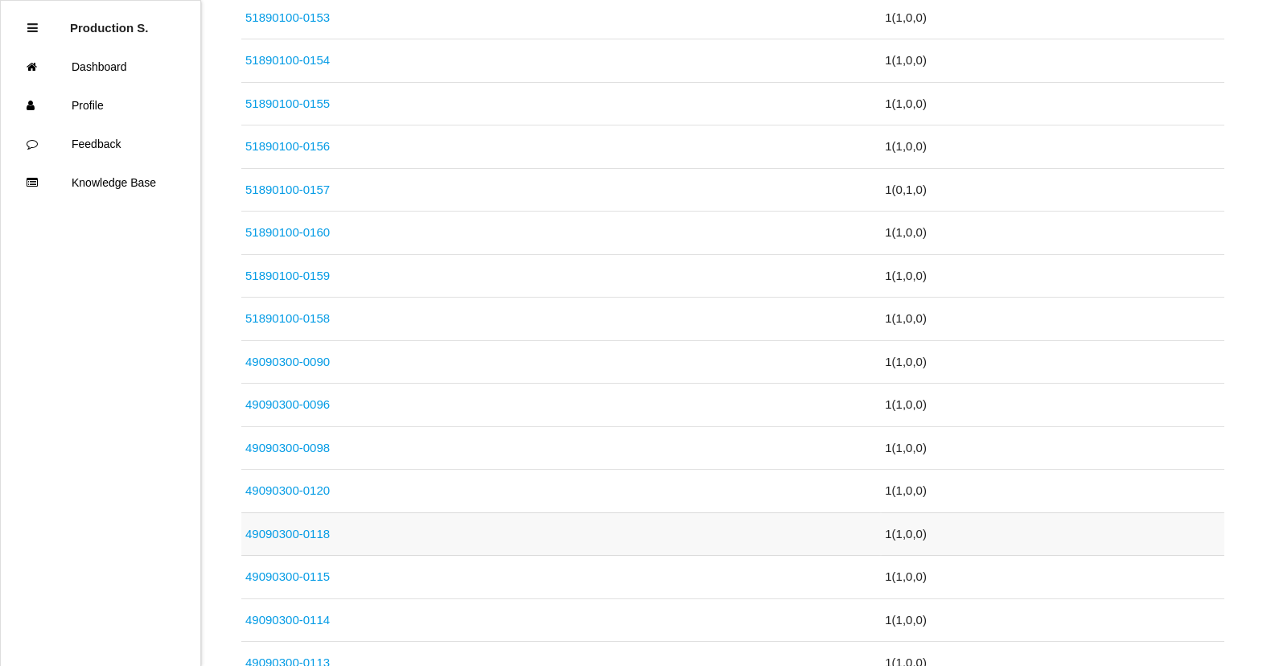
click at [305, 539] on link "49090300-0118" at bounding box center [287, 534] width 84 height 14
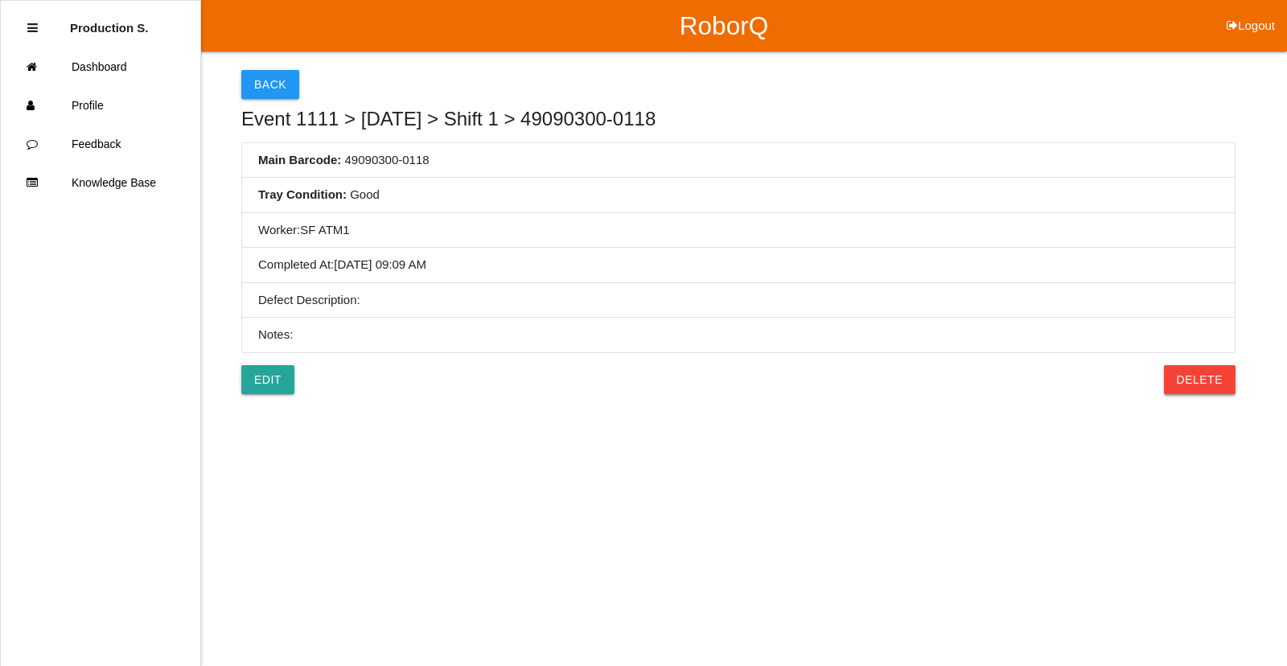
click at [1188, 379] on button "Delete" at bounding box center [1200, 379] width 72 height 29
click at [1188, 379] on button "Confirm" at bounding box center [1195, 379] width 81 height 29
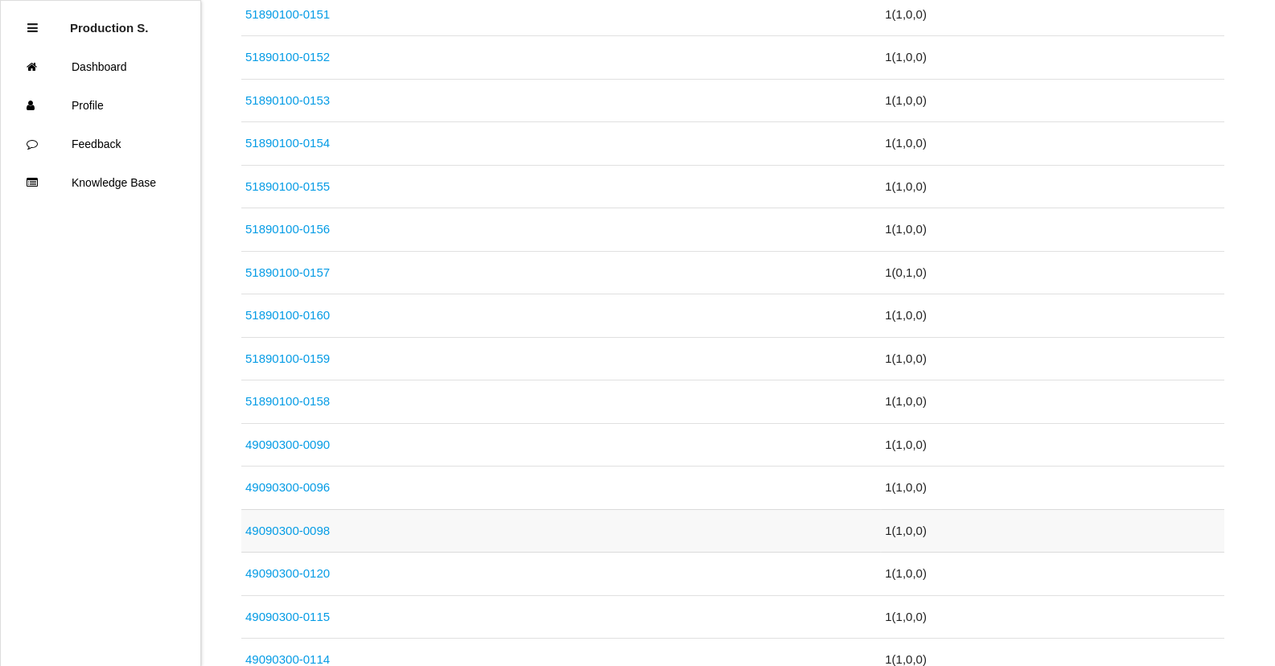
scroll to position [563, 0]
click at [287, 484] on link "49090300-0096" at bounding box center [287, 485] width 84 height 14
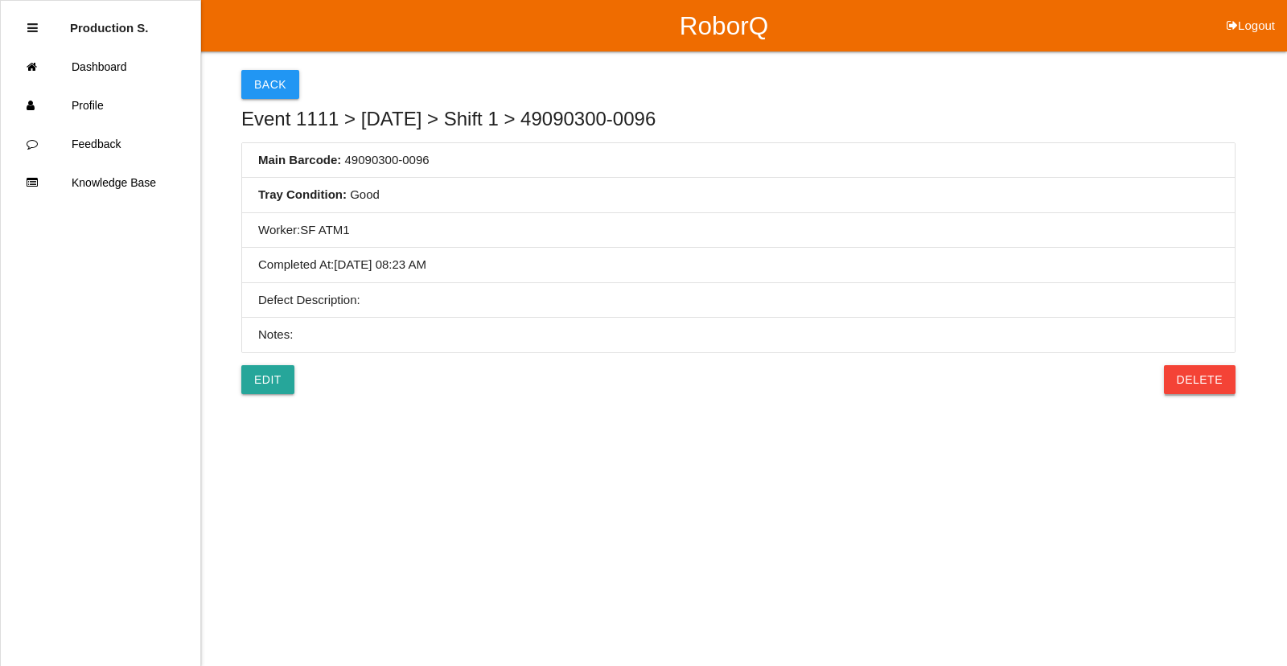
click at [1213, 385] on button "Delete" at bounding box center [1200, 379] width 72 height 29
click at [1212, 385] on button "Confirm" at bounding box center [1195, 379] width 81 height 29
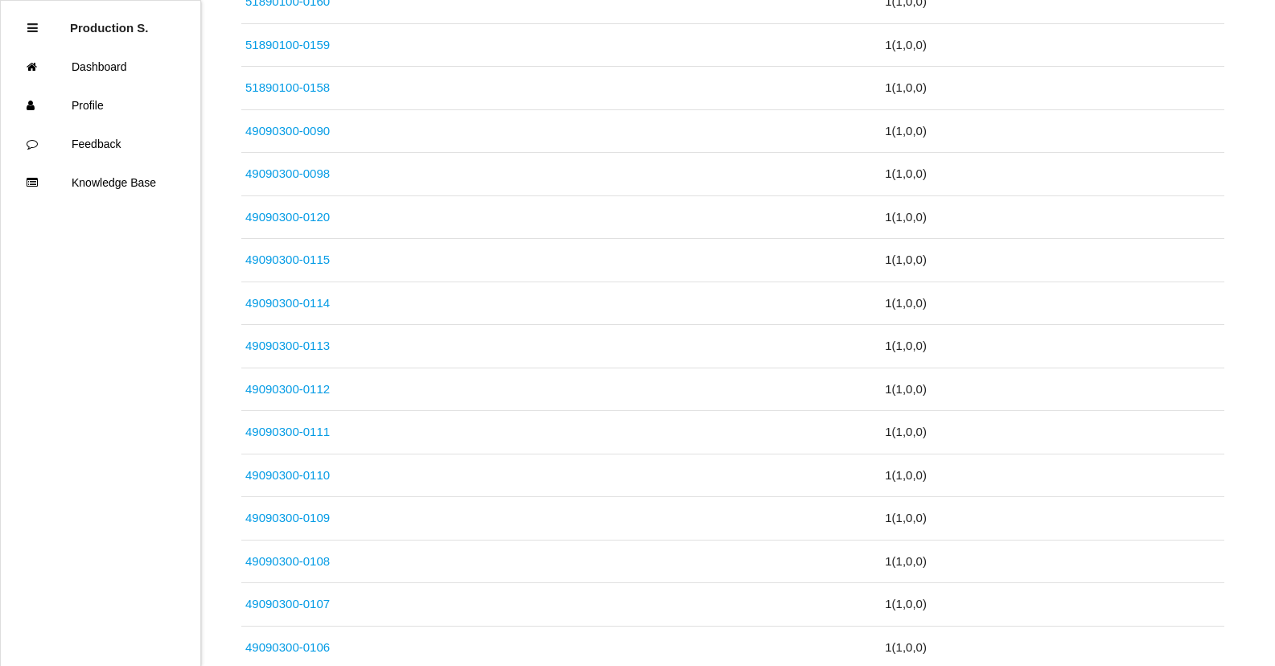
scroll to position [1046, 0]
click at [289, 473] on link "49090300-0106" at bounding box center [287, 476] width 84 height 14
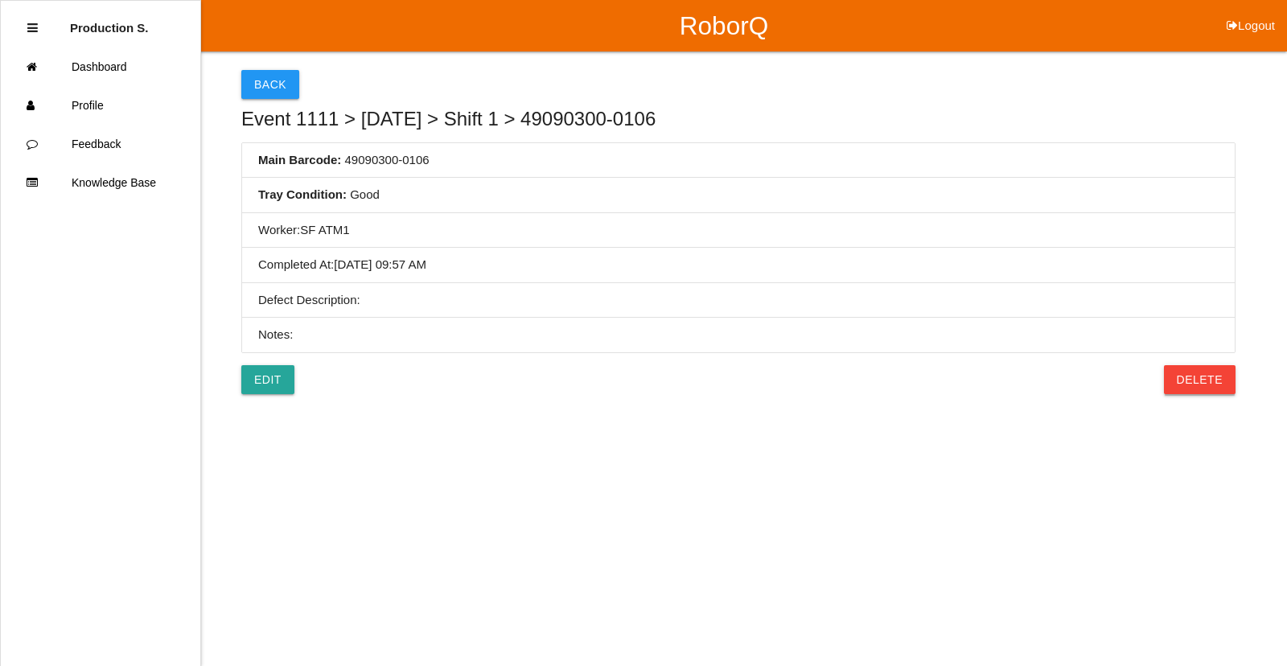
click at [1195, 384] on button "Delete" at bounding box center [1200, 379] width 72 height 29
click at [1192, 386] on button "Confirm" at bounding box center [1195, 379] width 81 height 29
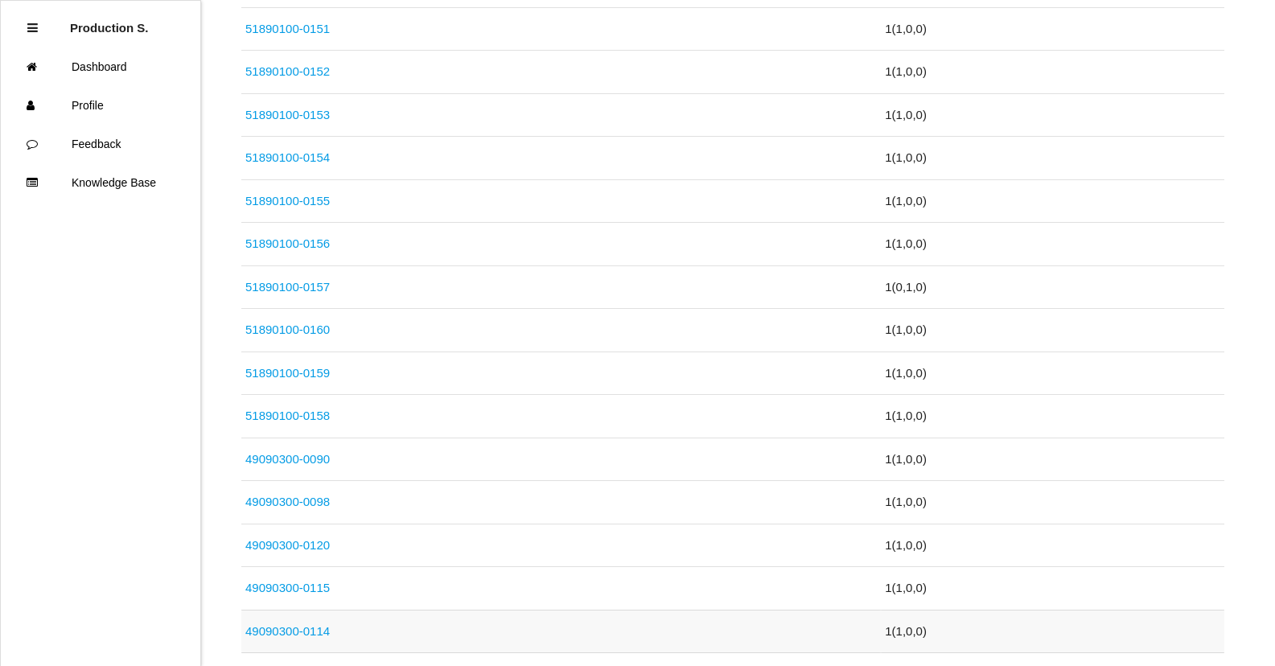
scroll to position [563, 0]
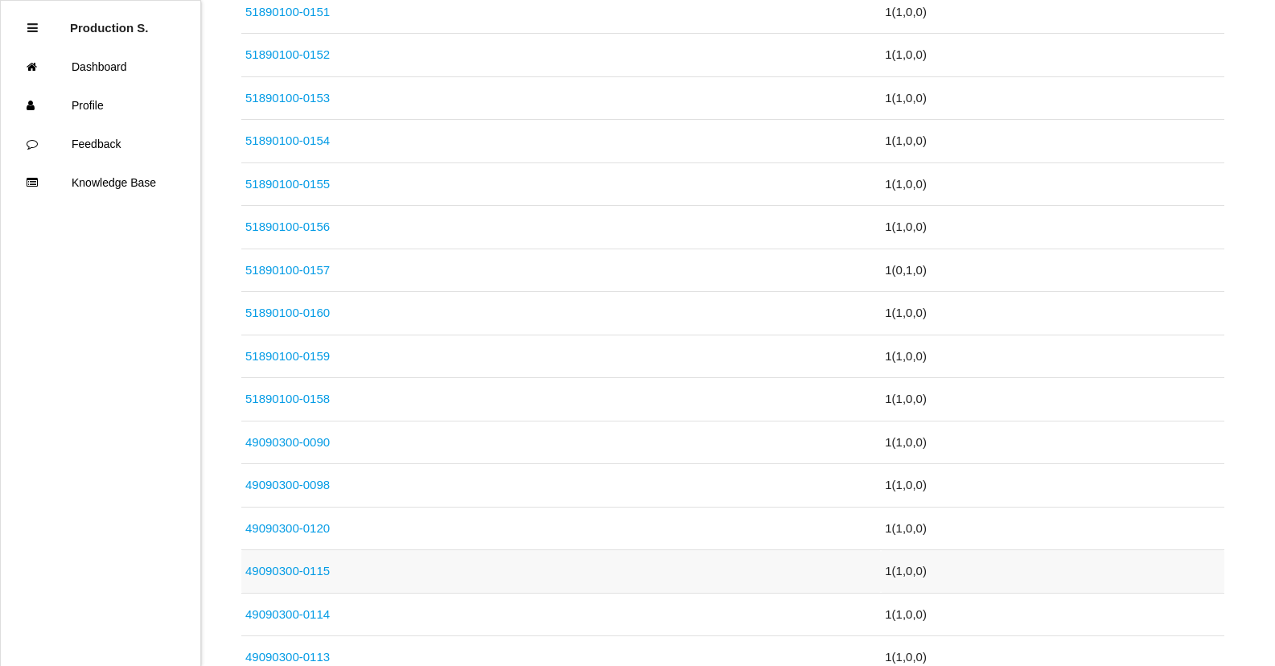
click at [295, 570] on link "49090300-0115" at bounding box center [287, 571] width 84 height 14
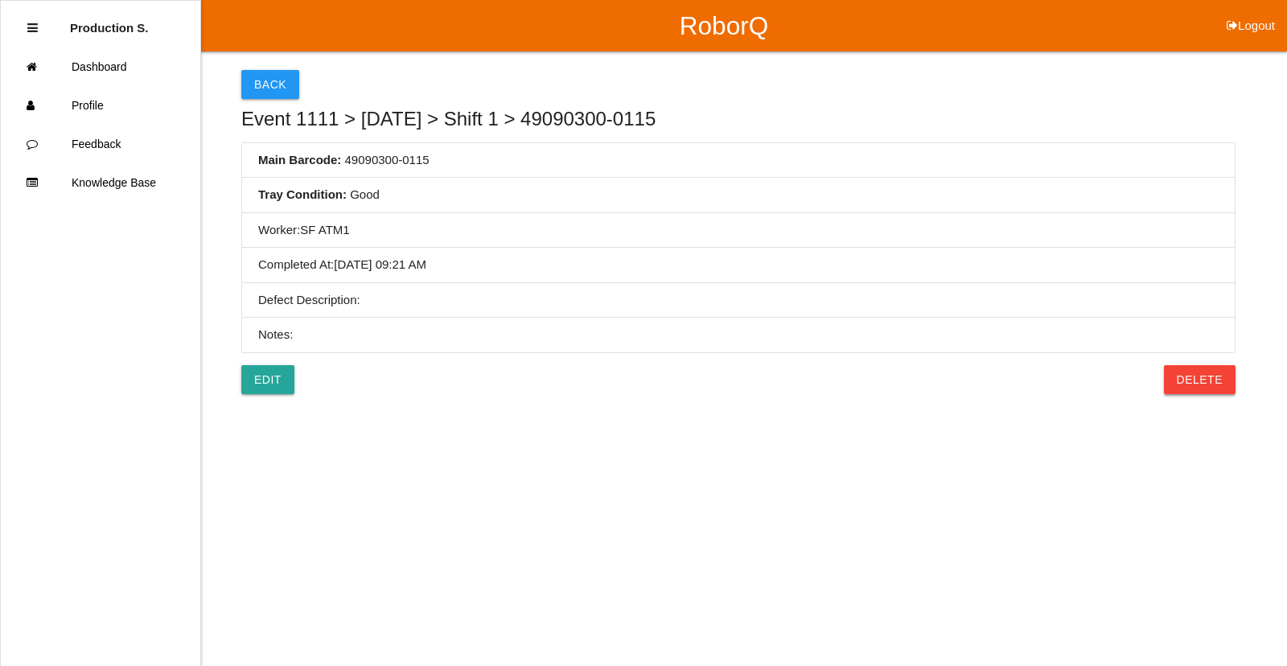
click at [1192, 388] on button "Delete" at bounding box center [1200, 379] width 72 height 29
click at [1192, 388] on button "Confirm" at bounding box center [1195, 379] width 81 height 29
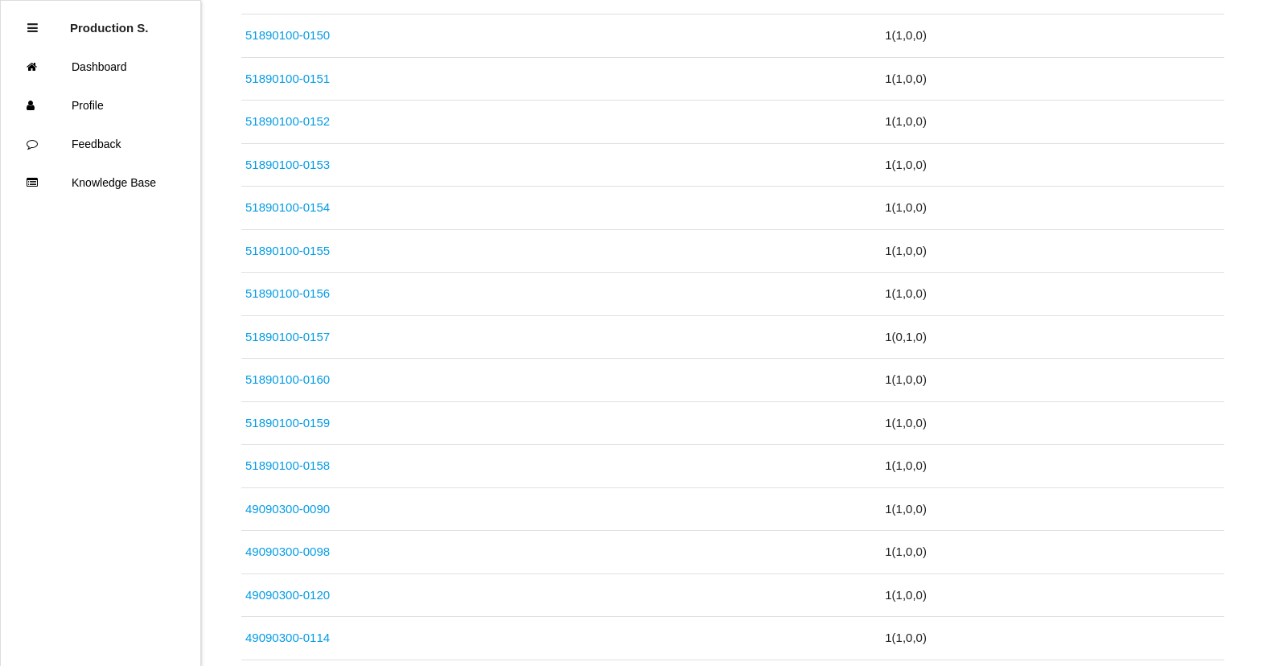
scroll to position [644, 0]
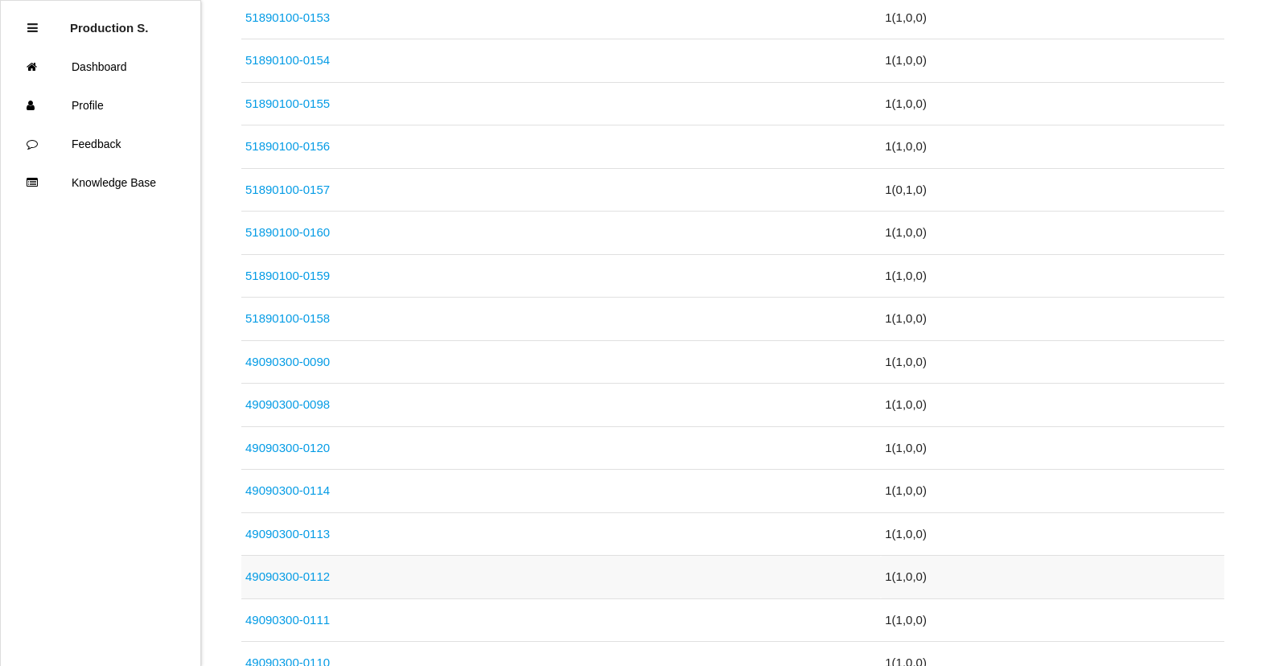
click at [295, 578] on link "49090300-0112" at bounding box center [287, 577] width 84 height 14
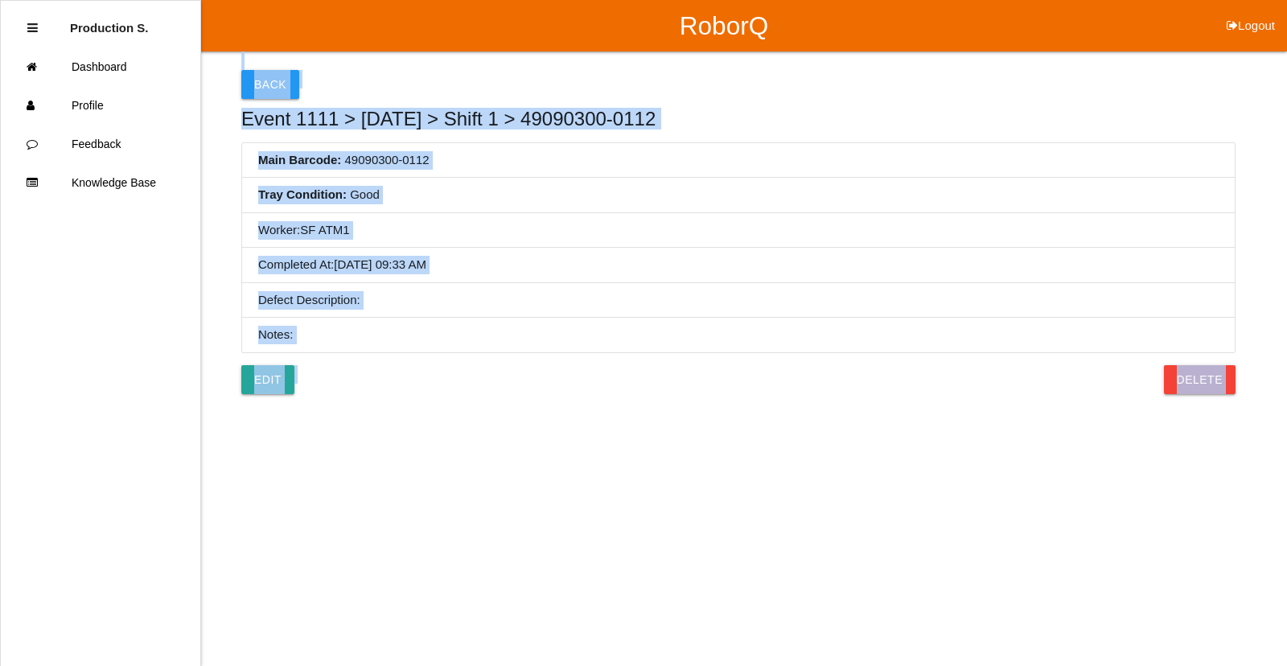
click at [295, 463] on html "RoborQ Logout Production S. Dashboard Profile Feedback Knowledge Base Back Even…" at bounding box center [643, 231] width 1287 height 463
click at [1222, 385] on button "Delete" at bounding box center [1200, 379] width 72 height 29
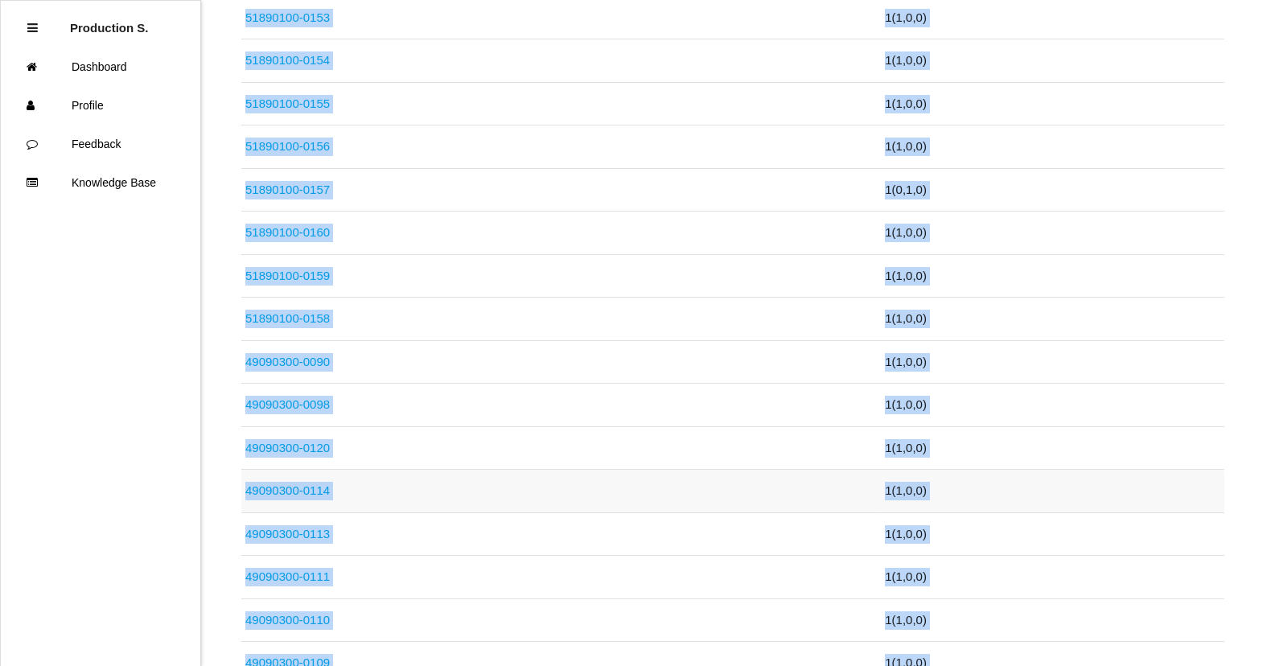
click at [715, 498] on td "49090300-0114" at bounding box center [561, 491] width 640 height 43
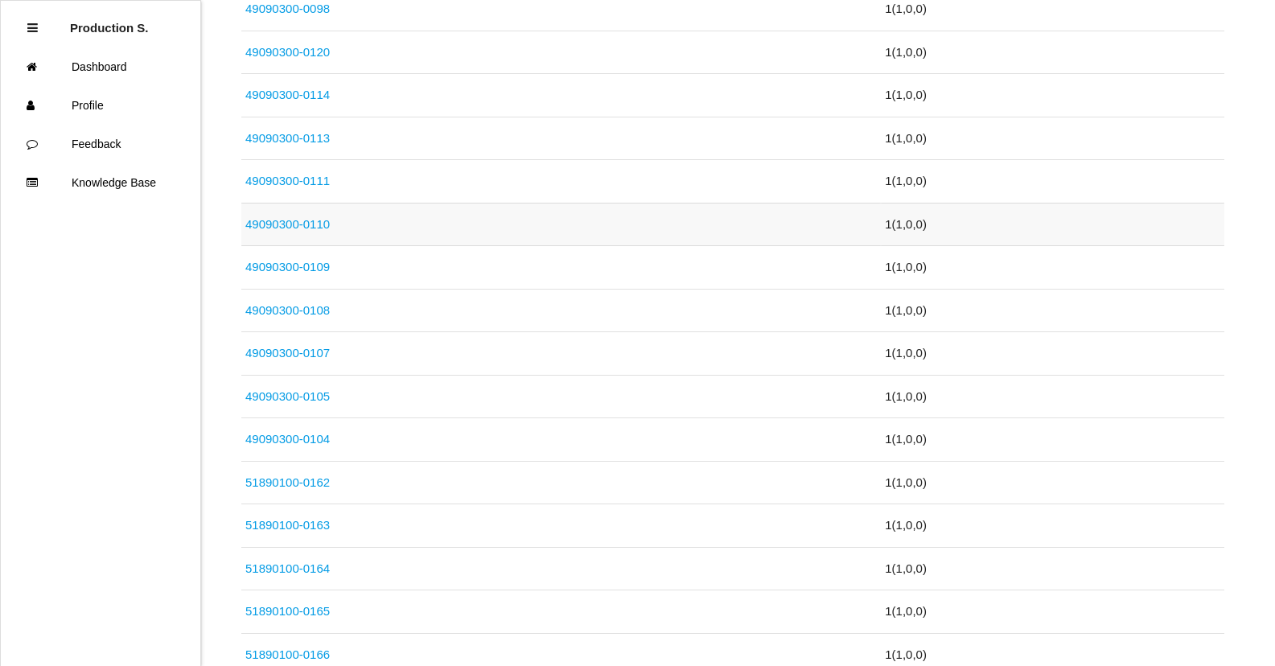
scroll to position [1046, 0]
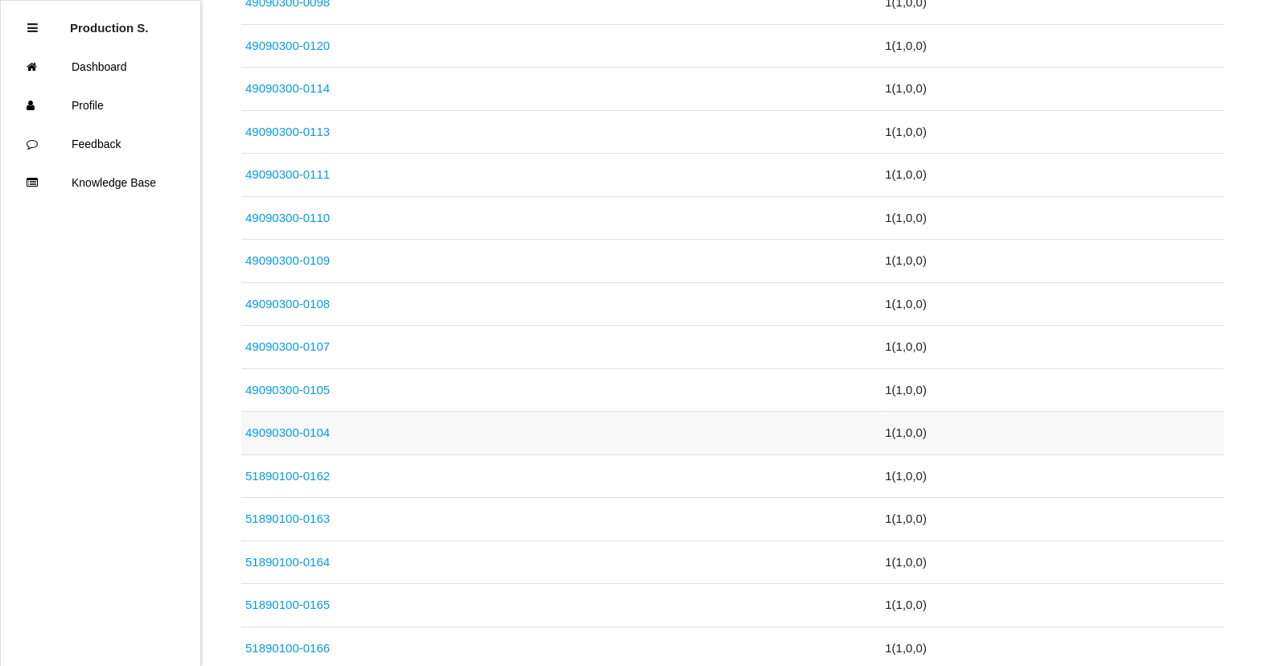
click at [278, 432] on link "49090300-0104" at bounding box center [287, 433] width 84 height 14
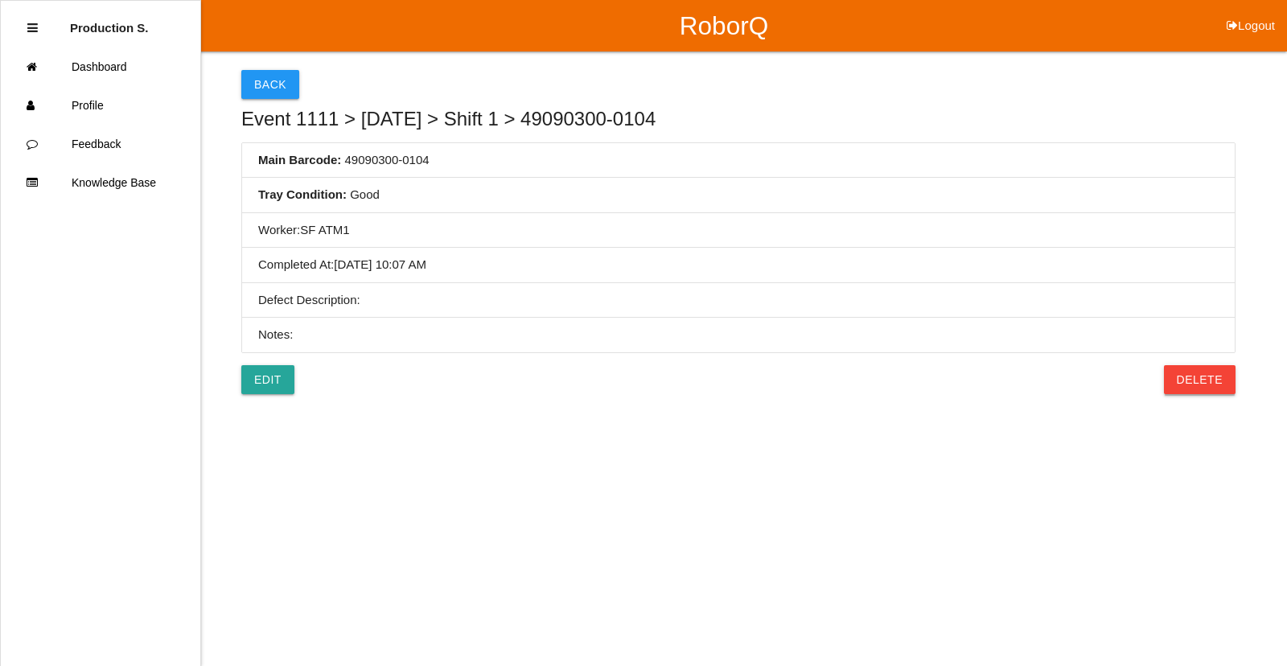
click at [1230, 380] on button "Delete" at bounding box center [1200, 379] width 72 height 29
click at [1217, 381] on button "Confirm" at bounding box center [1195, 379] width 81 height 29
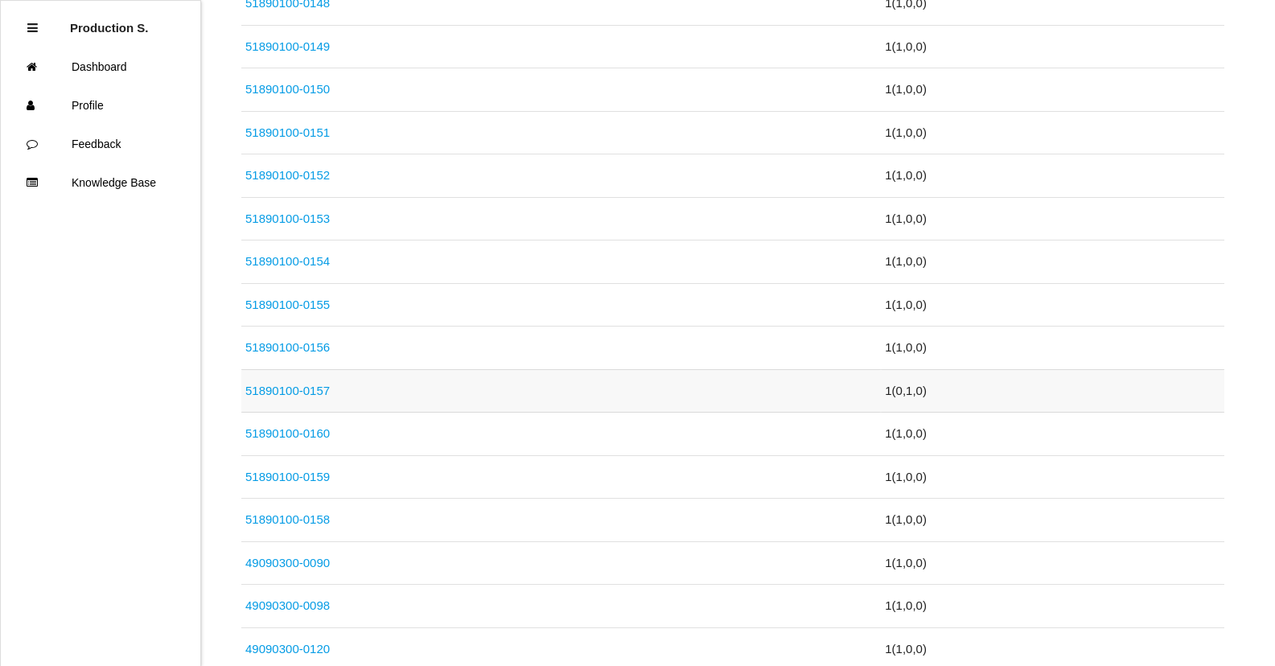
scroll to position [644, 0]
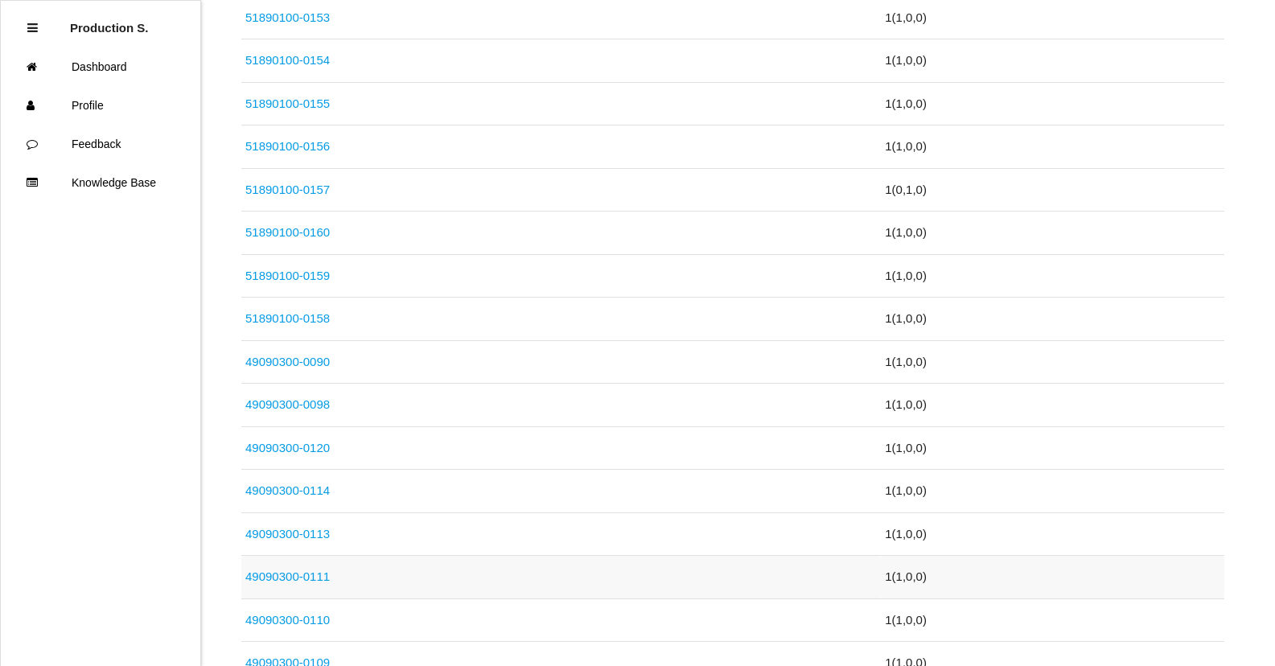
click at [282, 582] on link "49090300-0111" at bounding box center [287, 577] width 84 height 14
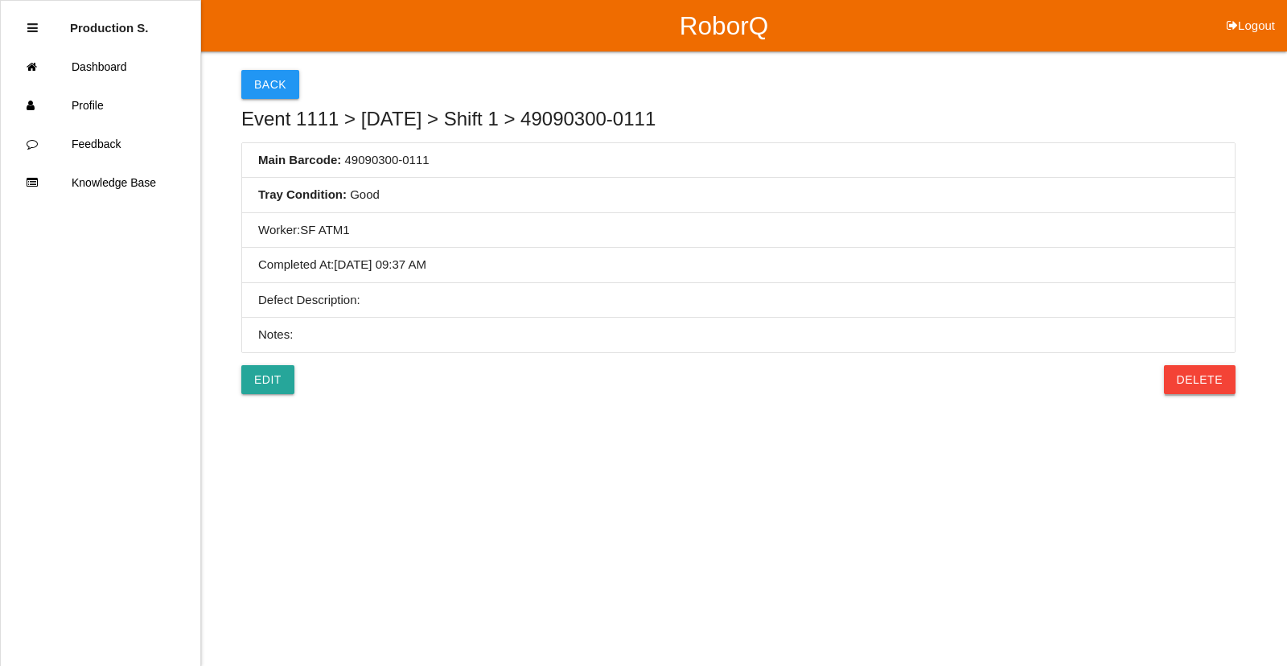
click at [1189, 386] on button "Delete" at bounding box center [1200, 379] width 72 height 29
click at [1189, 386] on button "Confirm" at bounding box center [1195, 379] width 81 height 29
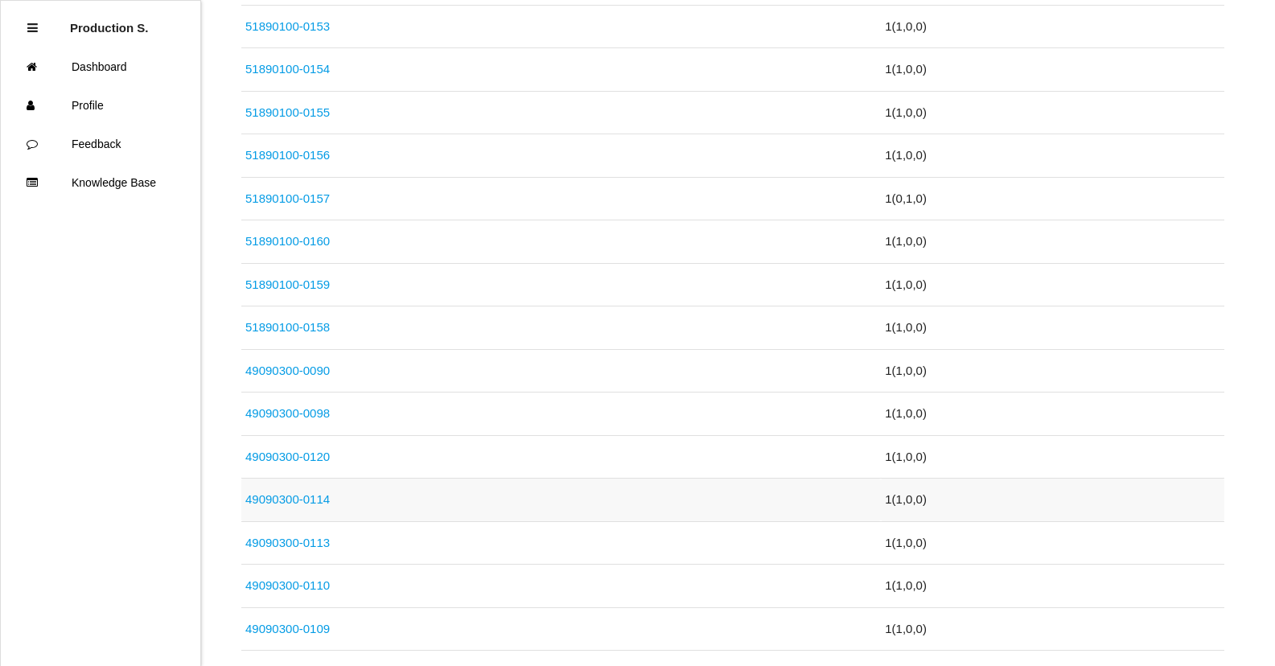
scroll to position [644, 0]
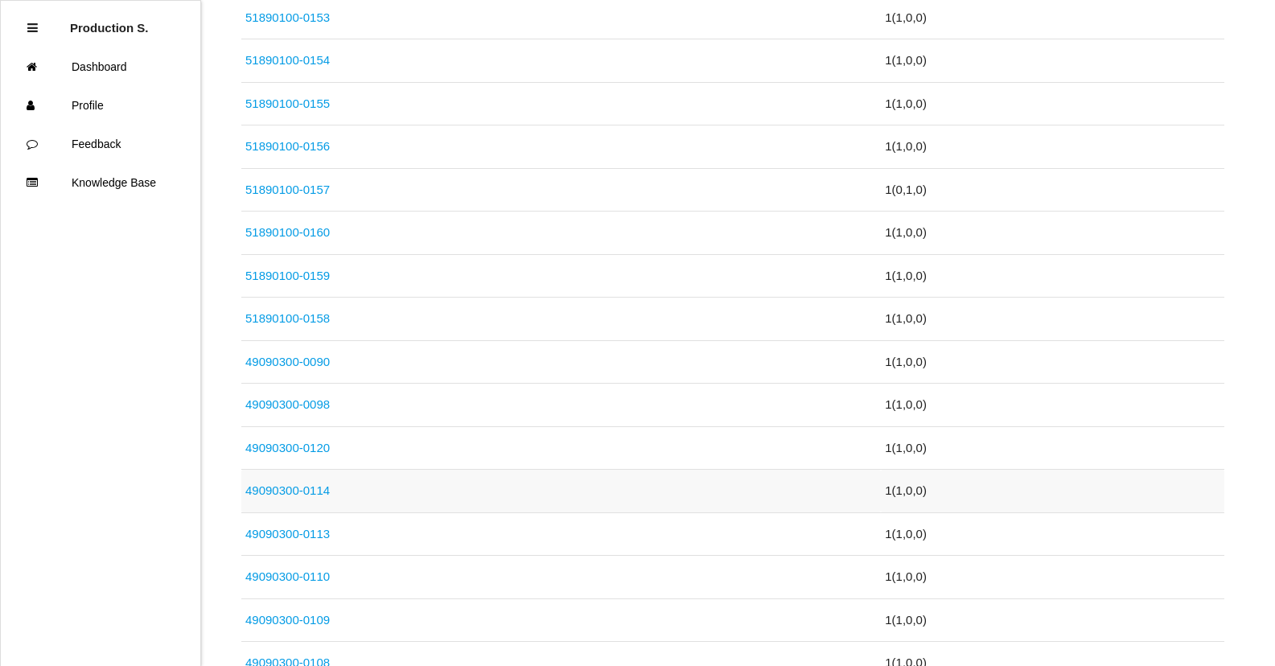
click at [312, 492] on link "49090300-0114" at bounding box center [287, 491] width 84 height 14
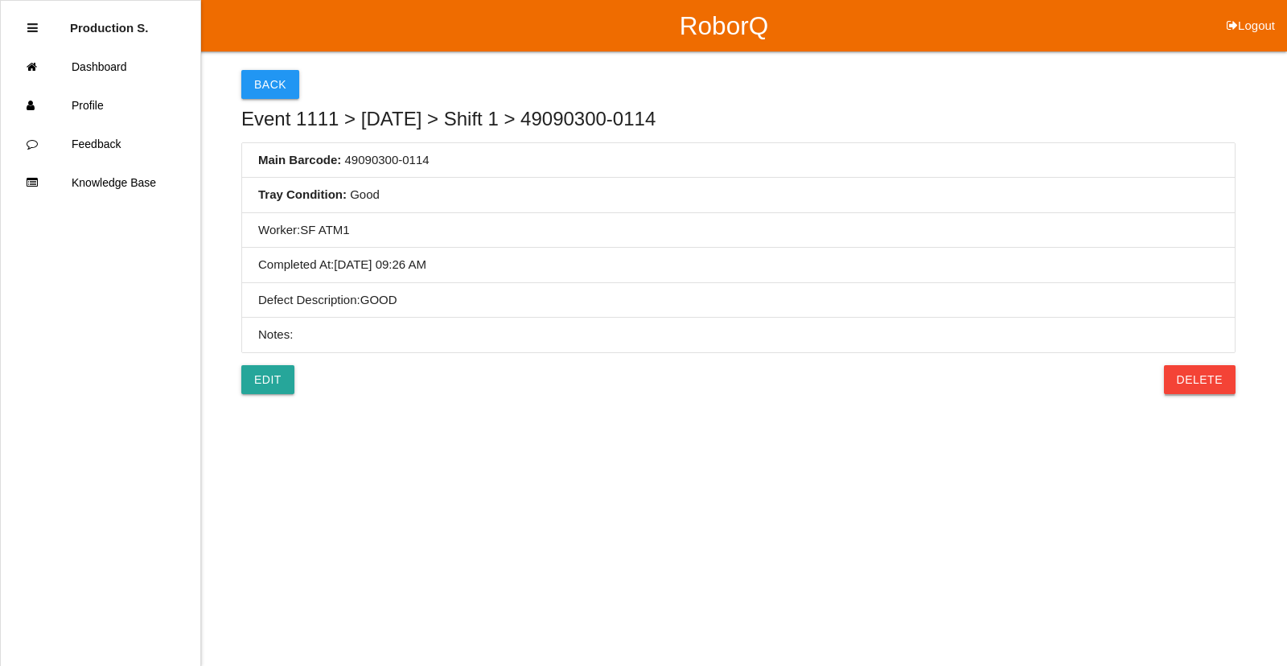
click at [1197, 385] on button "Delete" at bounding box center [1200, 379] width 72 height 29
click at [1197, 385] on button "Confirm" at bounding box center [1195, 379] width 81 height 29
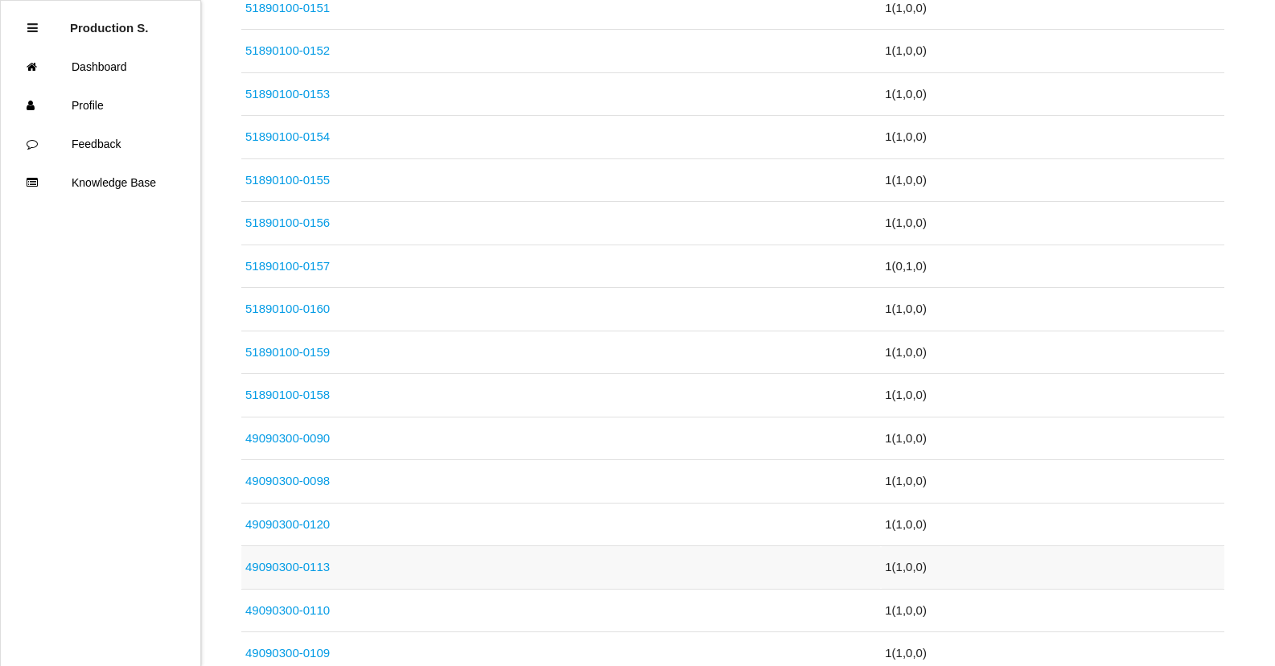
scroll to position [644, 0]
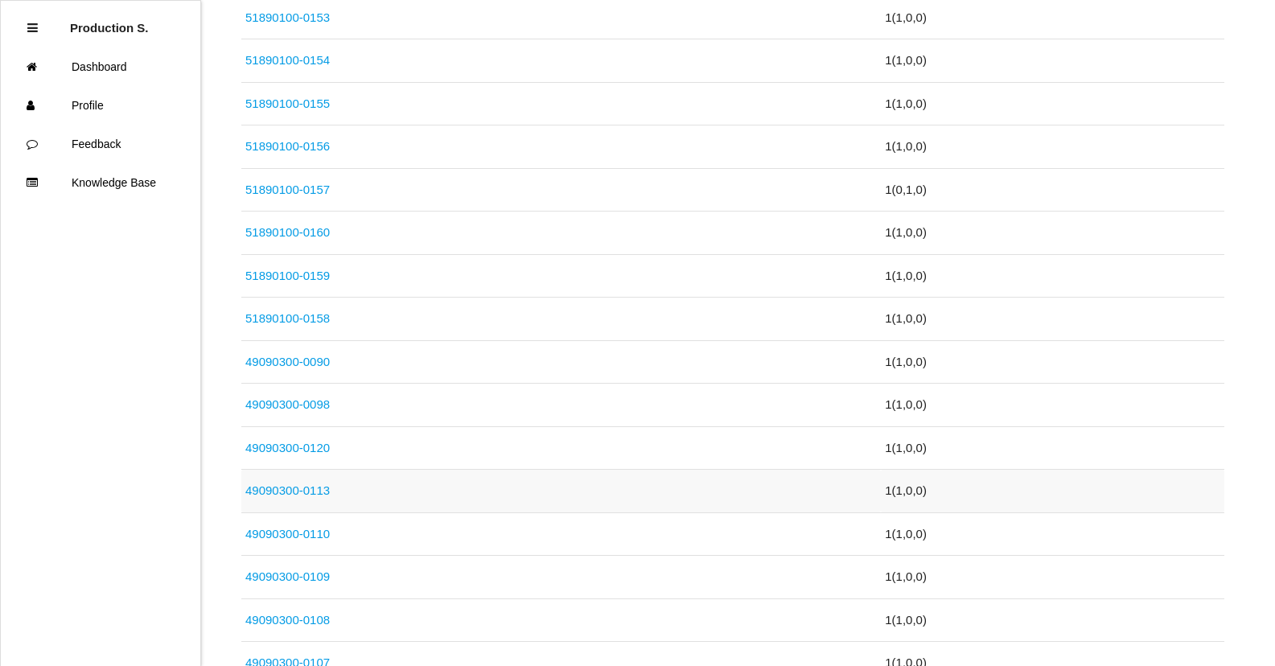
click at [284, 490] on link "49090300-0113" at bounding box center [287, 491] width 84 height 14
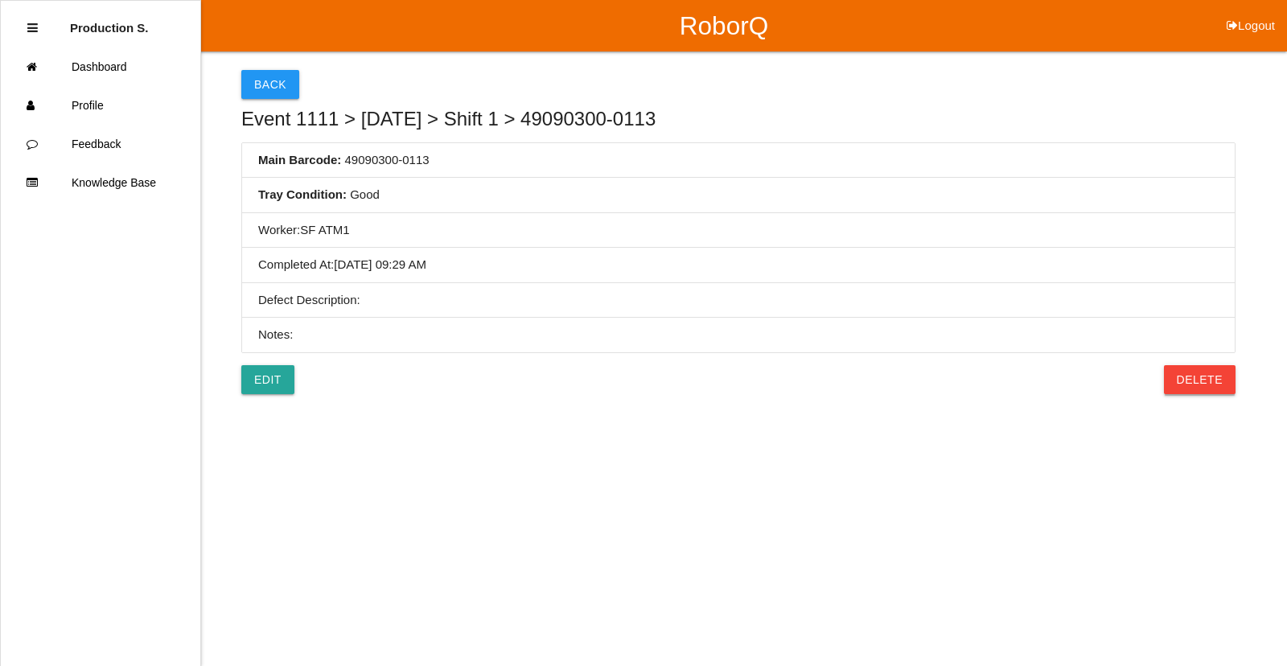
click at [1223, 372] on button "Delete" at bounding box center [1200, 379] width 72 height 29
click at [1223, 372] on button "Confirm" at bounding box center [1195, 379] width 81 height 29
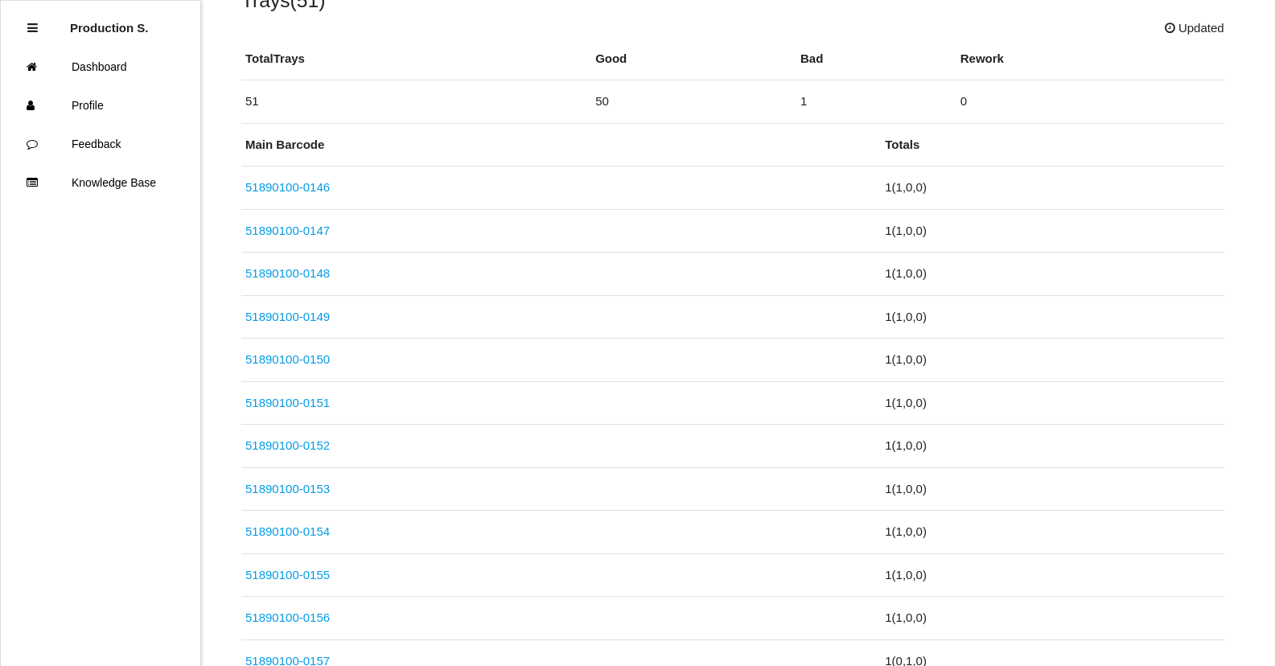
scroll to position [644, 0]
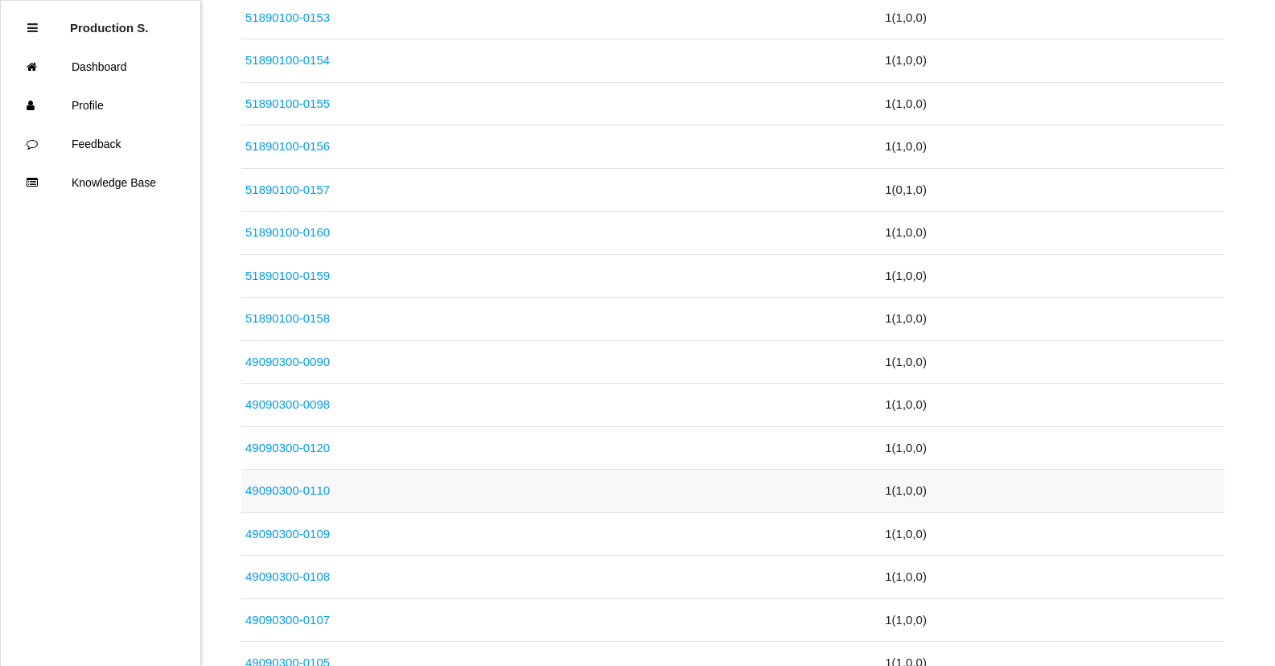
click at [278, 493] on link "49090300-0110" at bounding box center [287, 491] width 84 height 14
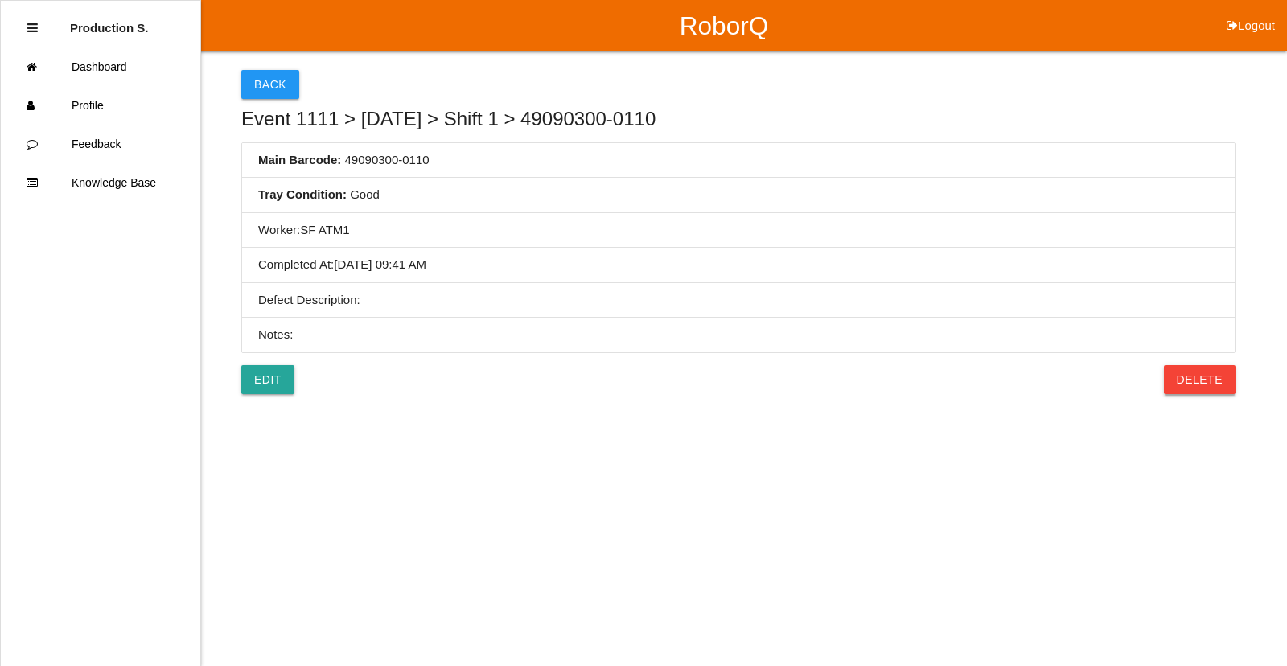
click at [1220, 382] on button "Delete" at bounding box center [1200, 379] width 72 height 29
click at [1220, 382] on button "Confirm" at bounding box center [1195, 379] width 81 height 29
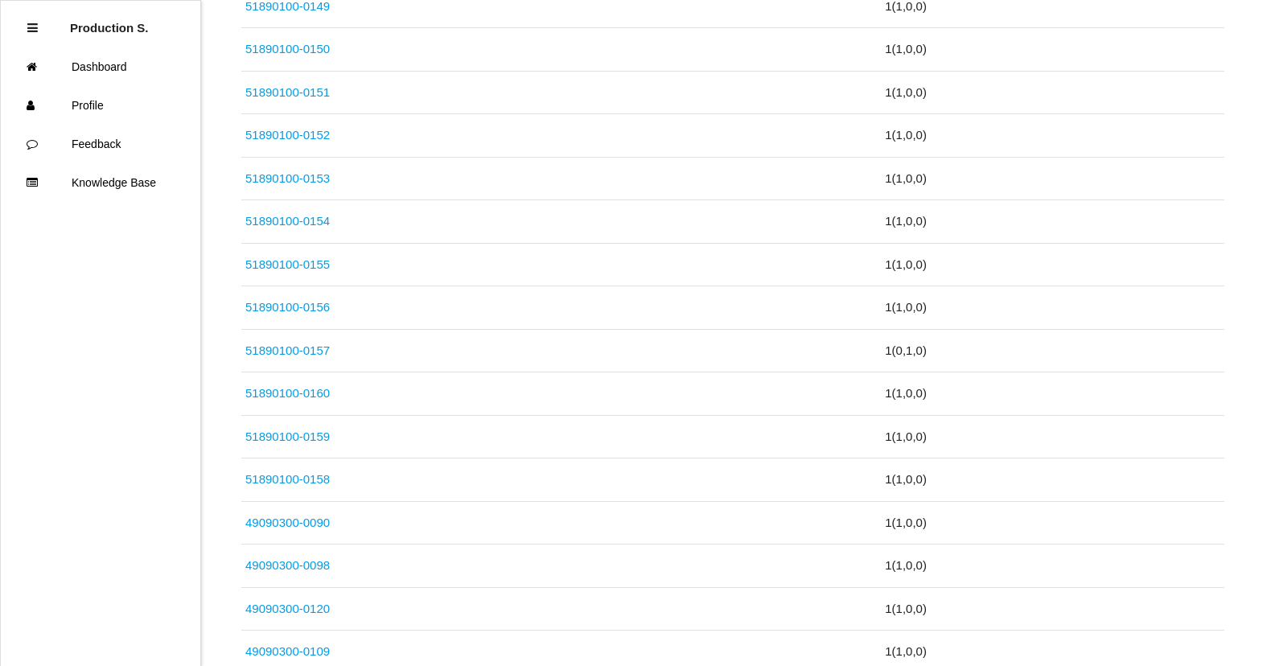
scroll to position [724, 0]
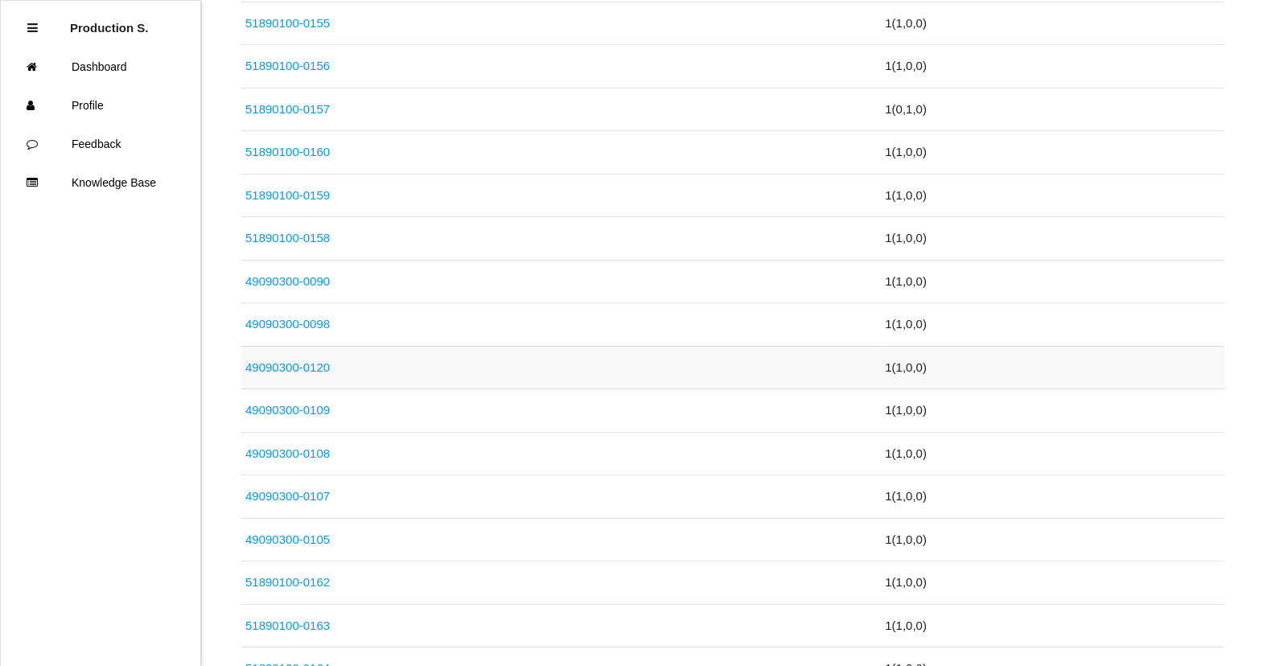
click at [300, 367] on link "49090300-0120" at bounding box center [287, 367] width 84 height 14
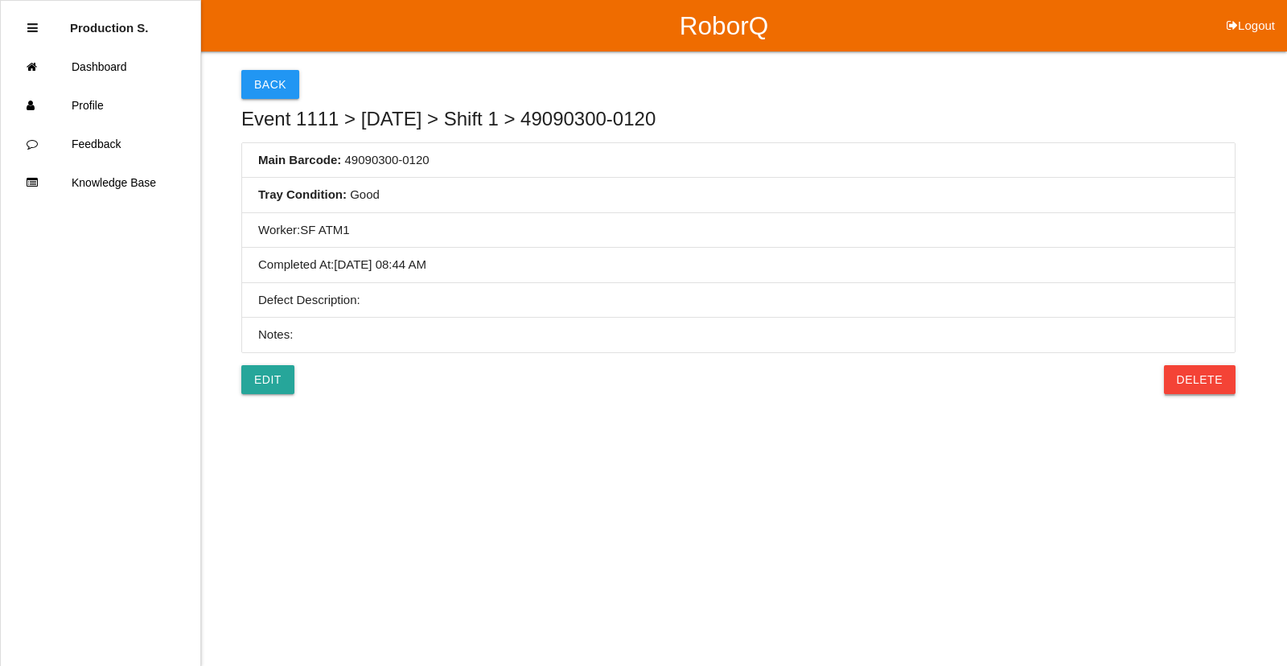
click at [1220, 385] on button "Delete" at bounding box center [1200, 379] width 72 height 29
click at [1220, 385] on button "Confirm" at bounding box center [1195, 379] width 81 height 29
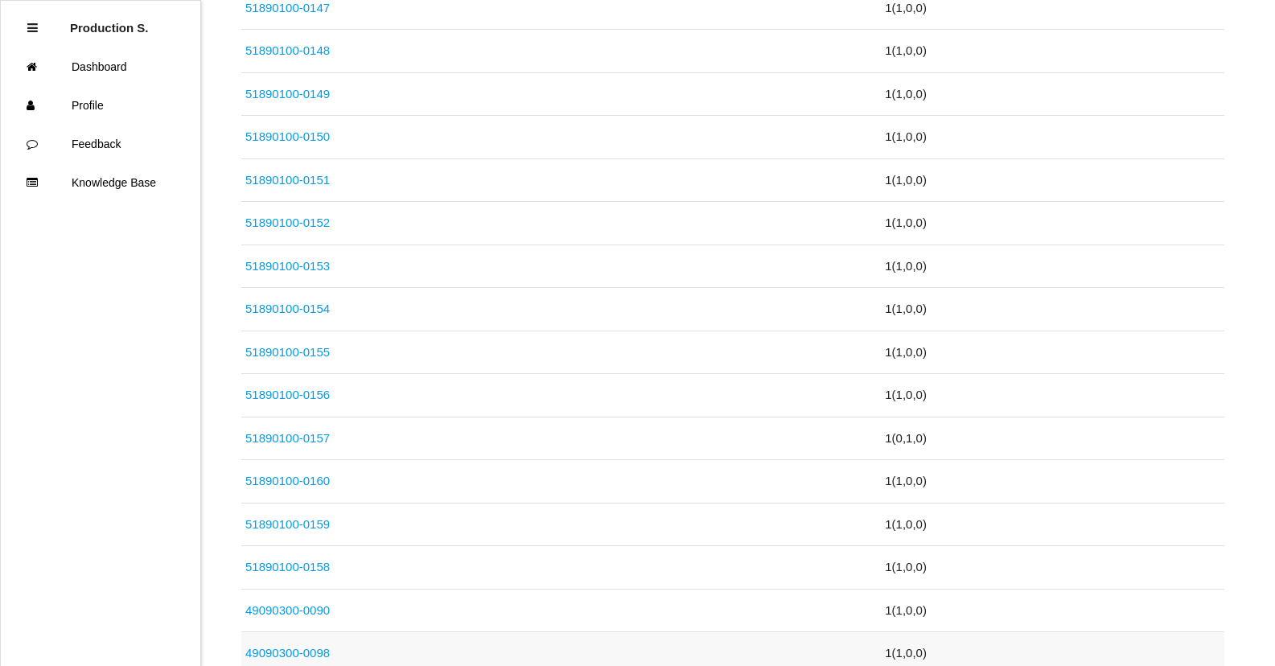
scroll to position [483, 0]
click at [290, 526] on link "49090300-0090" at bounding box center [287, 523] width 84 height 14
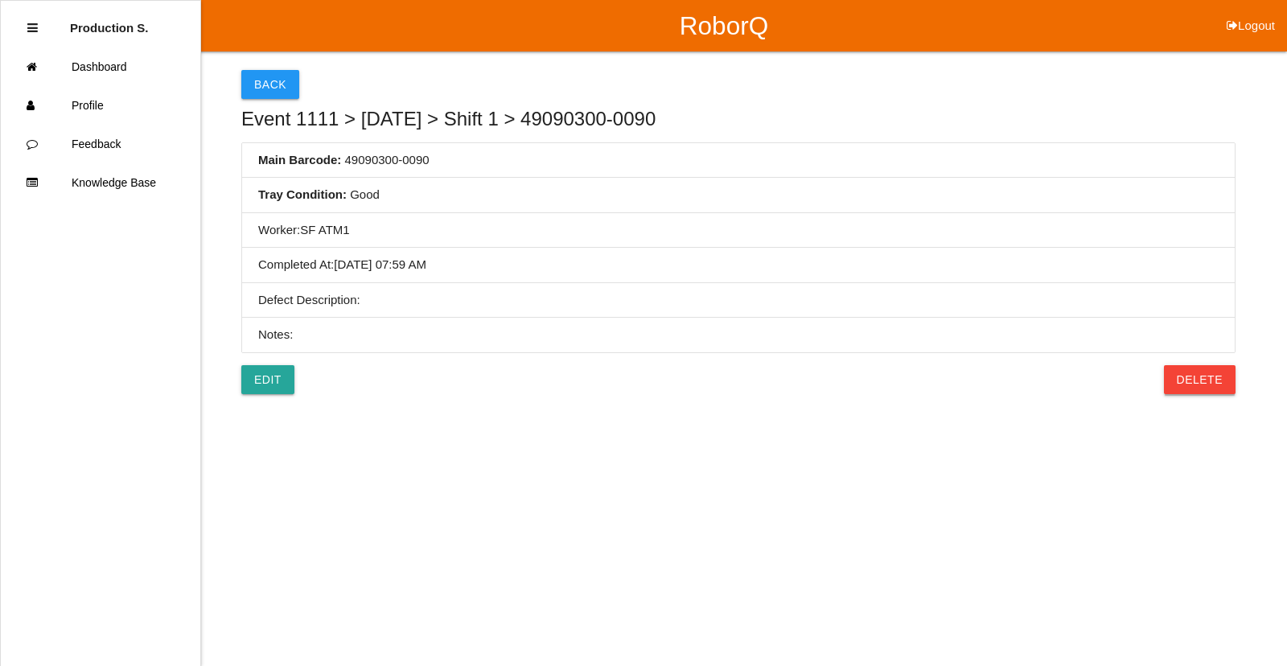
click at [1201, 389] on button "Delete" at bounding box center [1200, 379] width 72 height 29
click at [1201, 389] on button "Confirm" at bounding box center [1195, 379] width 81 height 29
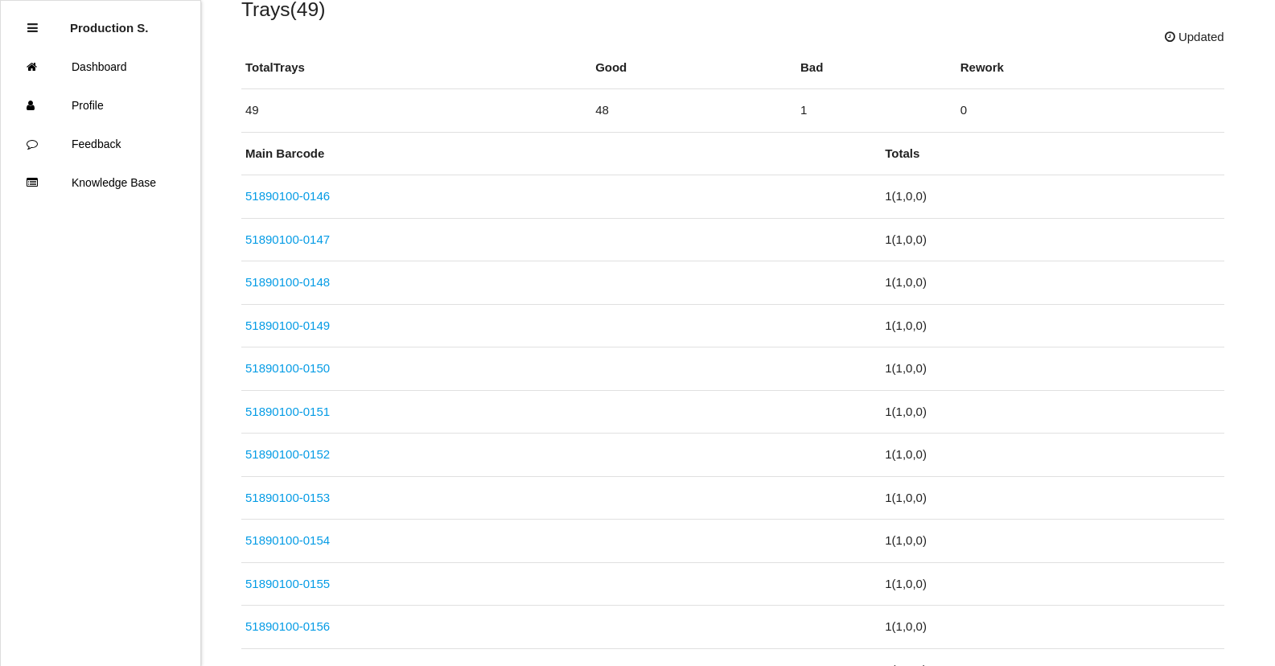
scroll to position [644, 0]
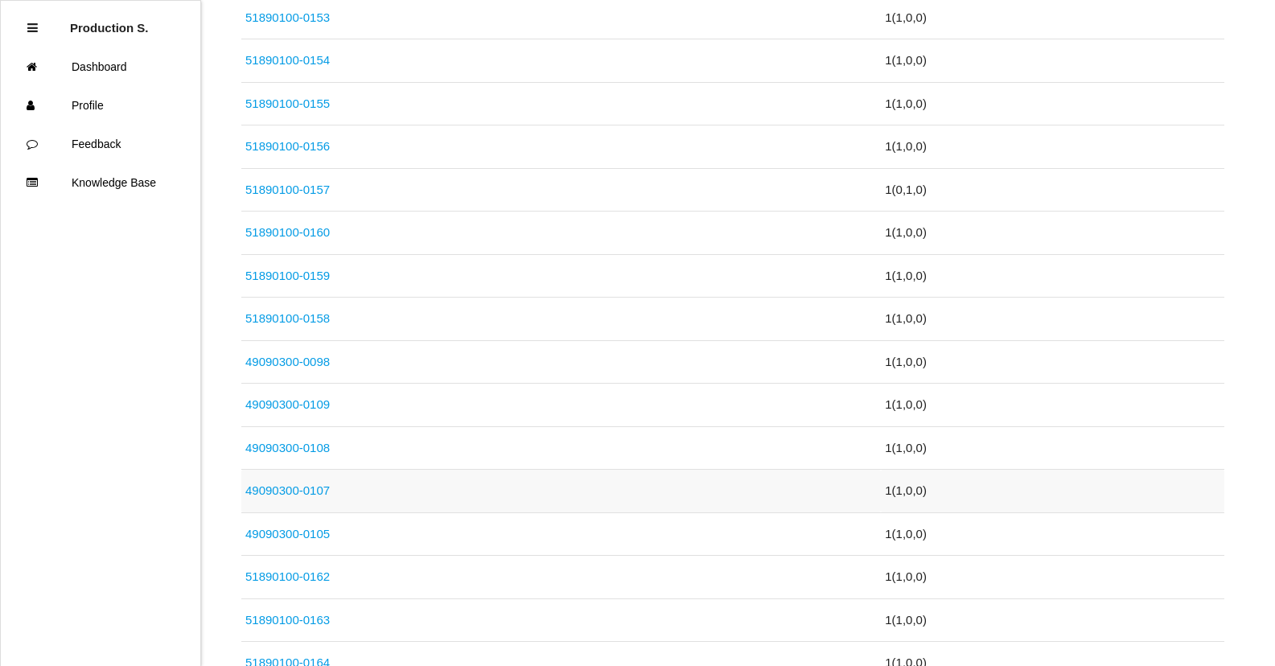
click at [278, 489] on link "49090300-0107" at bounding box center [287, 491] width 84 height 14
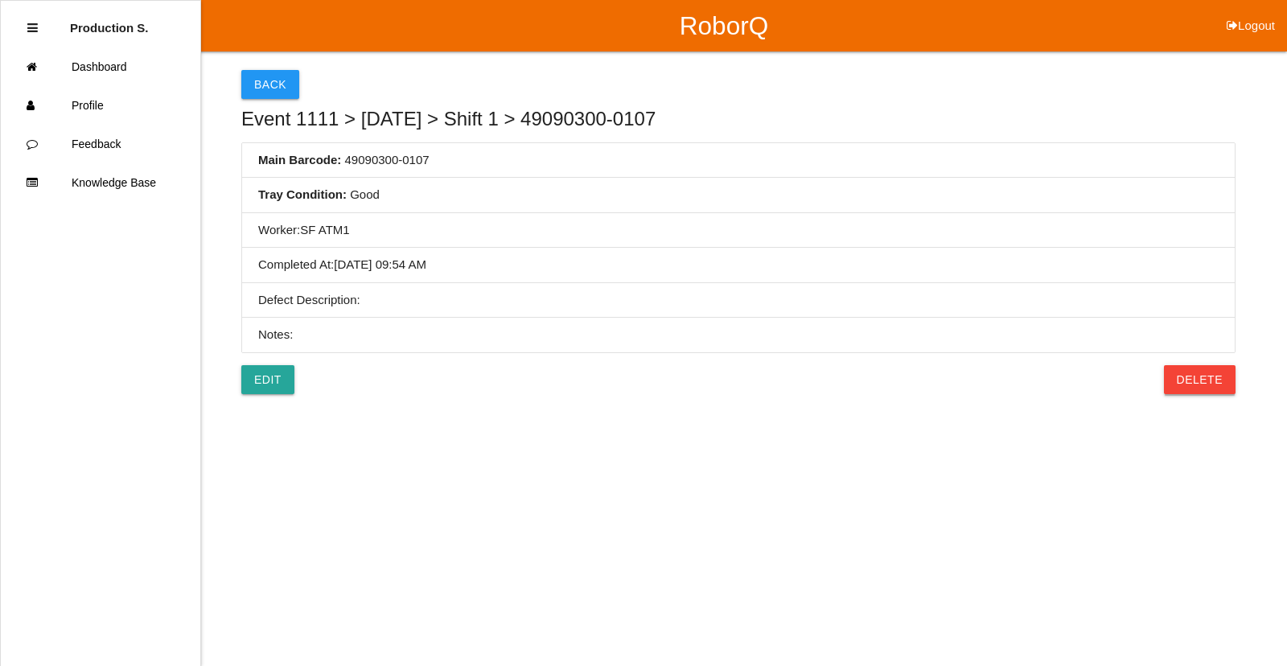
click at [1221, 381] on button "Delete" at bounding box center [1200, 379] width 72 height 29
click at [1221, 381] on button "Confirm" at bounding box center [1195, 379] width 81 height 29
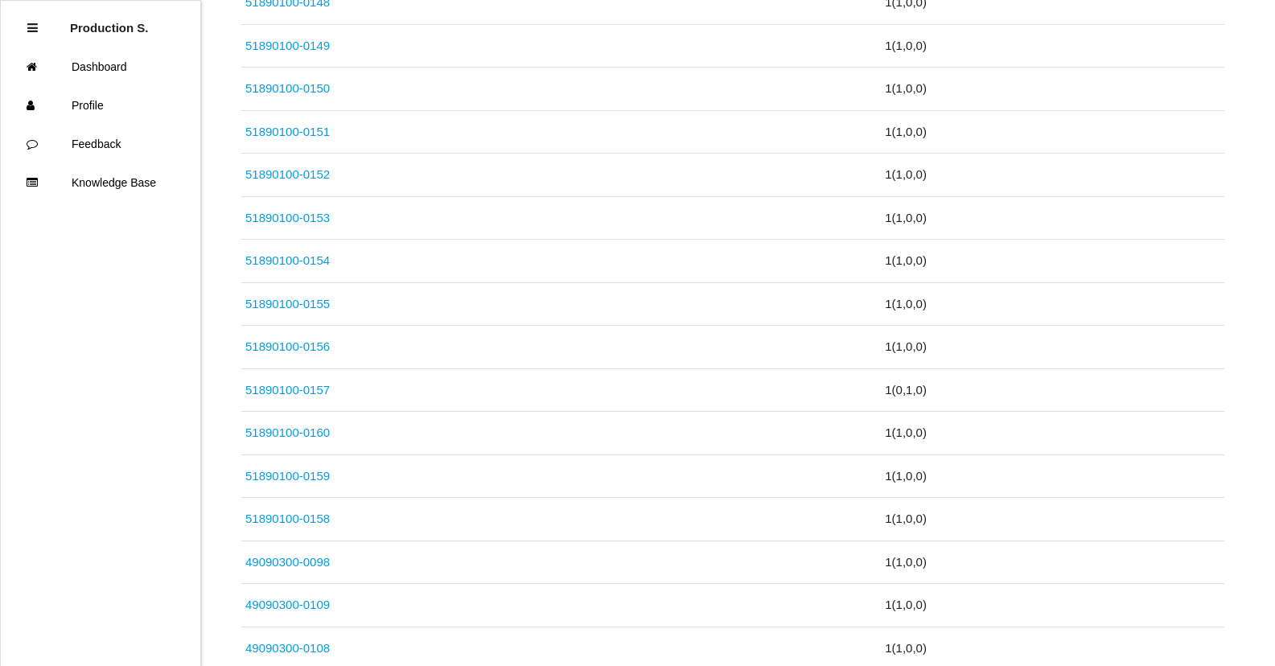
scroll to position [644, 0]
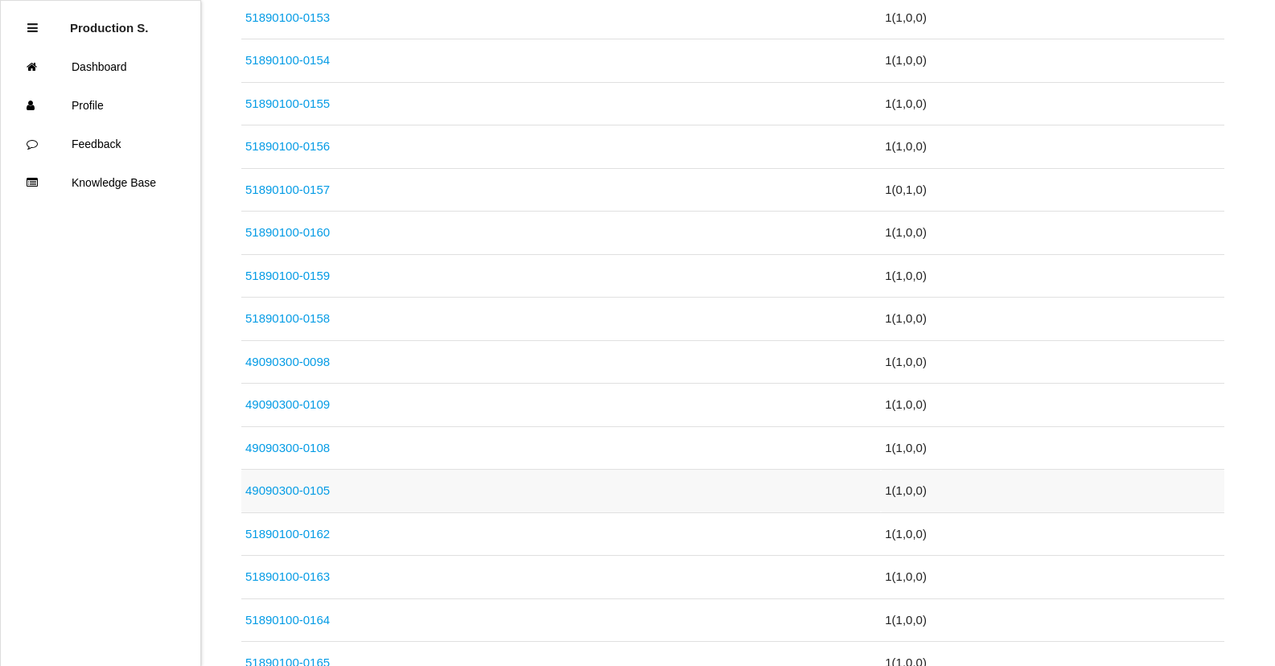
click at [285, 484] on link "49090300-0105" at bounding box center [287, 491] width 84 height 14
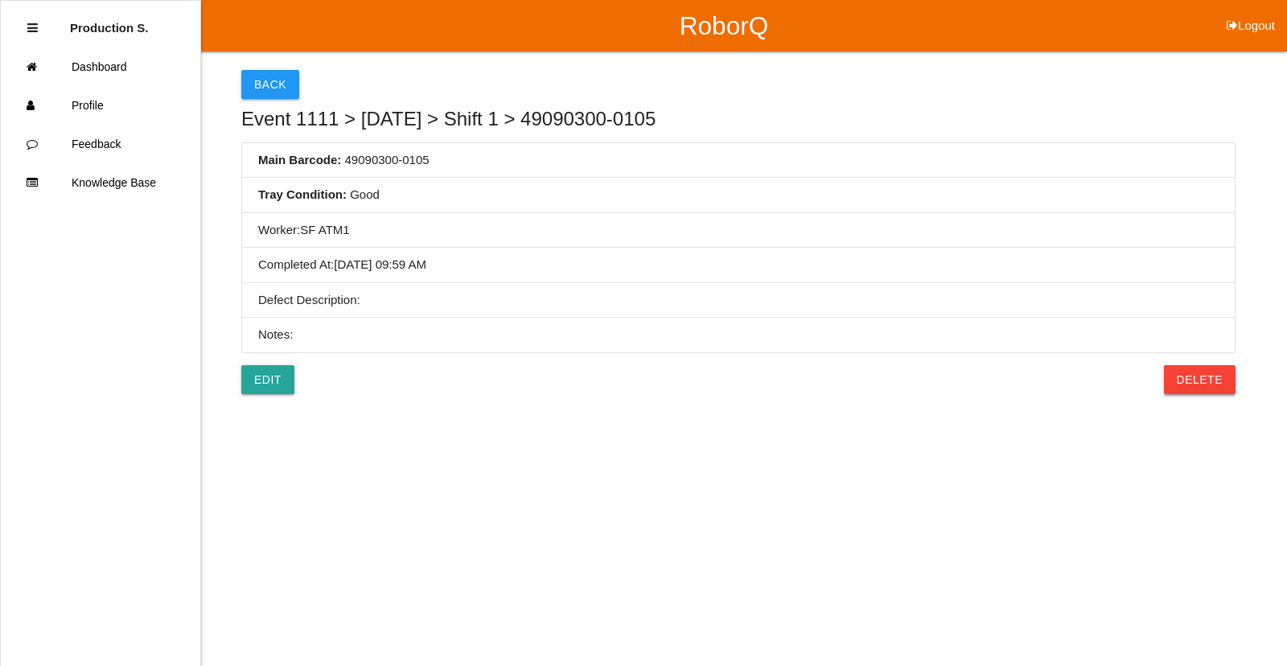
click at [1191, 381] on button "Delete" at bounding box center [1200, 379] width 72 height 29
click at [1191, 381] on button "Confirm" at bounding box center [1195, 379] width 81 height 29
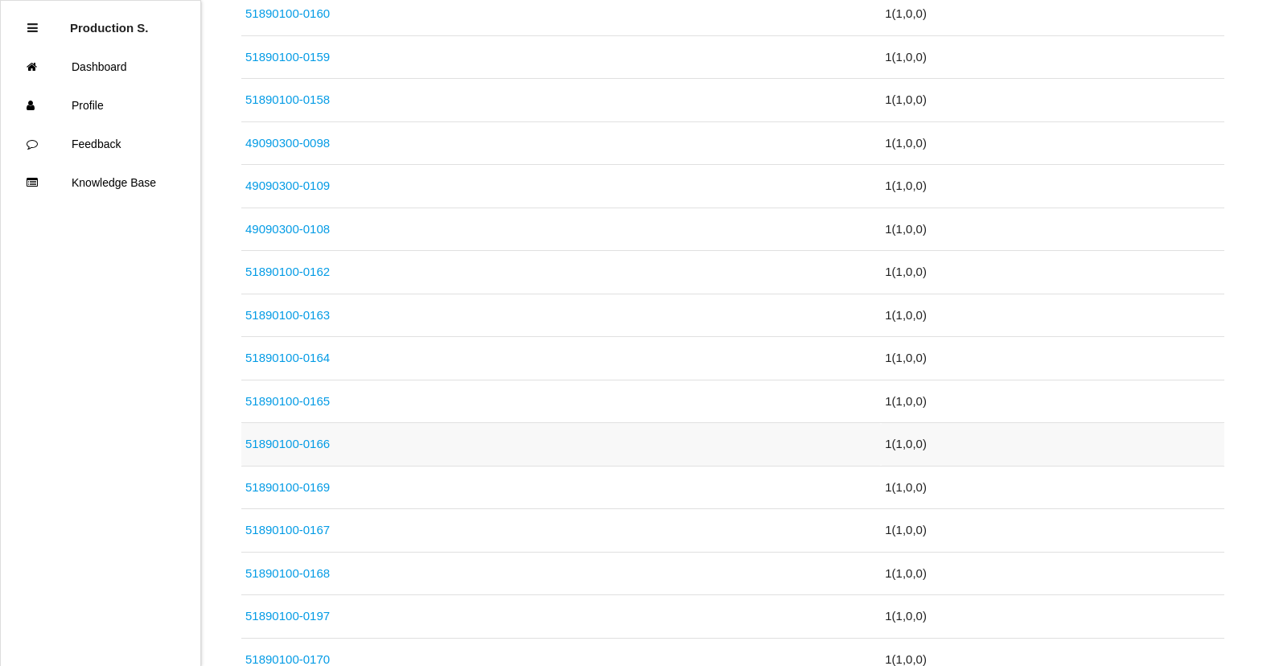
scroll to position [885, 0]
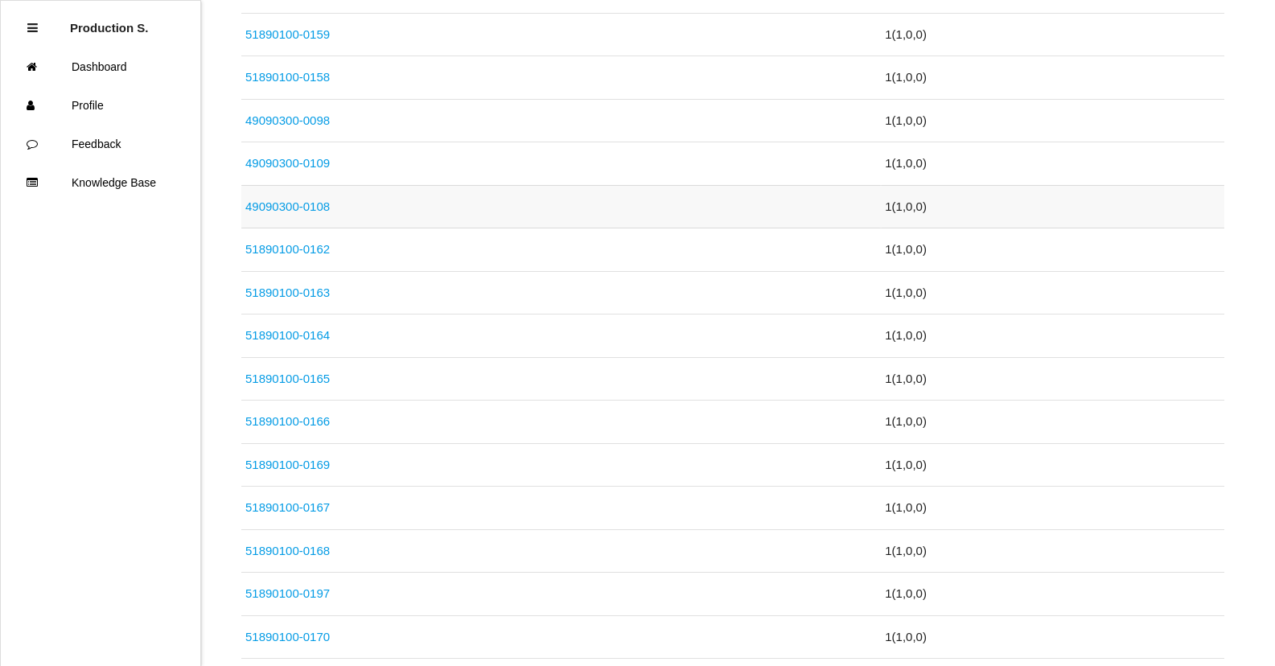
click at [303, 206] on link "49090300-0108" at bounding box center [287, 207] width 84 height 14
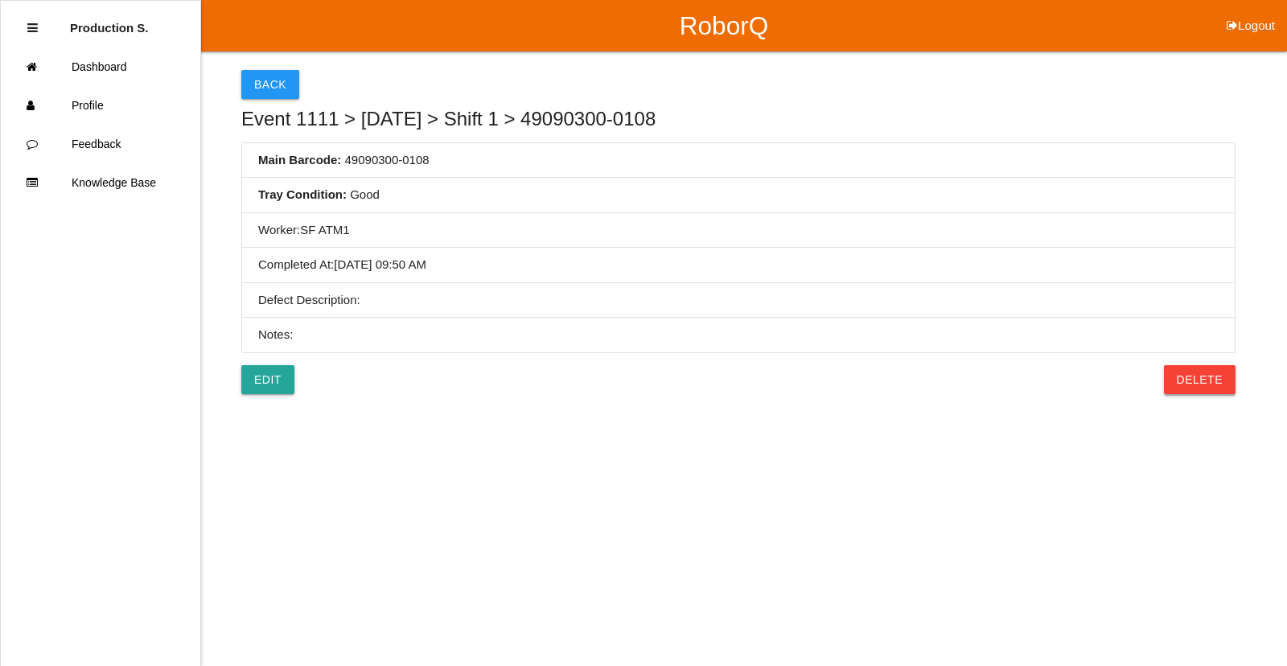
click at [1184, 377] on button "Delete" at bounding box center [1200, 379] width 72 height 29
click at [1211, 387] on button "Confirm" at bounding box center [1195, 379] width 81 height 29
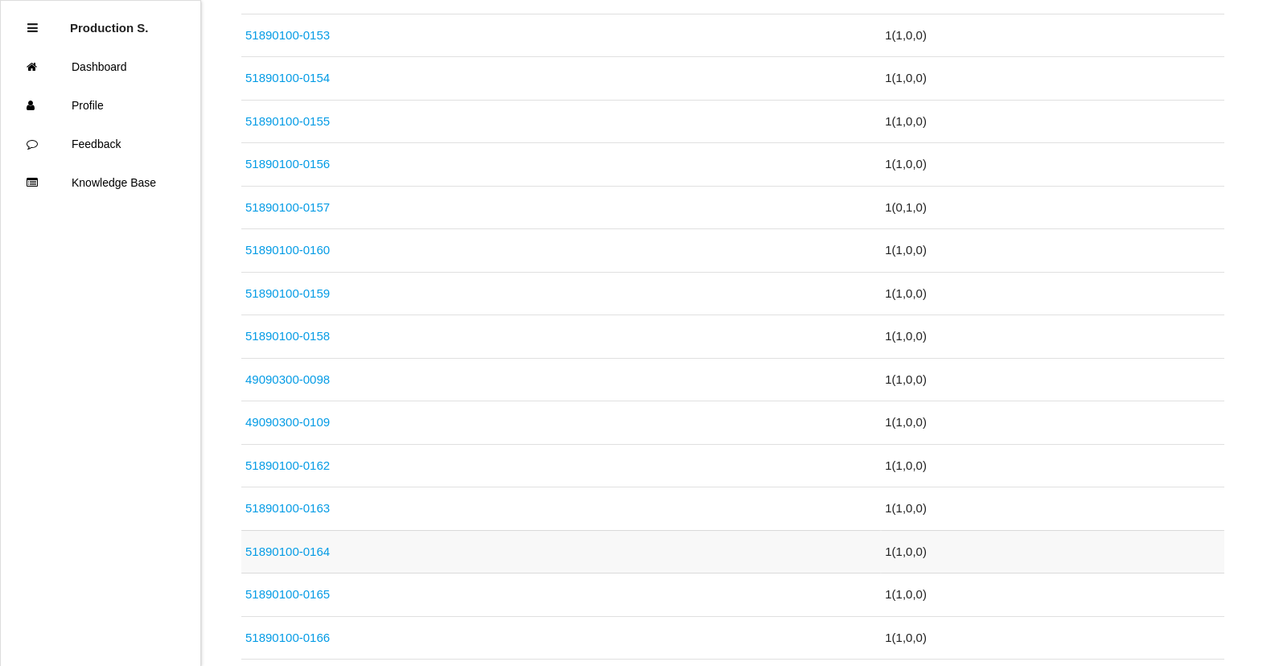
scroll to position [644, 0]
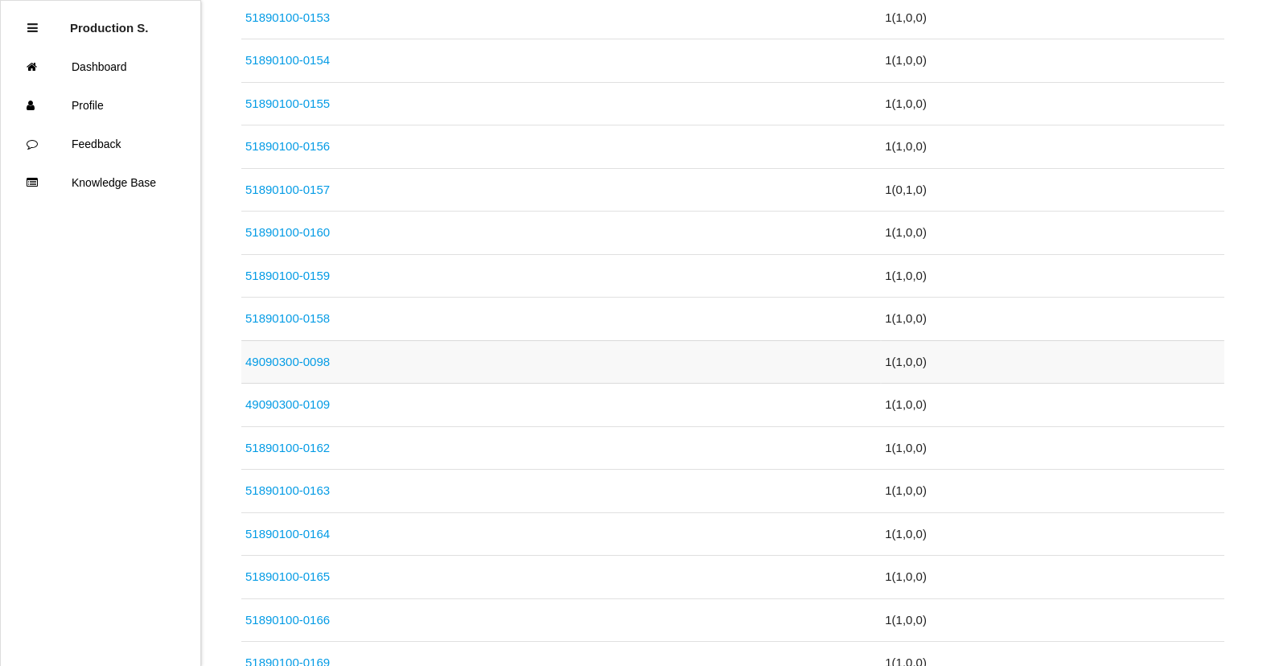
click at [306, 365] on link "49090300-0098" at bounding box center [287, 362] width 84 height 14
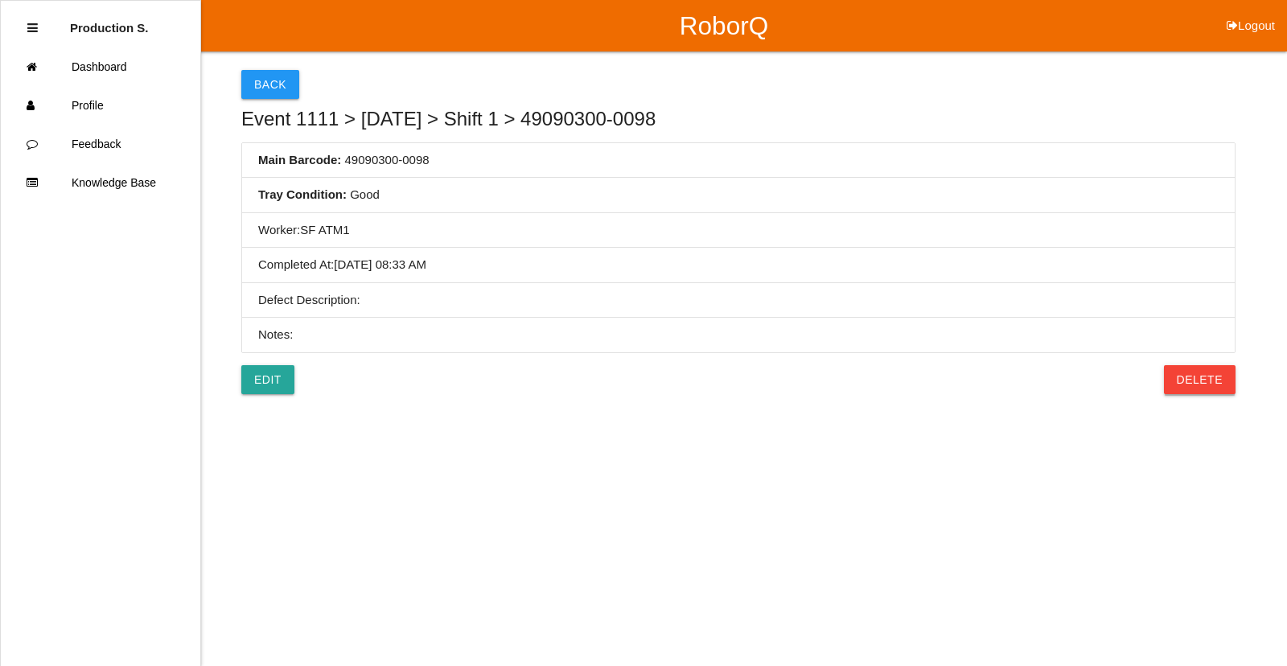
click at [1216, 381] on button "Delete" at bounding box center [1200, 379] width 72 height 29
click at [1216, 381] on button "Confirm" at bounding box center [1195, 379] width 81 height 29
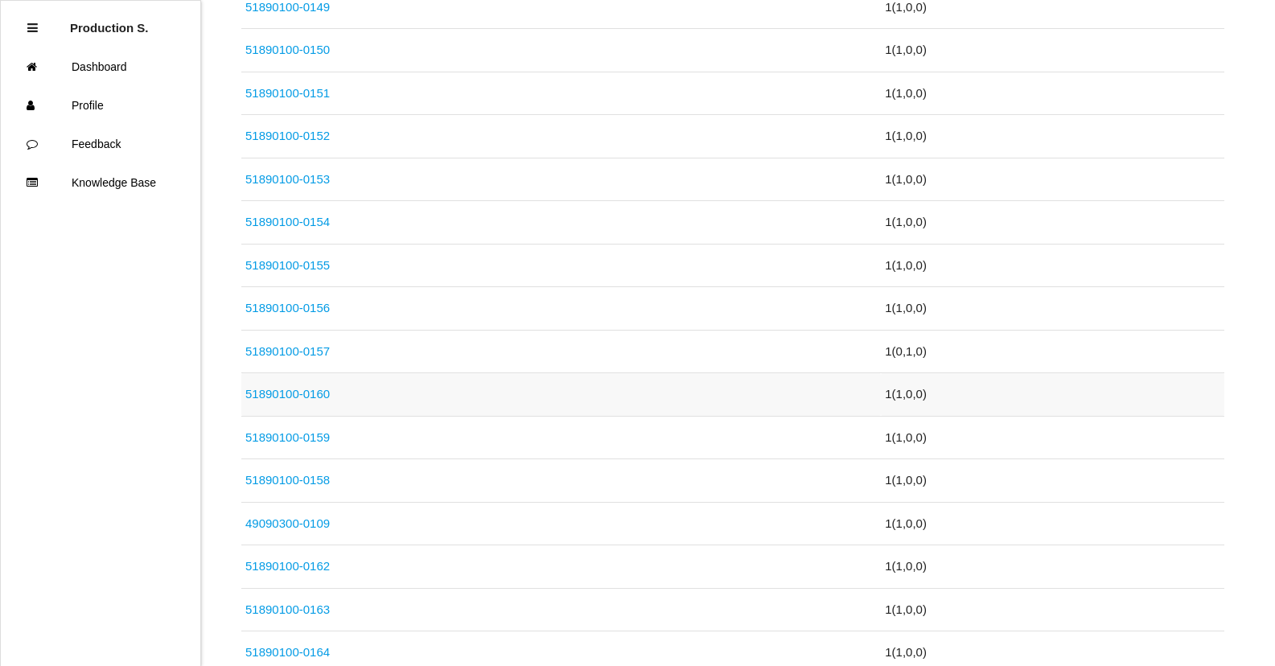
scroll to position [483, 0]
click at [276, 521] on link "49090300-0109" at bounding box center [287, 523] width 84 height 14
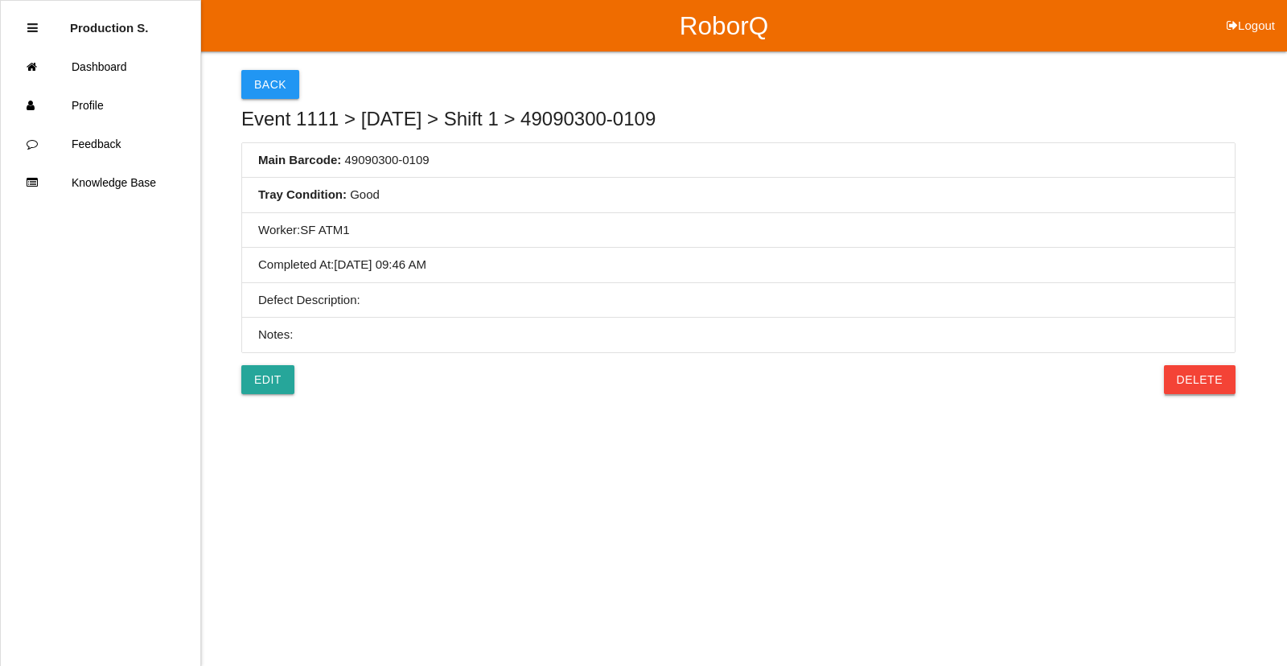
click at [1222, 377] on button "Delete" at bounding box center [1200, 379] width 72 height 29
click at [1222, 380] on button "Confirm" at bounding box center [1195, 379] width 81 height 29
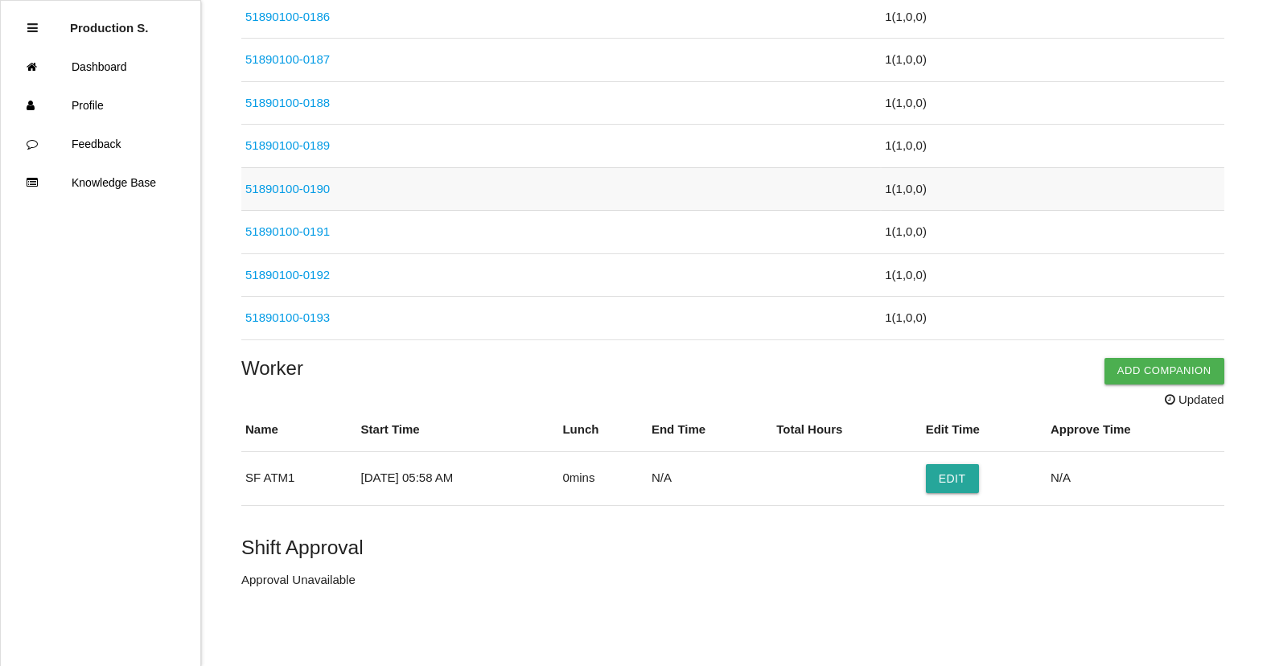
scroll to position [2111, 0]
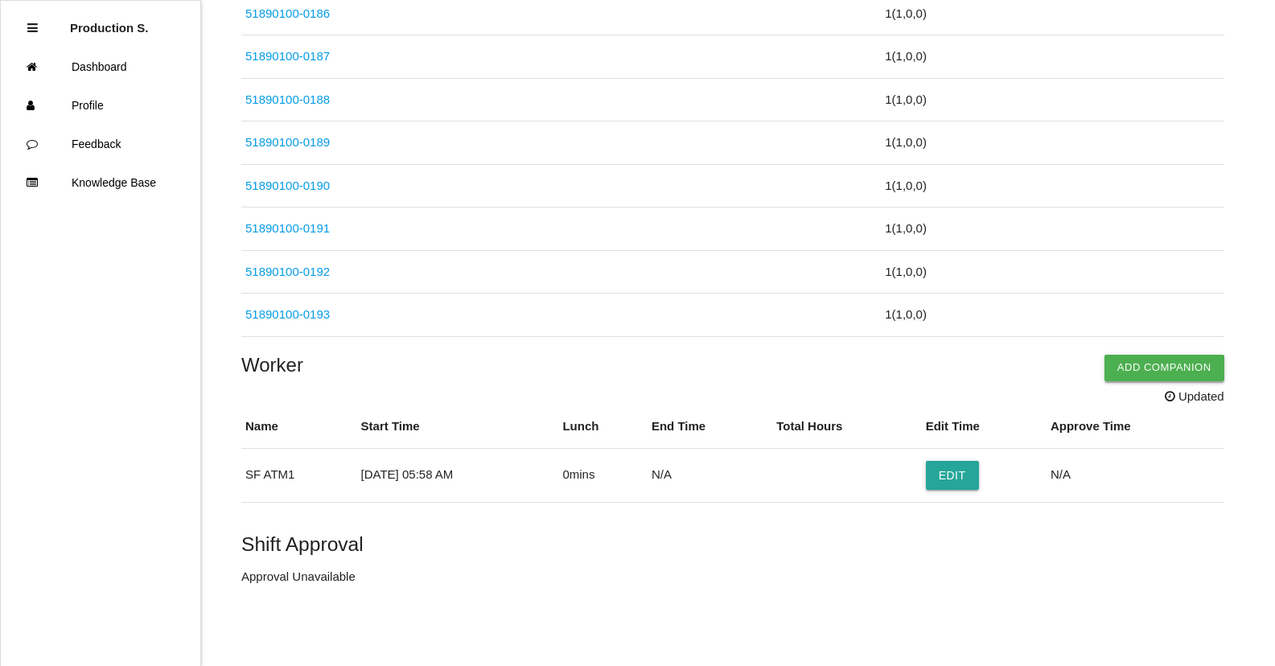
click at [1147, 368] on button "Add Companion" at bounding box center [1165, 368] width 120 height 26
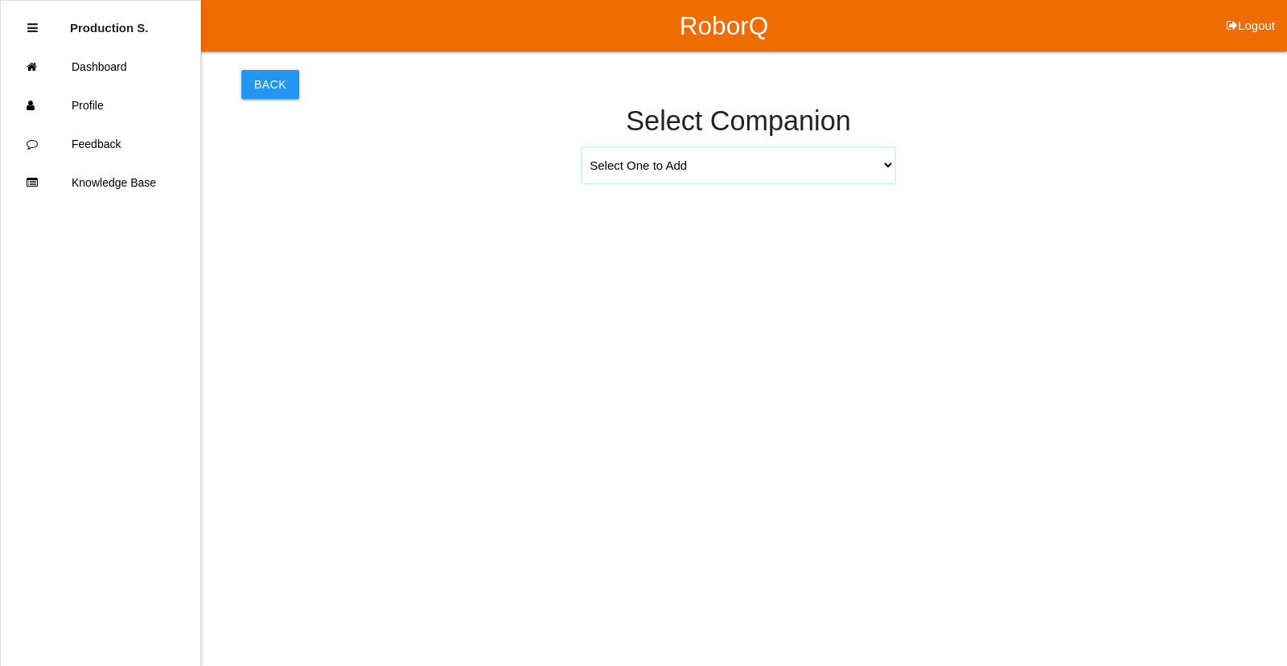
click at [724, 154] on select "Select One to Add [PERSON_NAME] 9655 [PERSON_NAME] 9140 [PERSON_NAME] 9156 [PER…" at bounding box center [739, 165] width 314 height 36
select select "[PERSON_NAME] 9617"
click at [582, 147] on select "Select One to Add [PERSON_NAME] 9655 [PERSON_NAME] 9140 [PERSON_NAME] 9156 [PER…" at bounding box center [739, 165] width 314 height 36
select select "5"
select select "58"
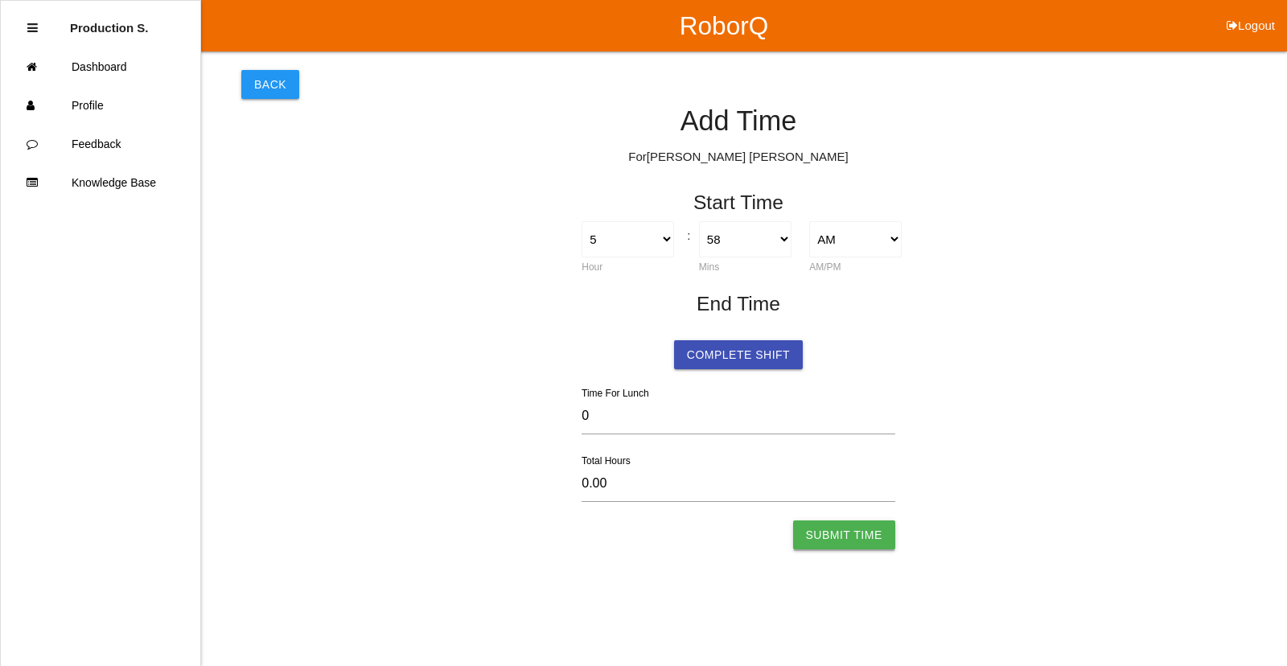
click at [883, 546] on button "Submit Time" at bounding box center [844, 535] width 102 height 29
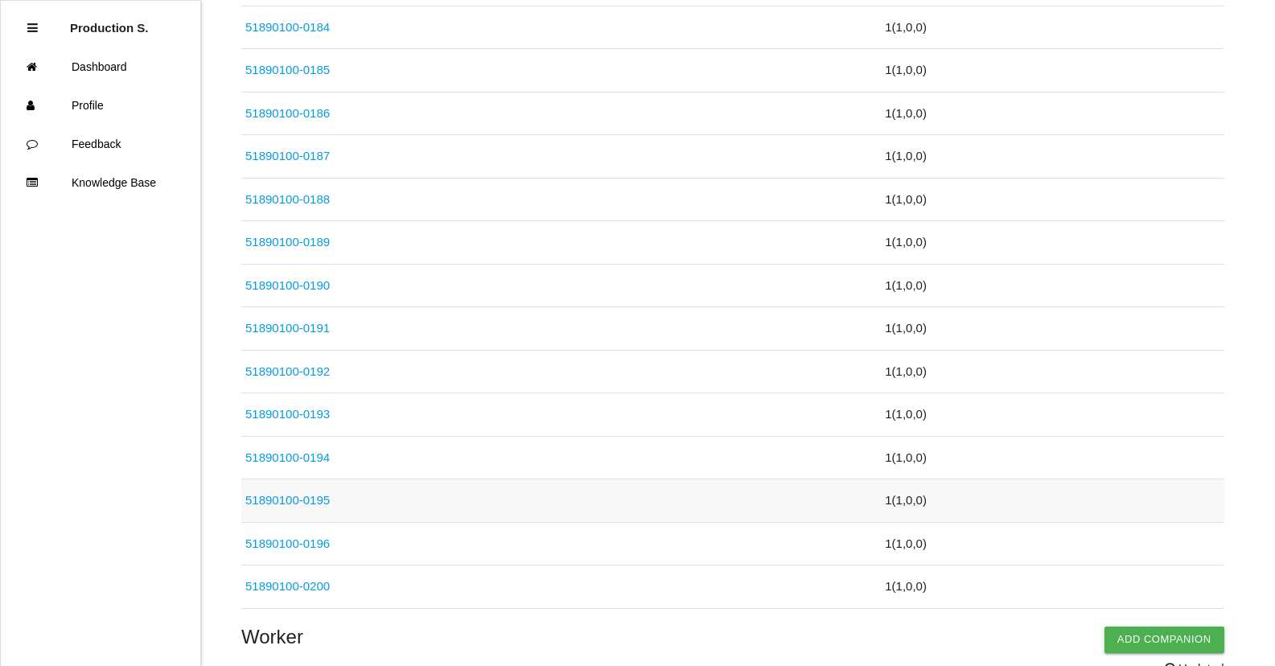
scroll to position [2414, 0]
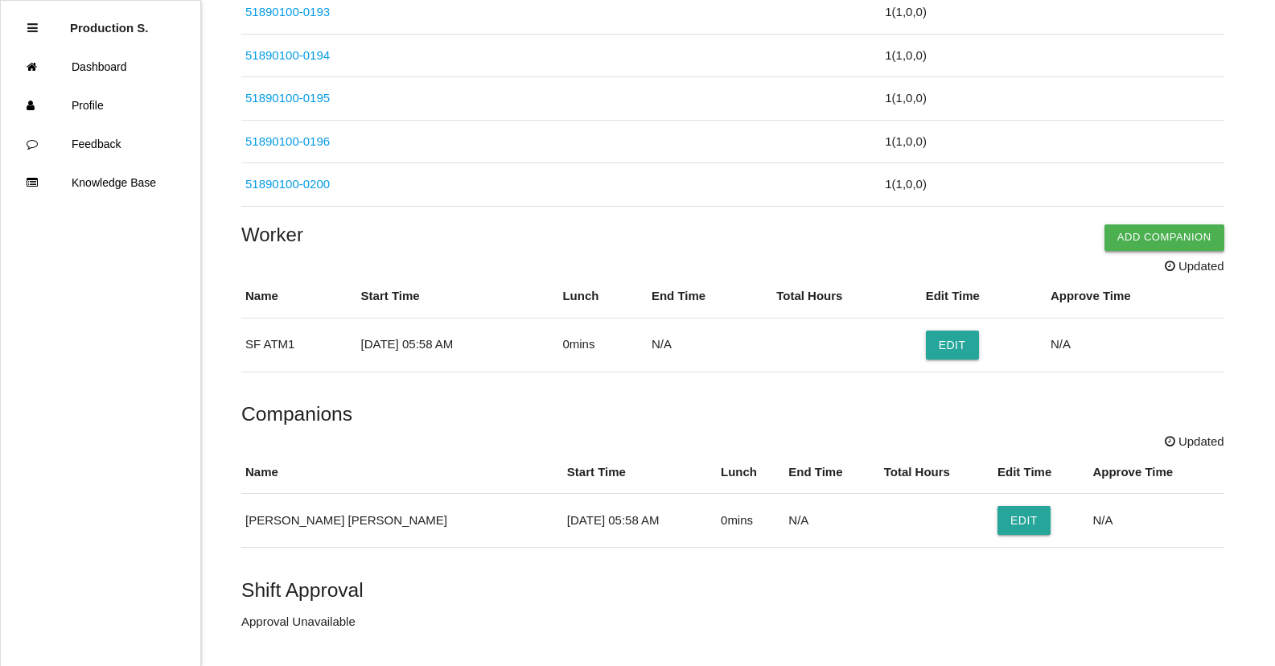
click at [1192, 242] on button "Add Companion" at bounding box center [1165, 237] width 120 height 26
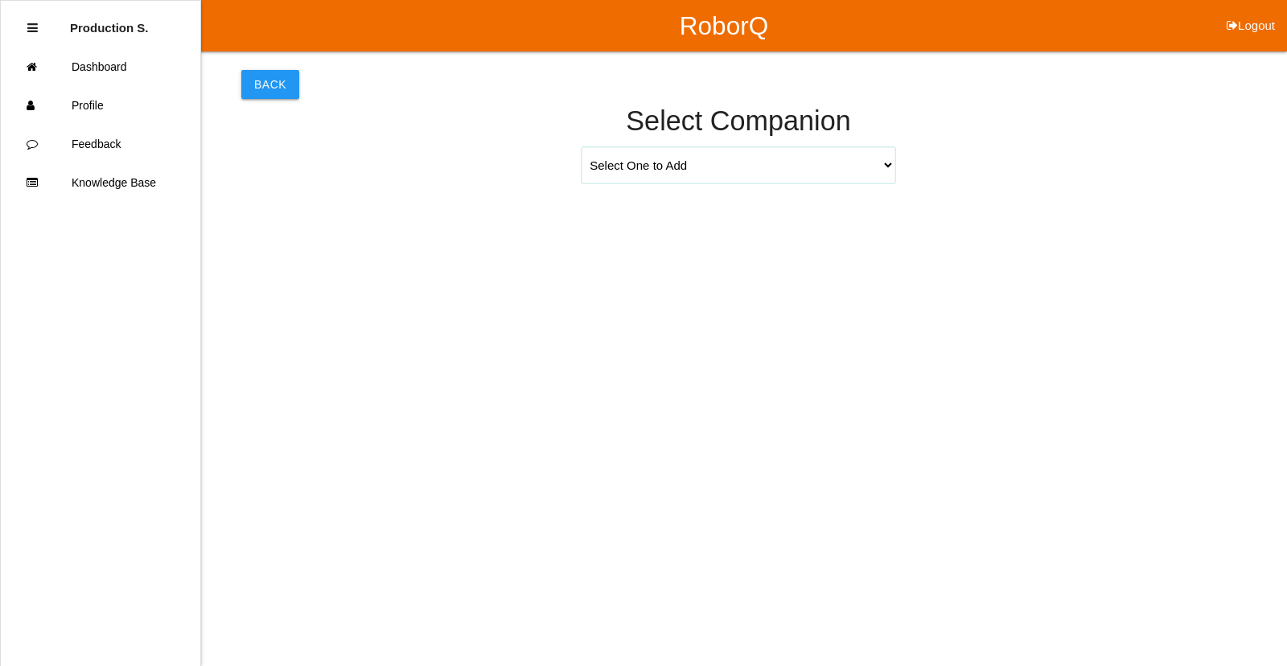
click at [785, 162] on select "Select One to Add [PERSON_NAME] 9655 [PERSON_NAME] 9140 [PERSON_NAME] 9156 [PER…" at bounding box center [739, 165] width 314 height 36
select select "[PERSON_NAME] 9691"
click at [582, 147] on select "Select One to Add [PERSON_NAME] 9655 [PERSON_NAME] 9140 [PERSON_NAME] 9156 [PER…" at bounding box center [739, 165] width 314 height 36
select select "5"
select select "58"
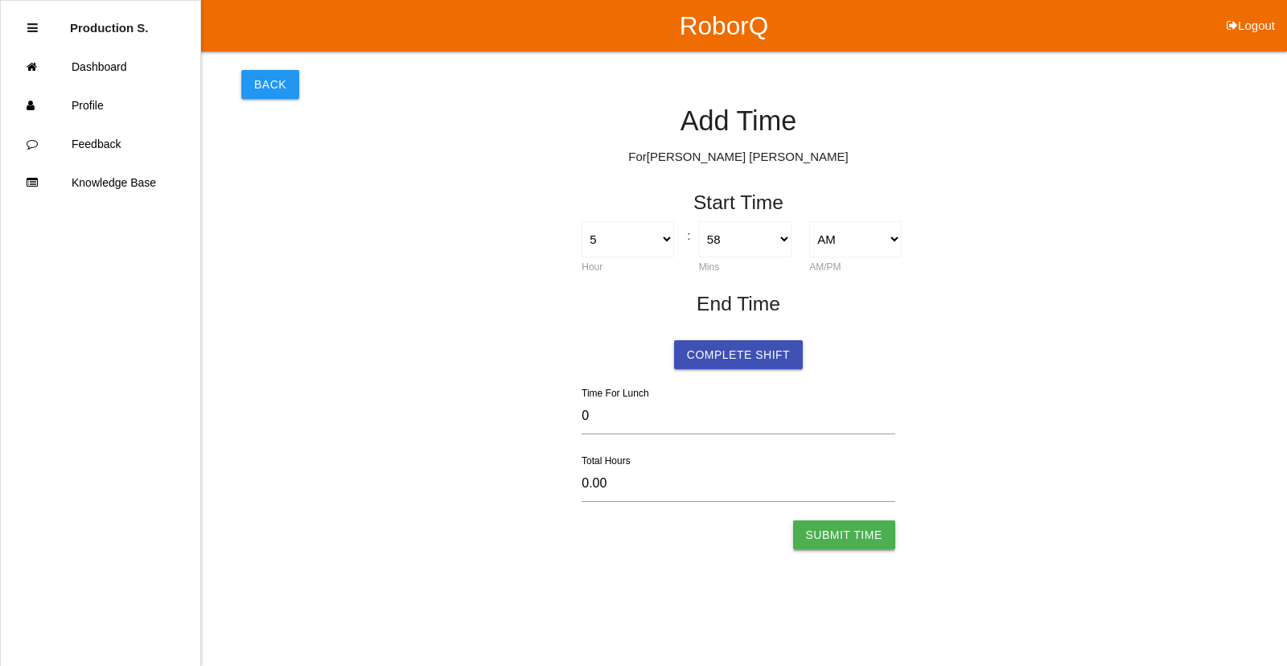
click at [863, 544] on button "Submit Time" at bounding box center [844, 535] width 102 height 29
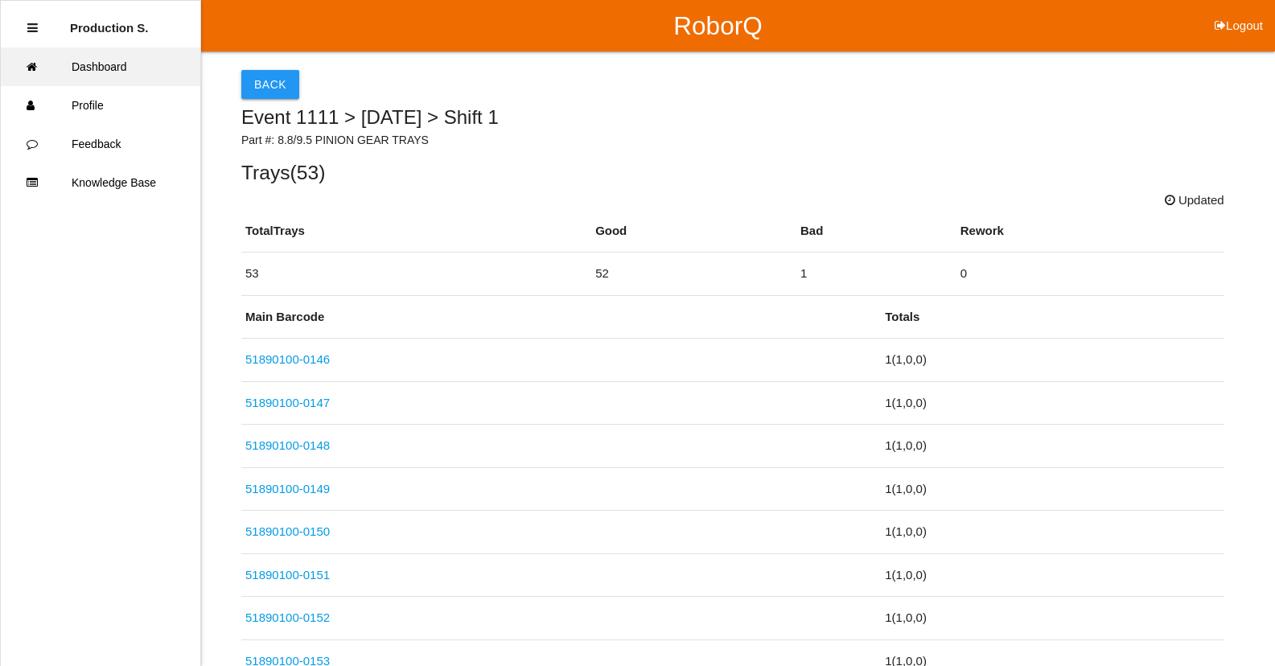
click at [160, 65] on link "Dashboard" at bounding box center [101, 66] width 200 height 39
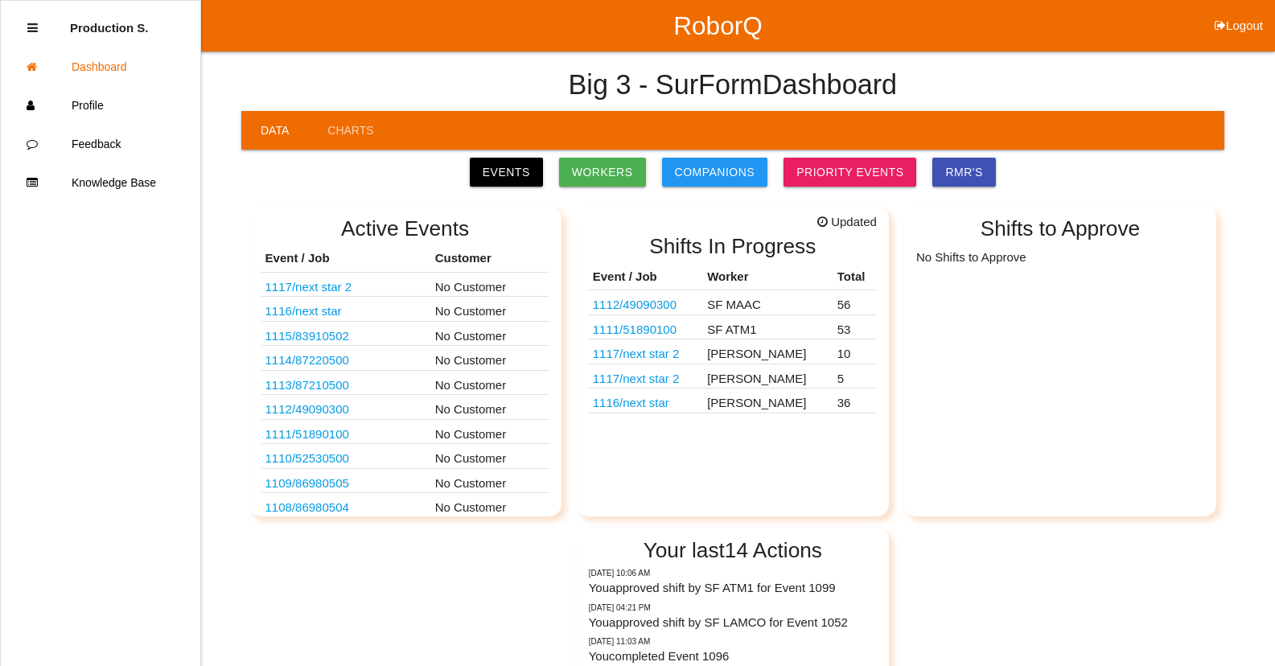
click at [653, 304] on link "1112 / 49090300" at bounding box center [635, 305] width 84 height 14
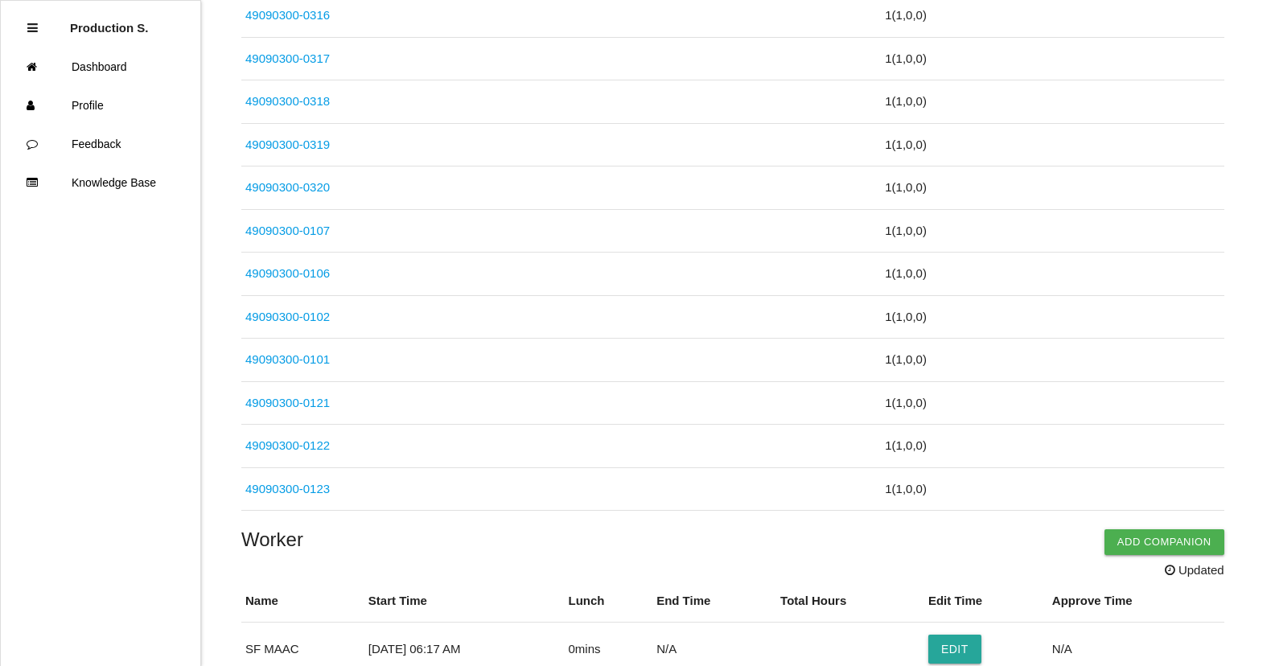
scroll to position [2413, 0]
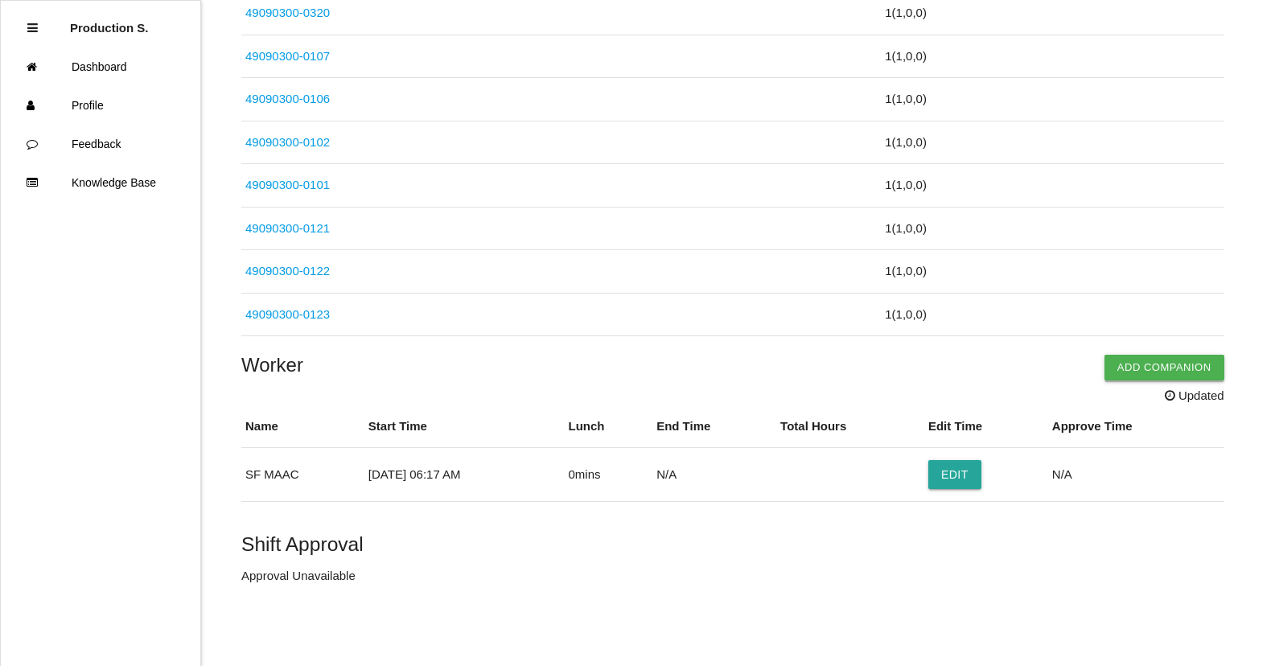
click at [1164, 371] on button "Add Companion" at bounding box center [1165, 368] width 120 height 26
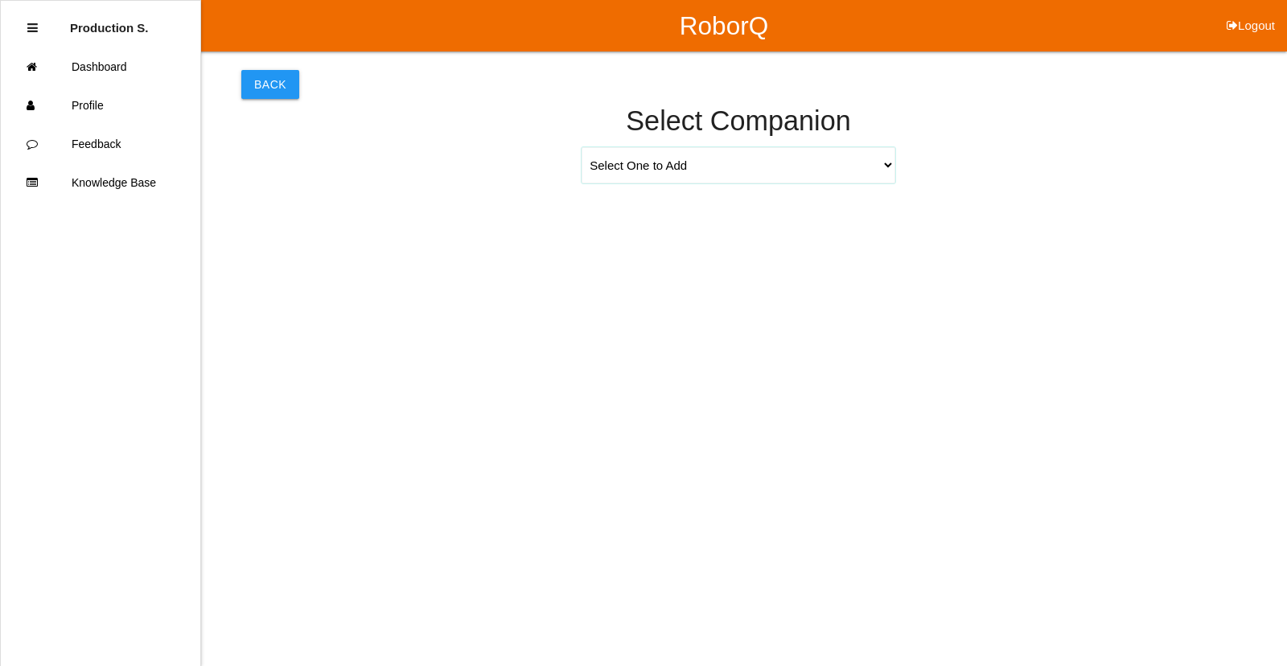
click at [839, 174] on select "Select One to Add [PERSON_NAME] 9655 [PERSON_NAME] 9140 [PERSON_NAME] 9156 [PER…" at bounding box center [739, 165] width 314 height 36
select select "[PERSON_NAME] 9271"
click at [582, 147] on select "Select One to Add [PERSON_NAME] 9655 [PERSON_NAME] 9140 [PERSON_NAME] 9156 [PER…" at bounding box center [739, 165] width 314 height 36
select select "6"
select select "17"
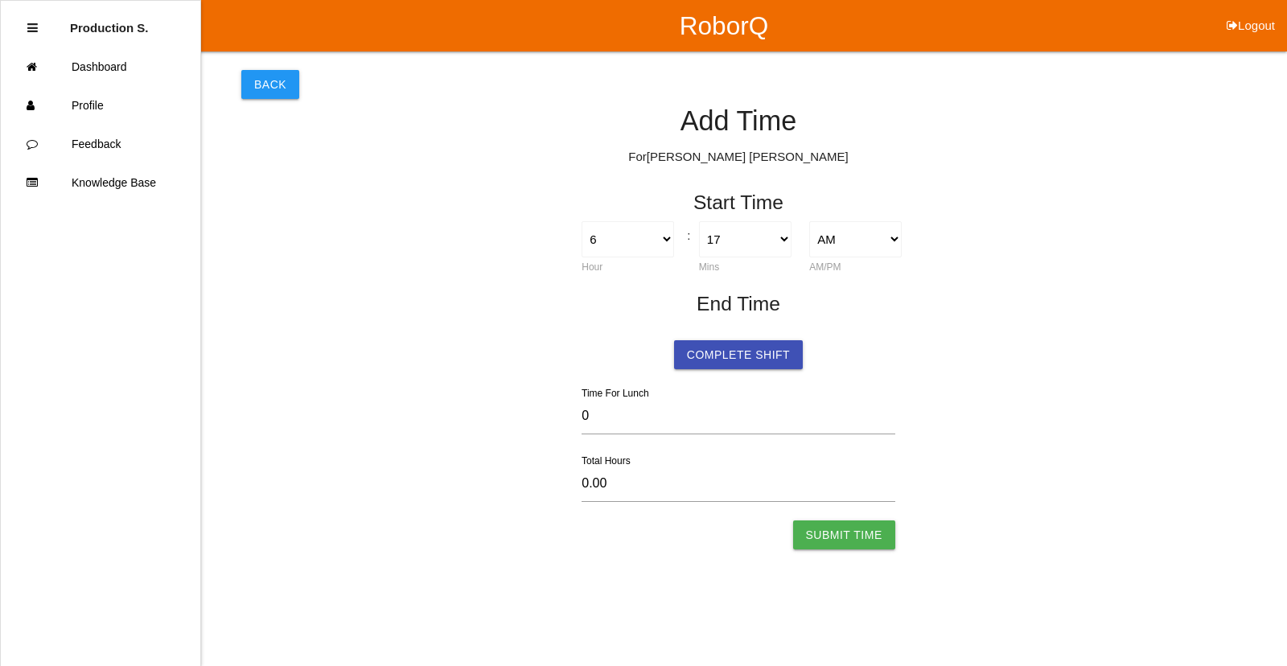
drag, startPoint x: 851, startPoint y: 538, endPoint x: 874, endPoint y: 492, distance: 52.2
click at [851, 538] on button "Submit Time" at bounding box center [844, 535] width 102 height 29
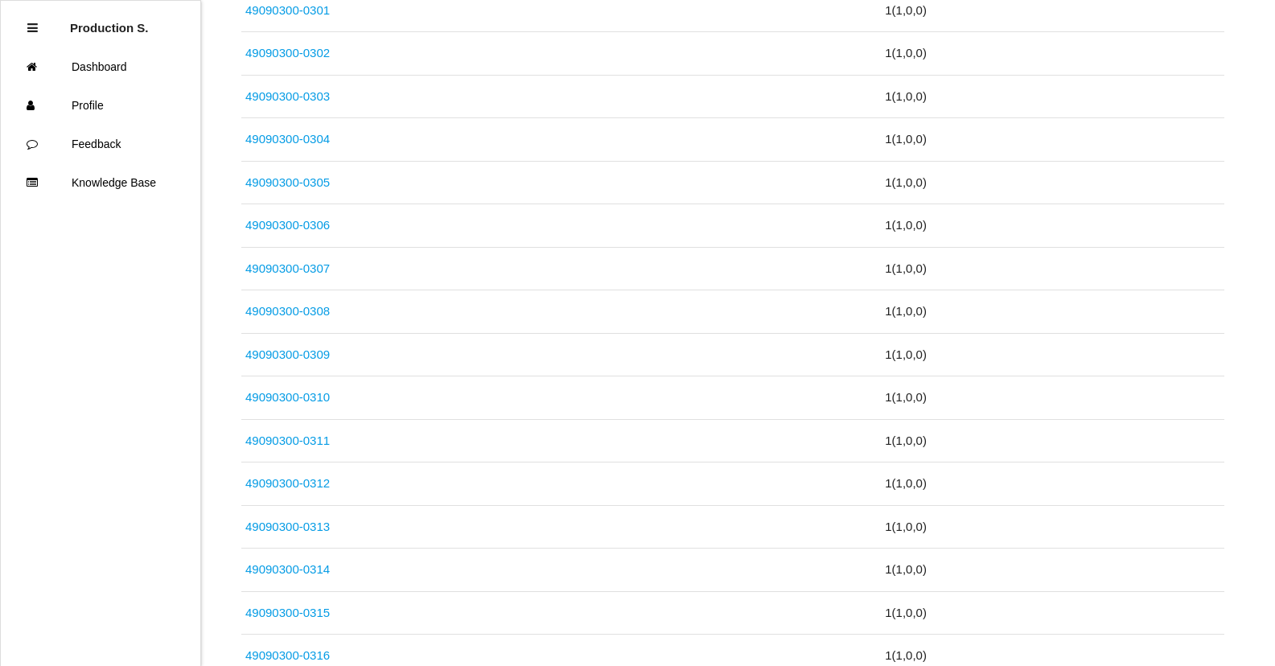
scroll to position [2589, 0]
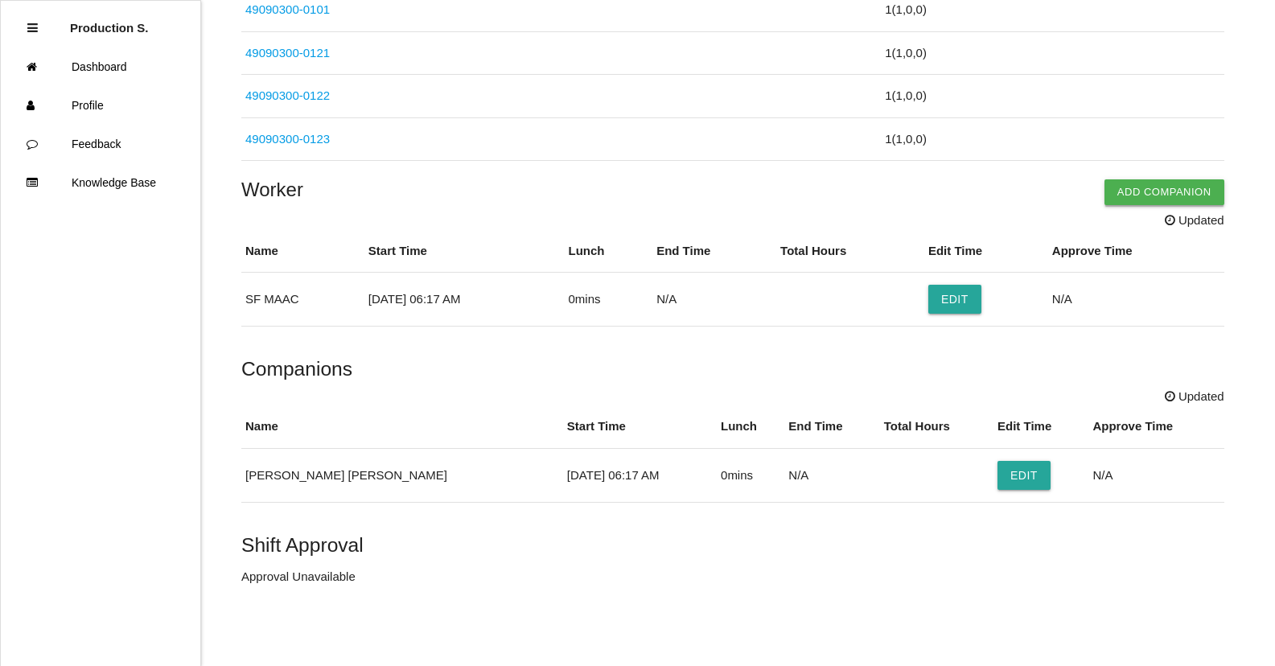
click at [1179, 186] on button "Add Companion" at bounding box center [1165, 192] width 120 height 26
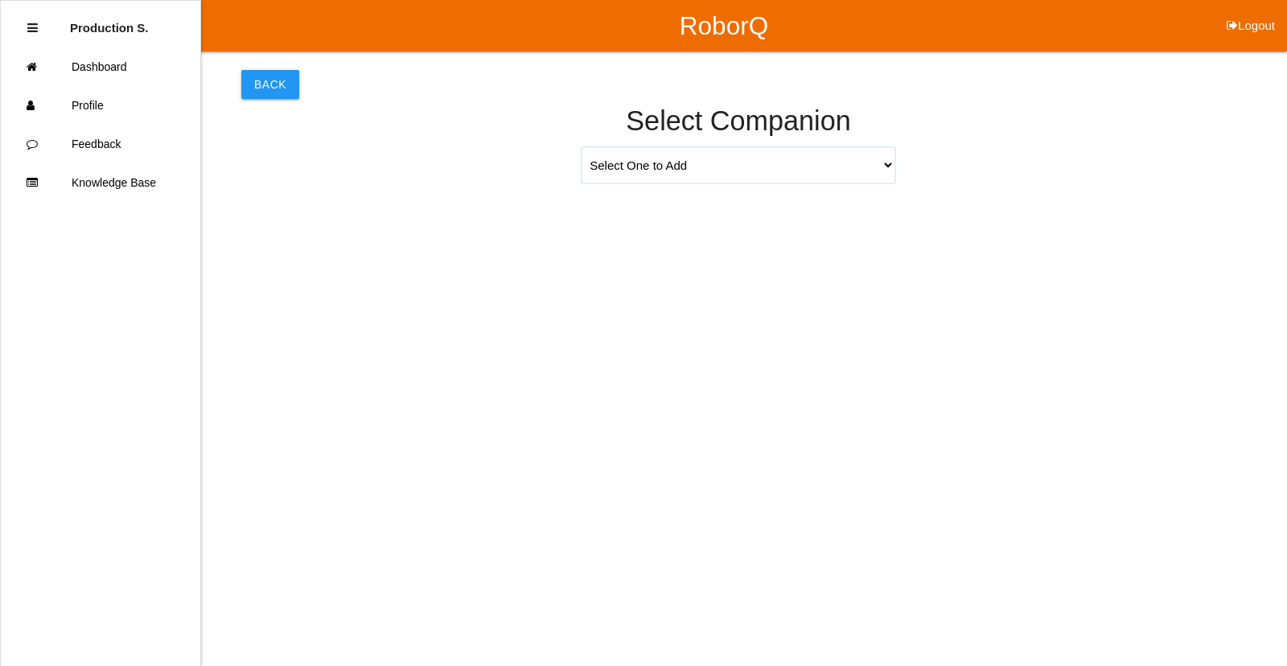
drag, startPoint x: 735, startPoint y: 165, endPoint x: 718, endPoint y: 185, distance: 26.8
click at [727, 176] on select "Select One to Add [PERSON_NAME] 9655 [PERSON_NAME] 9140 [PERSON_NAME] 9156 [PER…" at bounding box center [739, 165] width 314 height 36
select select "[PERSON_NAME] 9655"
click at [582, 147] on select "Select One to Add [PERSON_NAME] 9655 [PERSON_NAME] 9140 [PERSON_NAME] 9156 [PER…" at bounding box center [739, 165] width 314 height 36
select select "6"
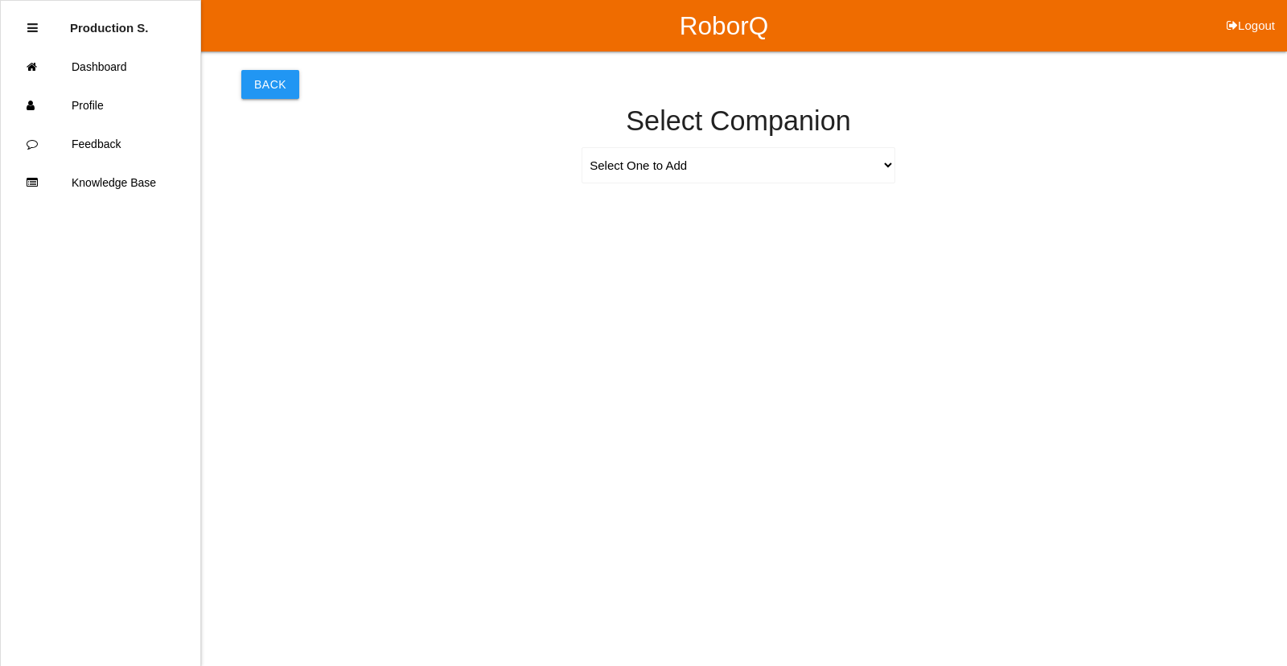
select select "17"
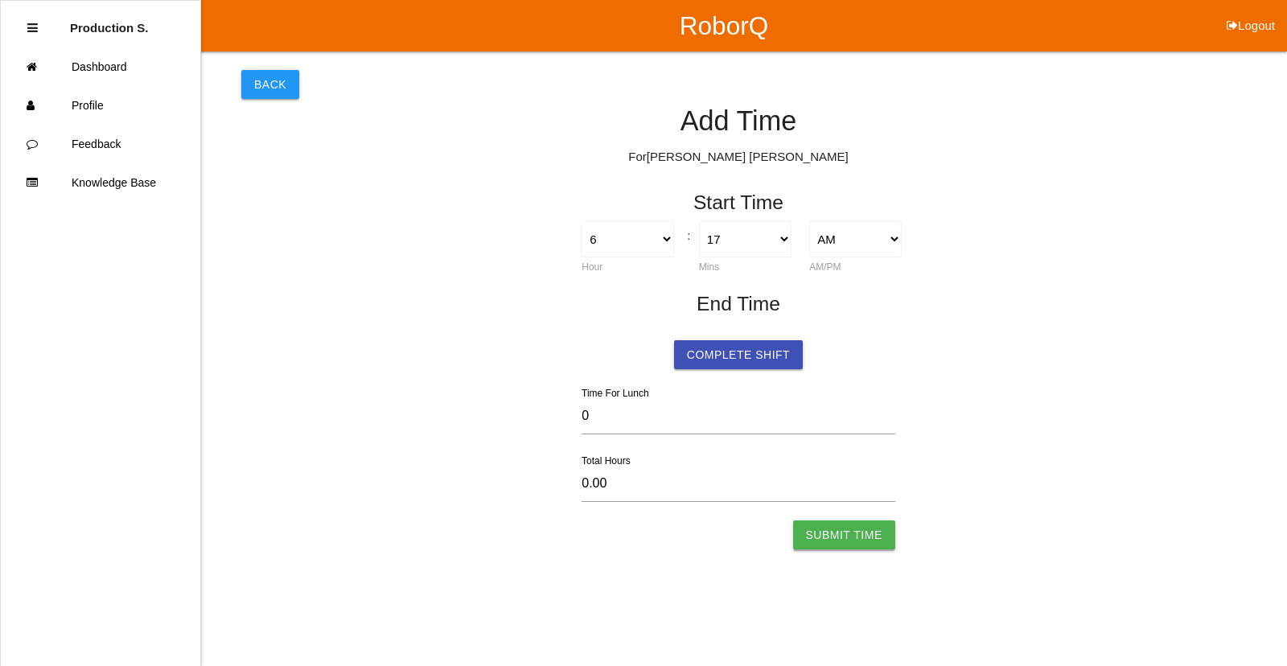
click at [867, 536] on button "Submit Time" at bounding box center [844, 535] width 102 height 29
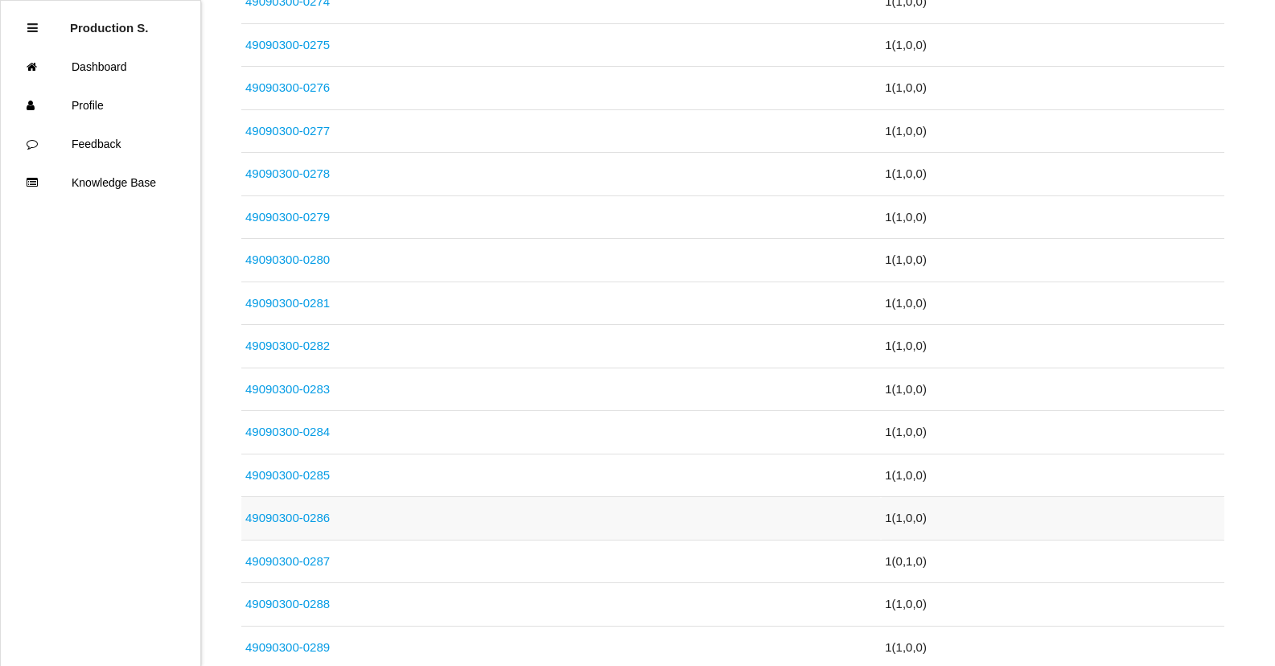
scroll to position [483, 0]
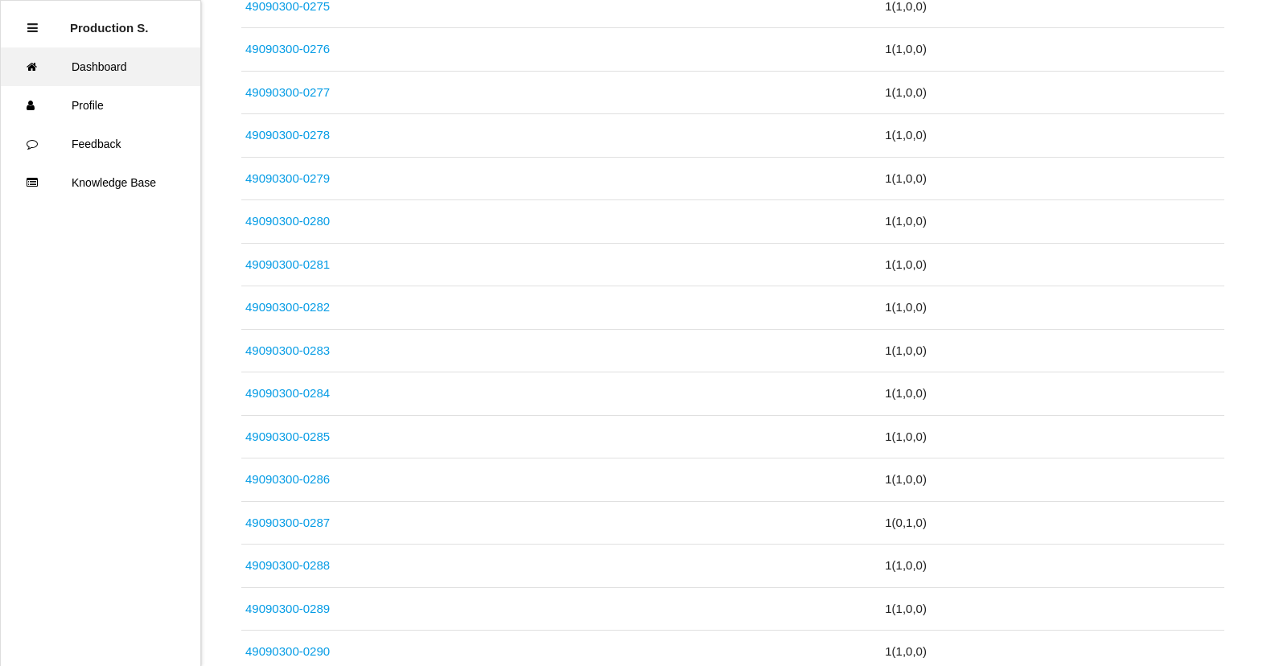
click at [146, 61] on link "Dashboard" at bounding box center [101, 66] width 200 height 39
